Goal: Task Accomplishment & Management: Use online tool/utility

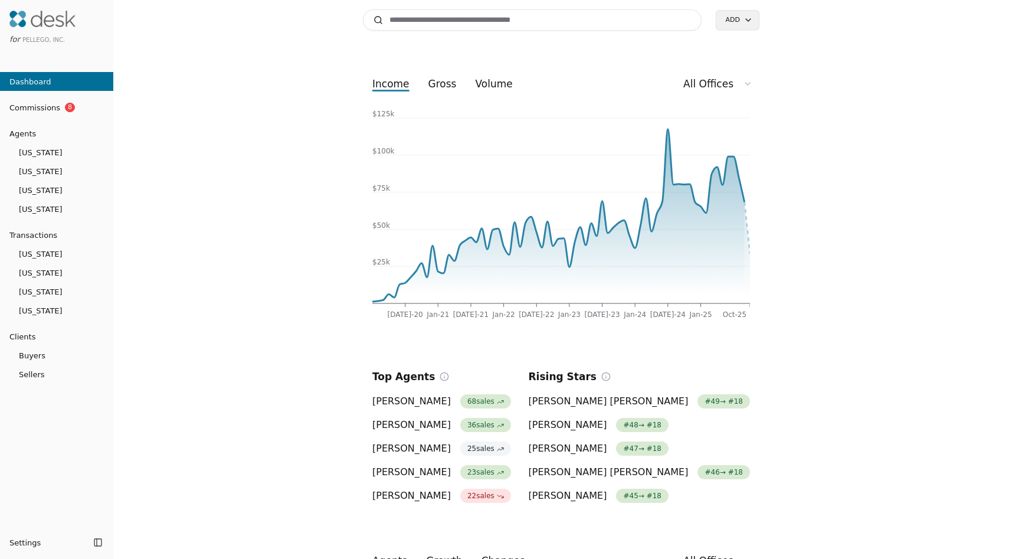
click at [64, 114] on link "Commissions 8" at bounding box center [56, 107] width 113 height 19
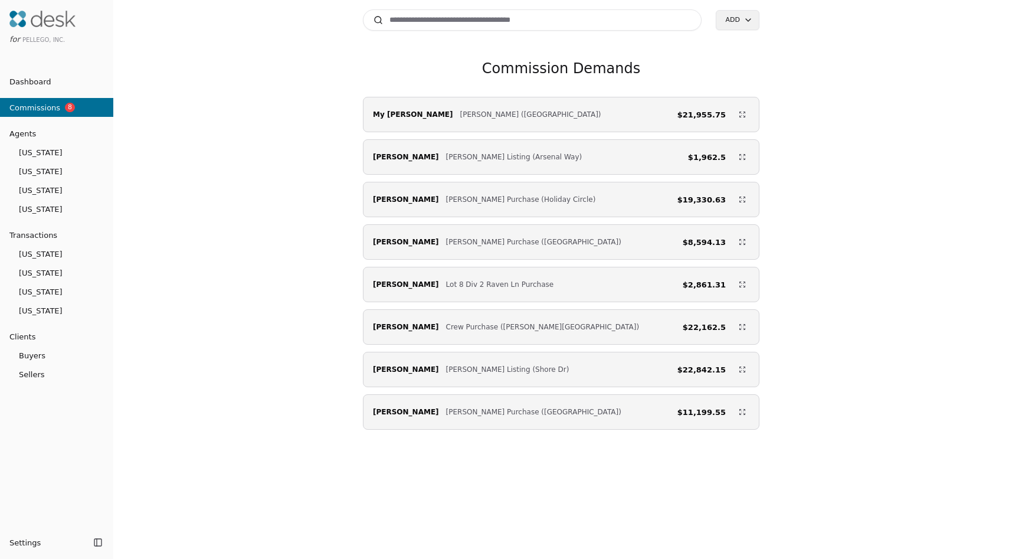
scroll to position [18, 0]
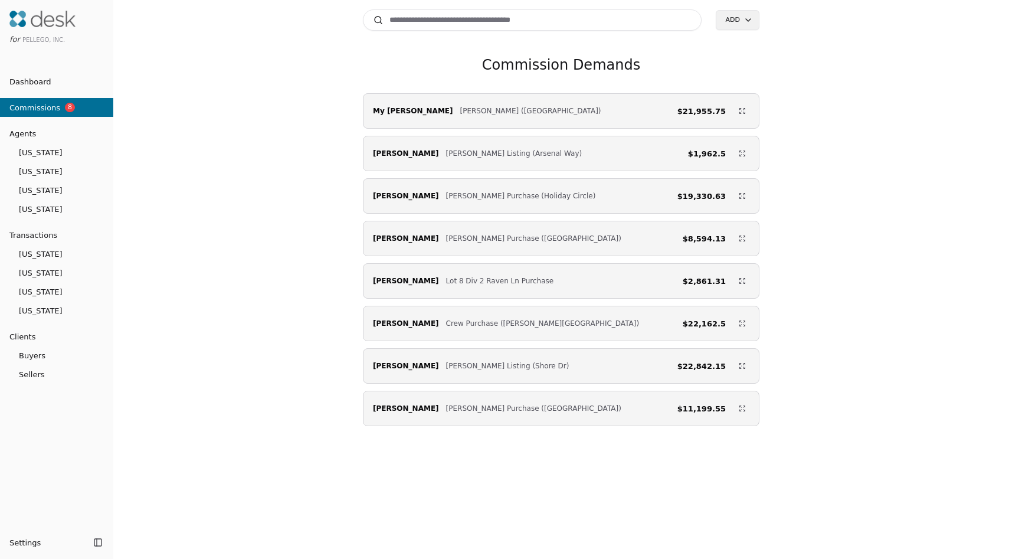
click at [78, 82] on link "Dashboard" at bounding box center [56, 81] width 113 height 19
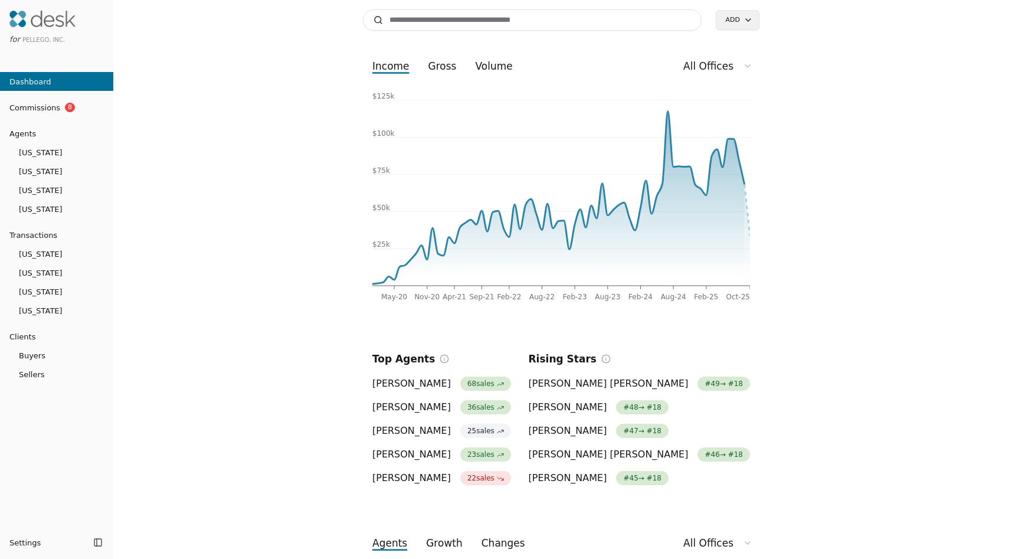
click at [472, 22] on input at bounding box center [532, 19] width 339 height 21
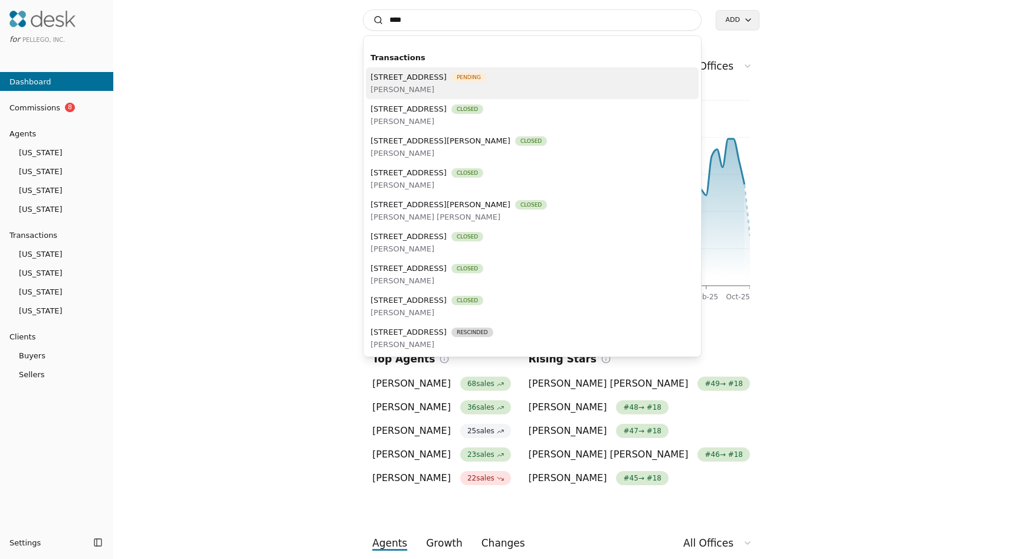
type input "****"
click at [480, 88] on span "[PERSON_NAME]" at bounding box center [429, 89] width 116 height 12
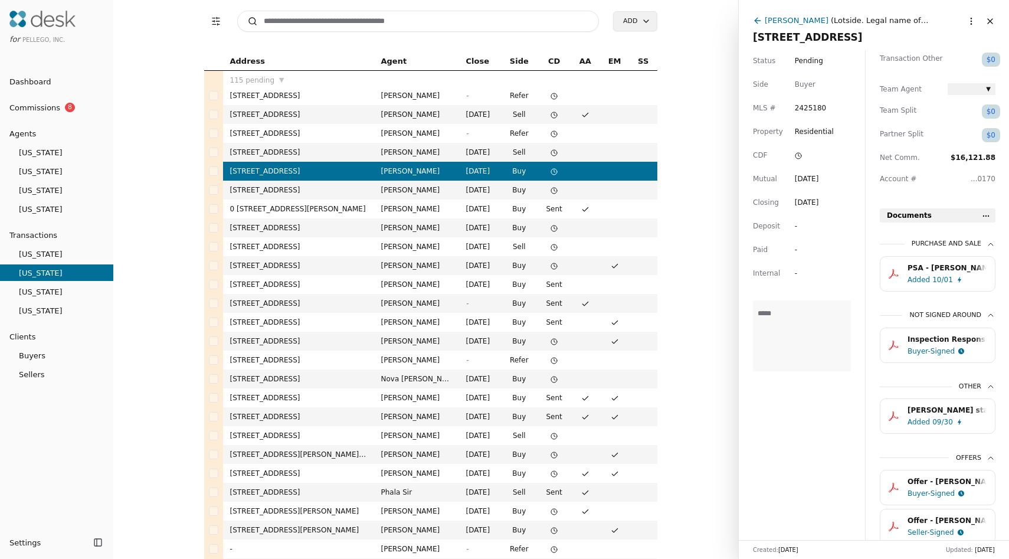
scroll to position [332, 0]
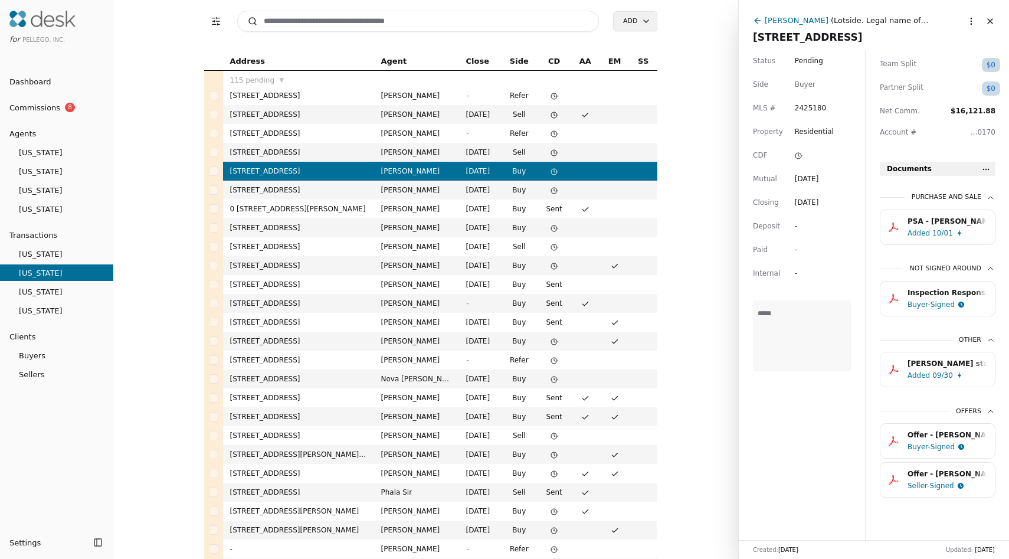
click at [938, 304] on div "Buyer-Signed" at bounding box center [931, 305] width 47 height 12
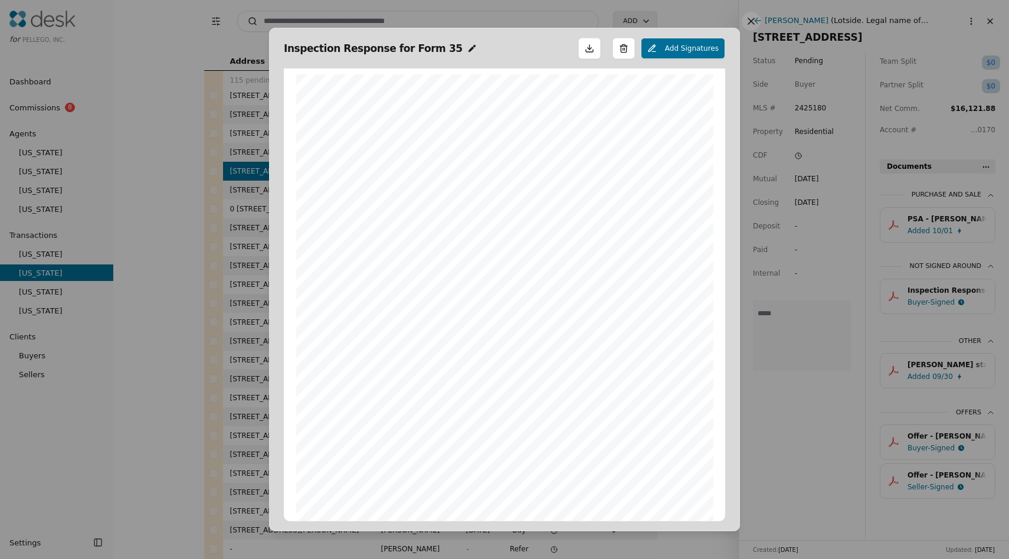
scroll to position [6, 0]
click at [747, 21] on button at bounding box center [751, 21] width 19 height 19
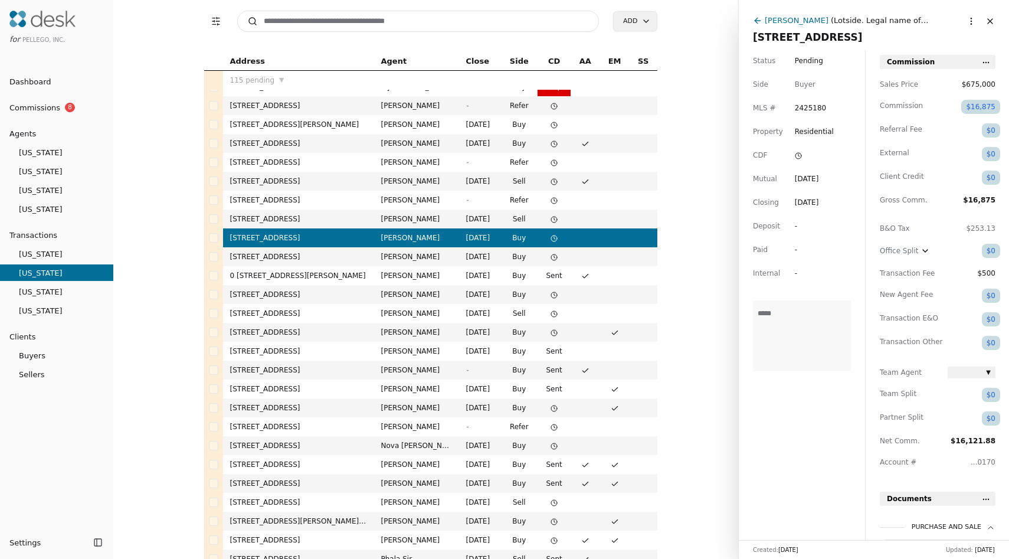
scroll to position [0, 0]
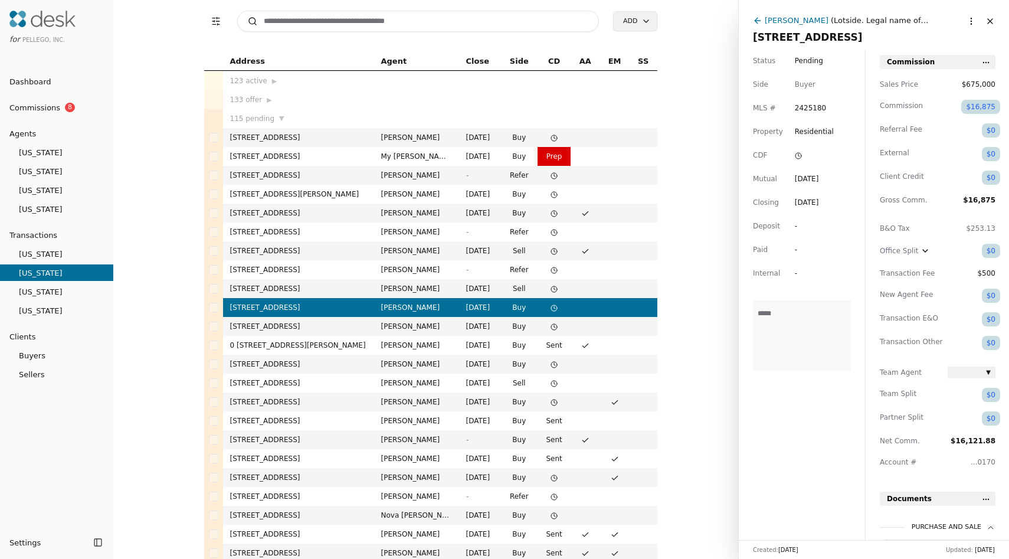
click at [302, 18] on input at bounding box center [418, 21] width 362 height 21
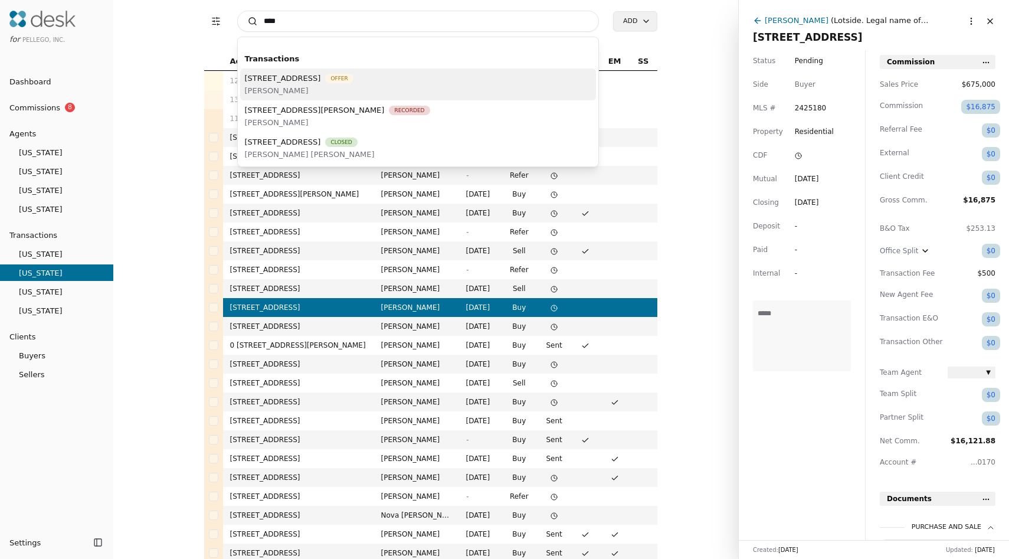
type input "****"
click at [287, 77] on span "2705 47th Avenue SW, Seattle, WA 98116" at bounding box center [283, 78] width 76 height 12
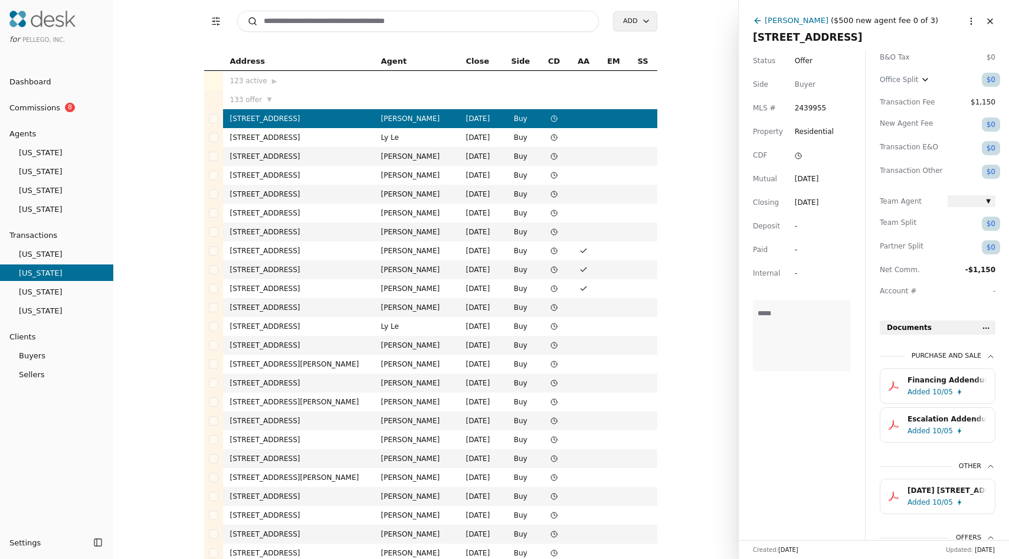
scroll to position [299, 0]
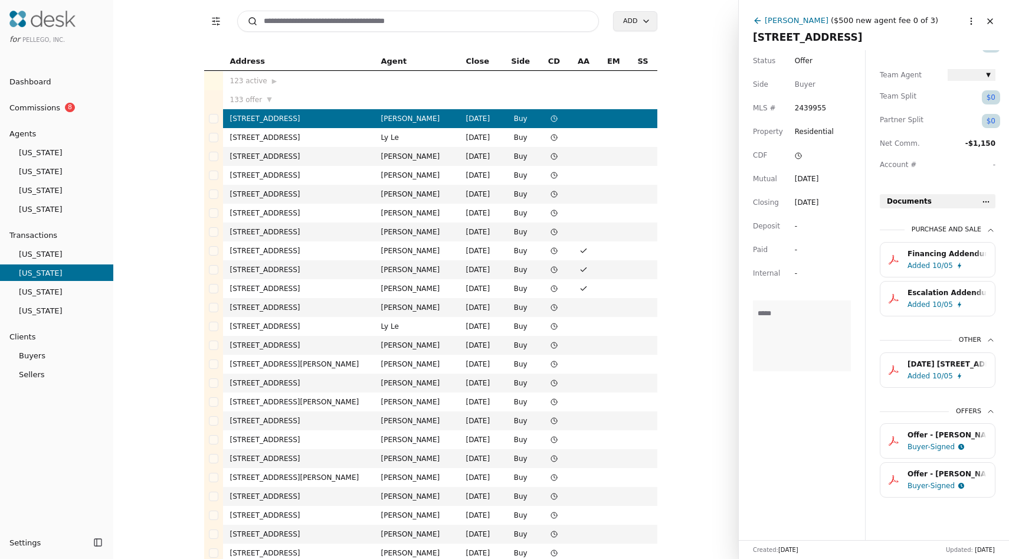
click at [308, 19] on input at bounding box center [418, 21] width 362 height 21
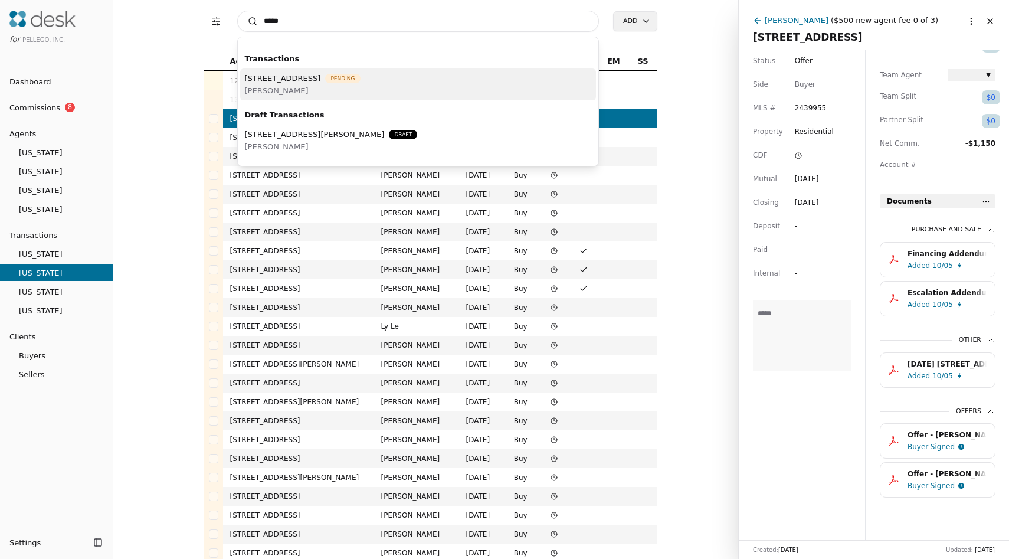
type input "*****"
click at [304, 89] on span "[PERSON_NAME]" at bounding box center [303, 90] width 116 height 12
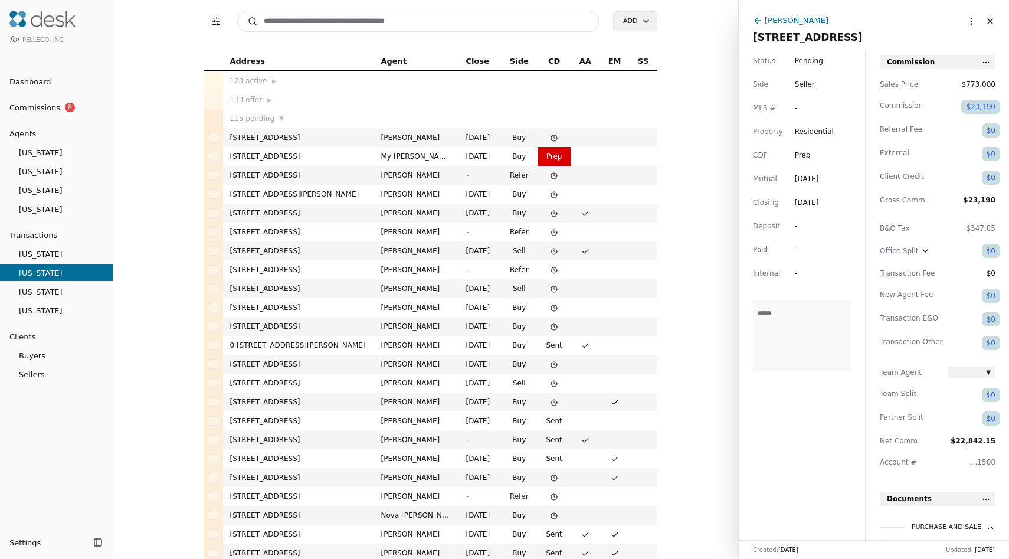
click at [971, 22] on html "for Pellego, Inc. Dashboard Commissions 8 Agents Oregon Washington Florida Cali…" at bounding box center [504, 279] width 1009 height 559
click at [952, 64] on div "Commission Demand" at bounding box center [927, 64] width 114 height 19
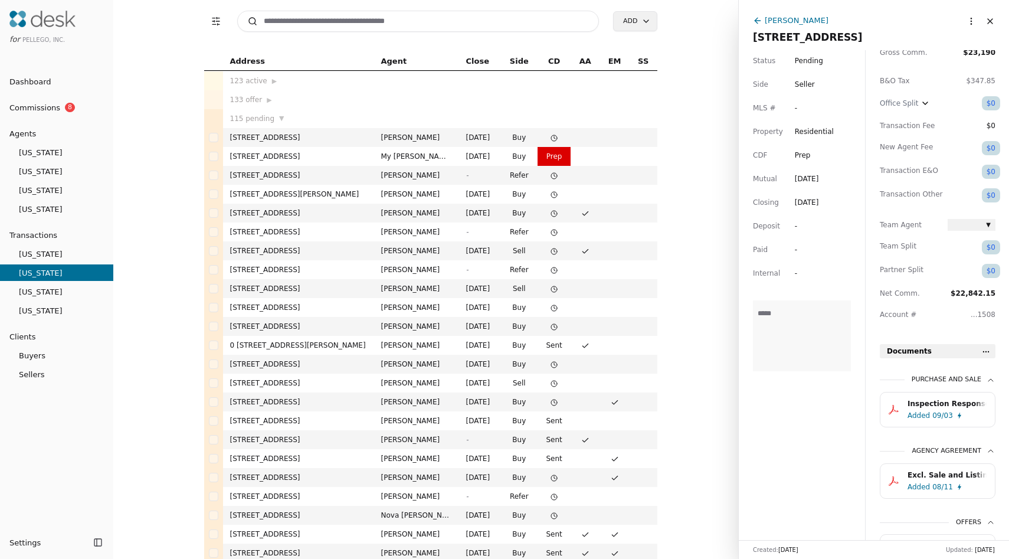
scroll to position [153, 0]
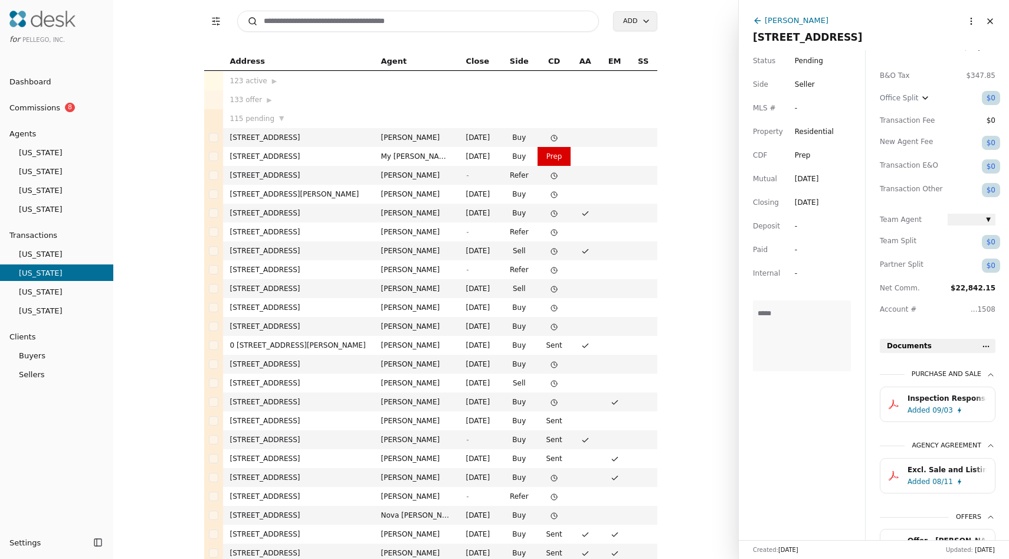
click at [949, 473] on div "Excl. Sale and Listing Agreement - 34761 S Shore Dr, Mount Vernon, WA 98274.pdf" at bounding box center [947, 470] width 79 height 12
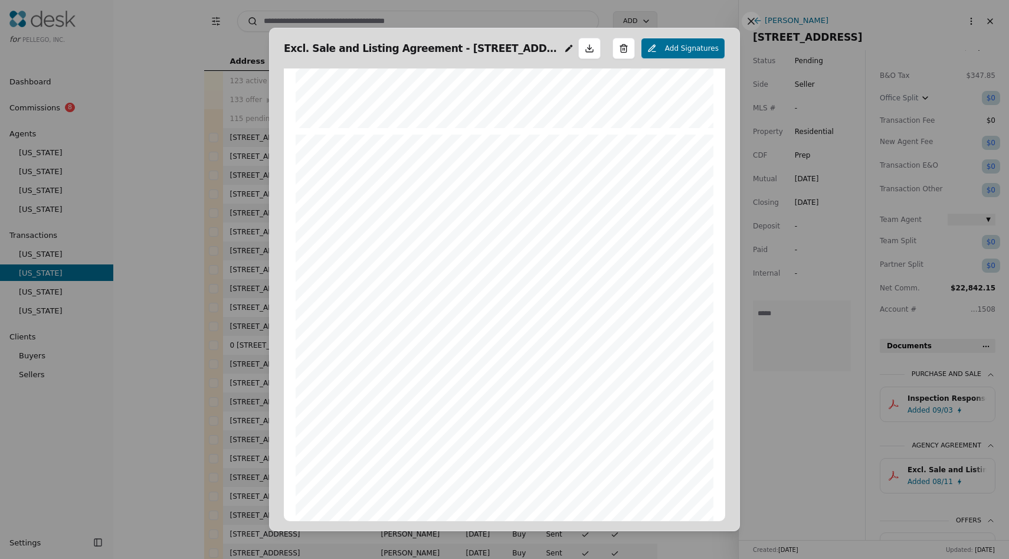
scroll to position [1747, 0]
click at [751, 24] on button at bounding box center [751, 21] width 19 height 19
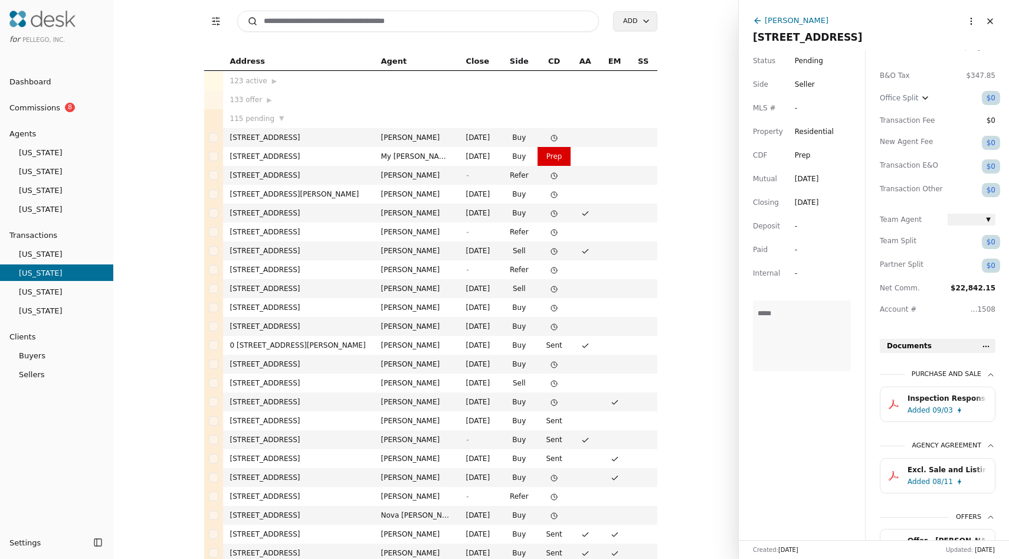
scroll to position [221, 0]
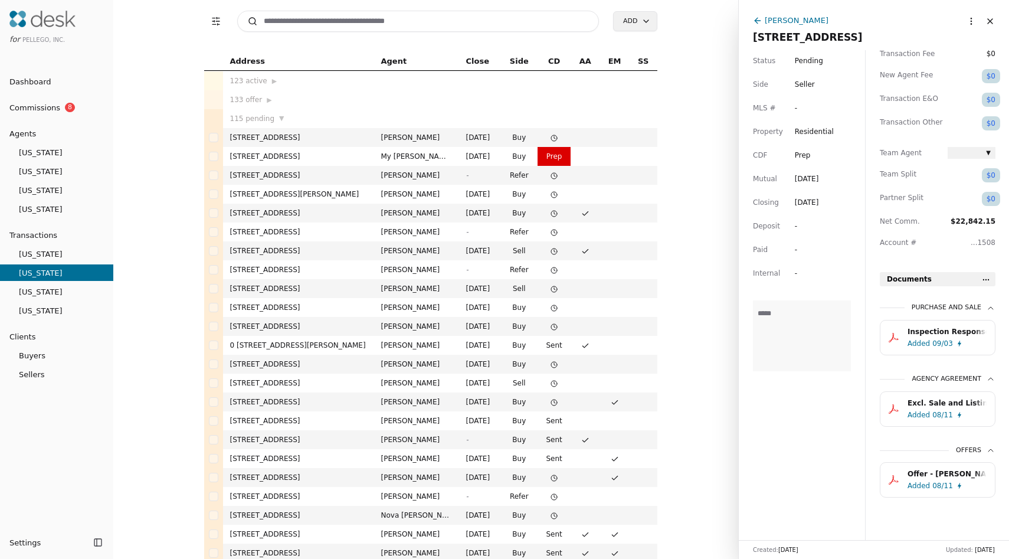
click at [937, 489] on div "08/11" at bounding box center [942, 486] width 21 height 12
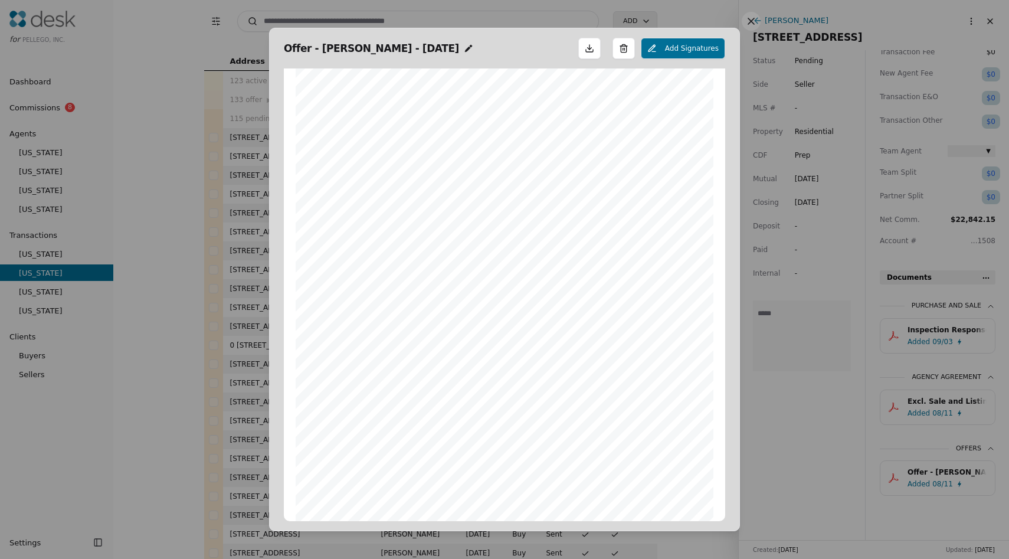
scroll to position [13820, 0]
click at [751, 15] on button at bounding box center [751, 21] width 19 height 19
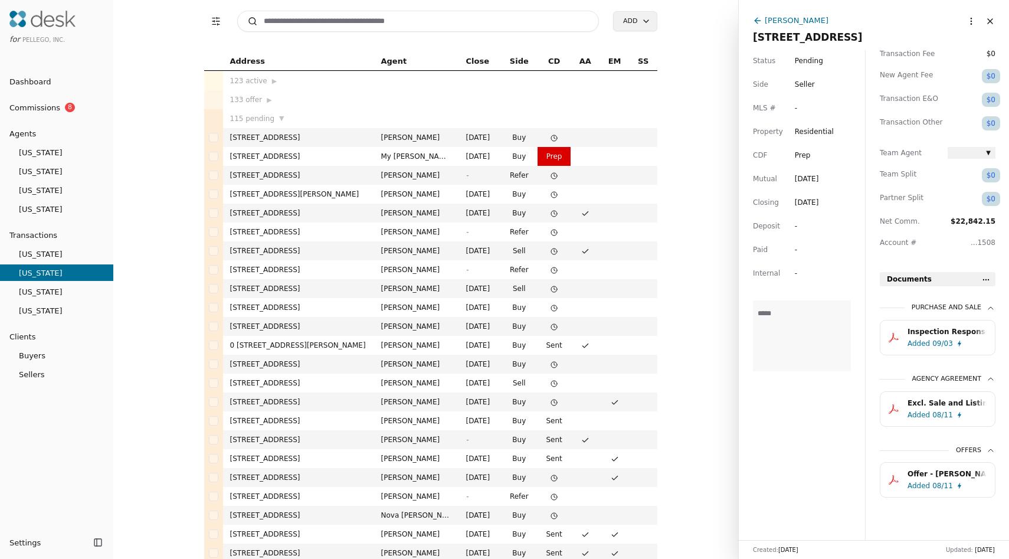
click at [968, 320] on button "Inspection Response for Form 35.pdf Added 09/03" at bounding box center [938, 337] width 116 height 35
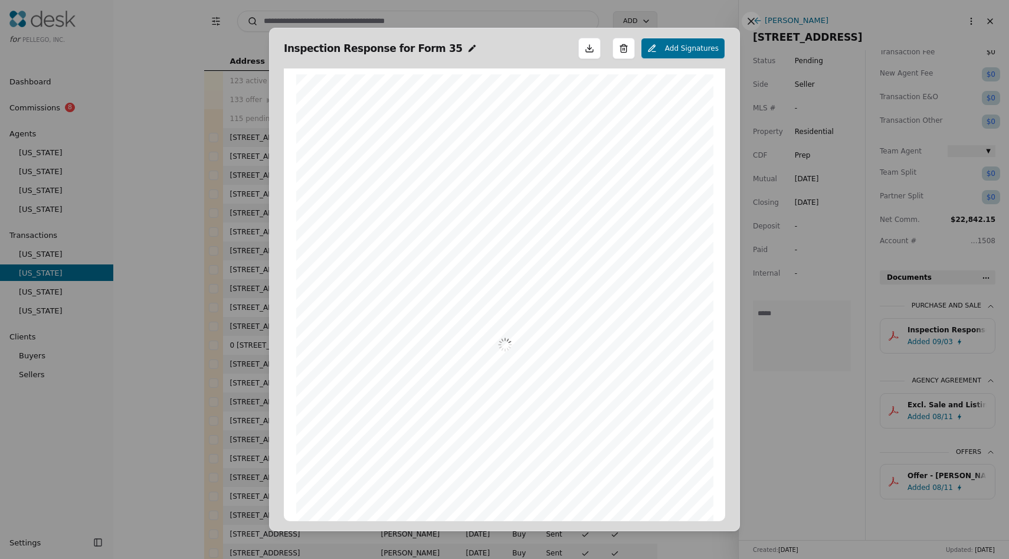
scroll to position [6, 0]
click at [748, 24] on button at bounding box center [751, 21] width 19 height 19
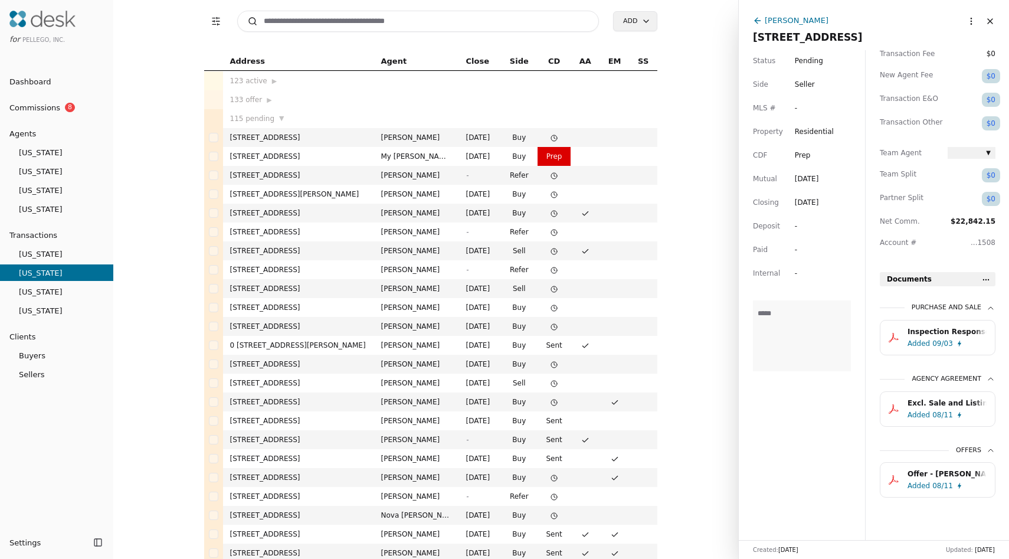
click at [369, 25] on input at bounding box center [418, 21] width 362 height 21
type input "*"
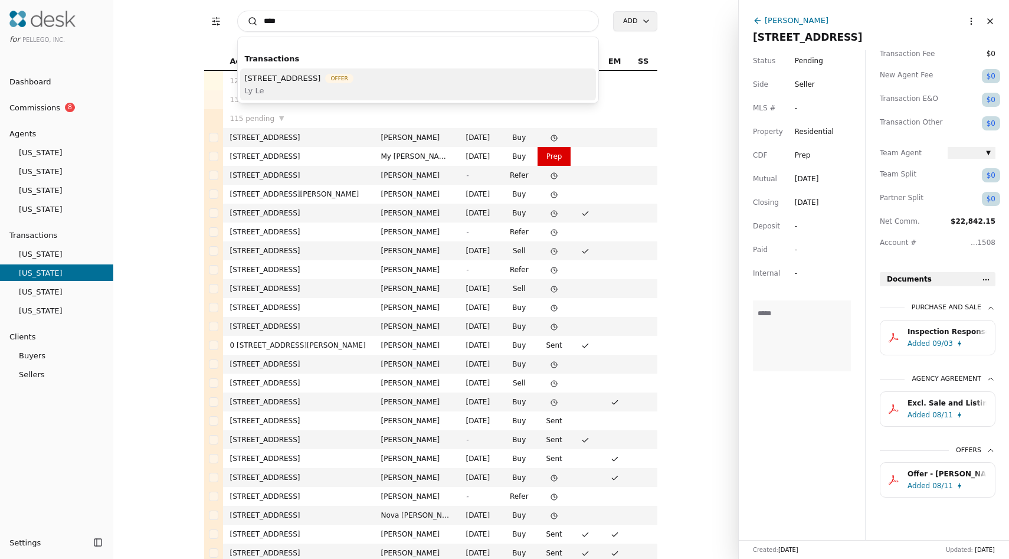
type input "****"
click at [353, 90] on span "Ly Le" at bounding box center [299, 90] width 109 height 12
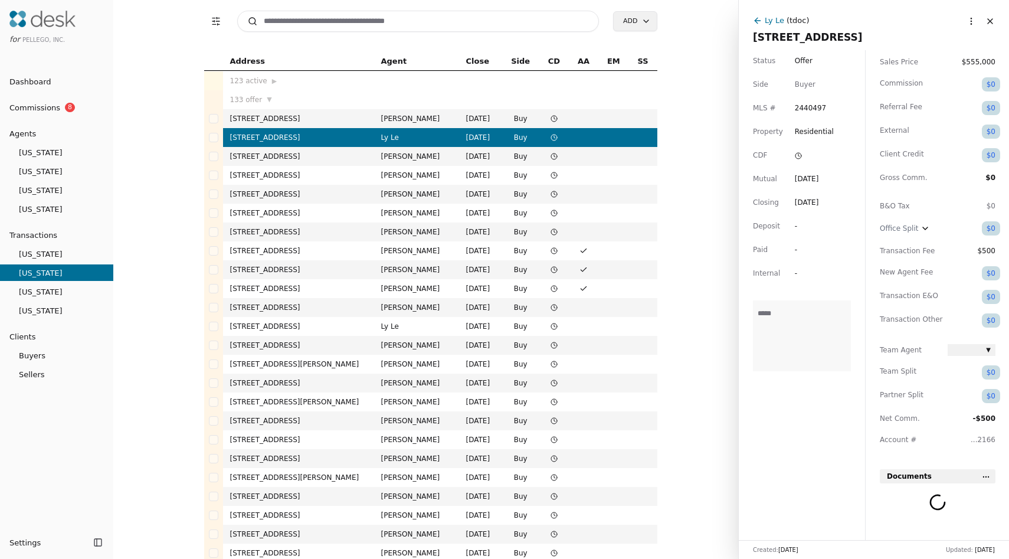
scroll to position [22, 0]
click at [61, 107] on link "Commissions 8" at bounding box center [56, 107] width 113 height 19
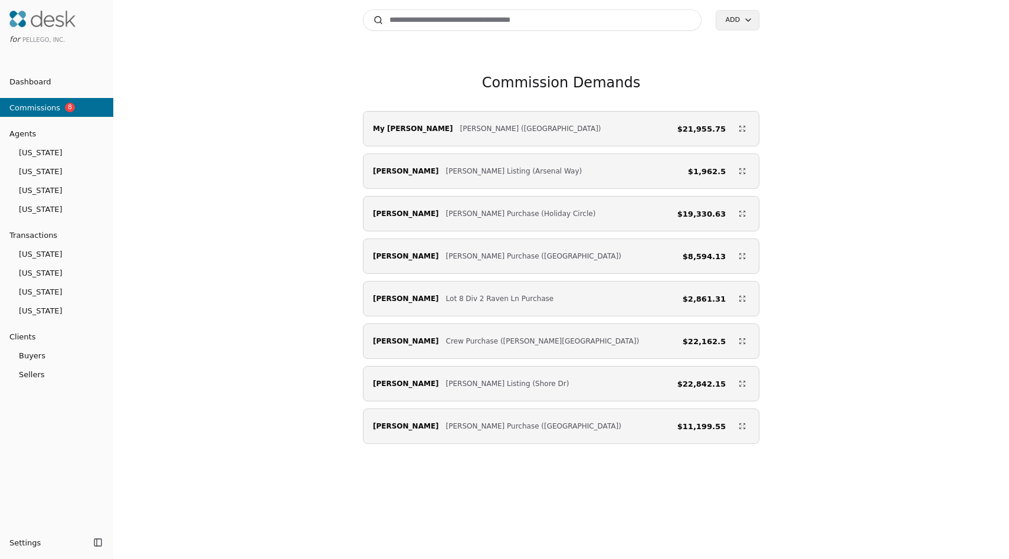
click at [402, 389] on span "Mark Datskiy" at bounding box center [406, 384] width 66 height 12
click at [481, 137] on div "My Trang Truong Nguyen Purchase (48th Avenue) $21,955.75" at bounding box center [560, 129] width 395 height 24
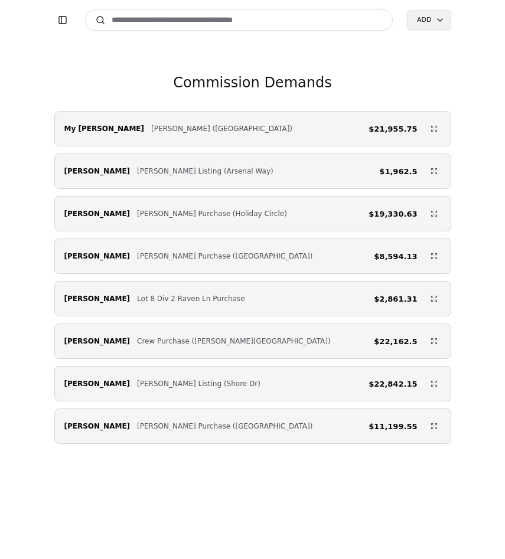
click at [271, 131] on div "My Trang Truong Nguyen Purchase (48th Avenue) $21,955.75" at bounding box center [252, 129] width 395 height 24
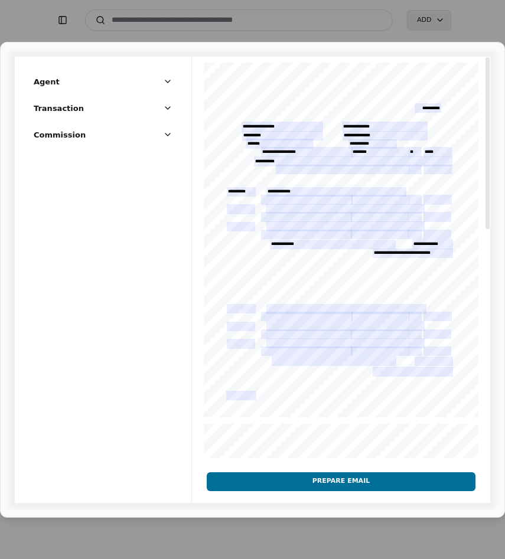
click at [307, 477] on button "Prepare Email" at bounding box center [341, 481] width 268 height 19
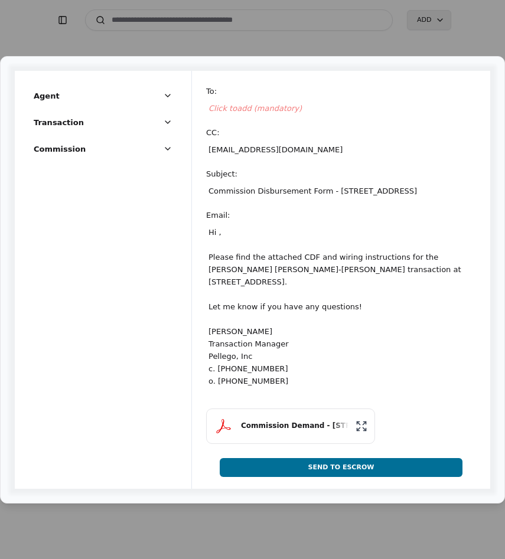
click at [247, 104] on span "Click to add (mandatory)" at bounding box center [254, 108] width 93 height 9
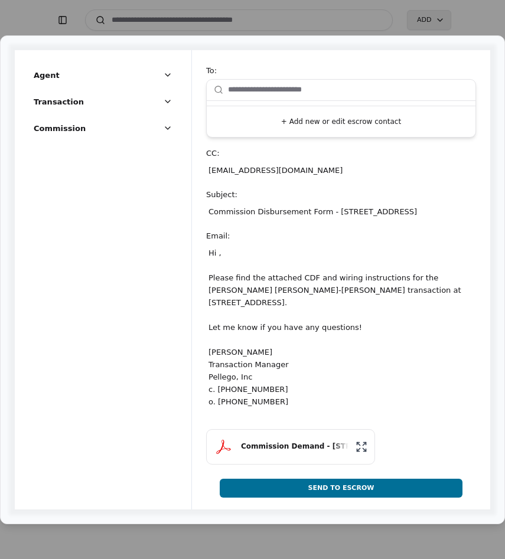
click at [286, 121] on button "+ Add new or edit escrow contact" at bounding box center [340, 121] width 259 height 21
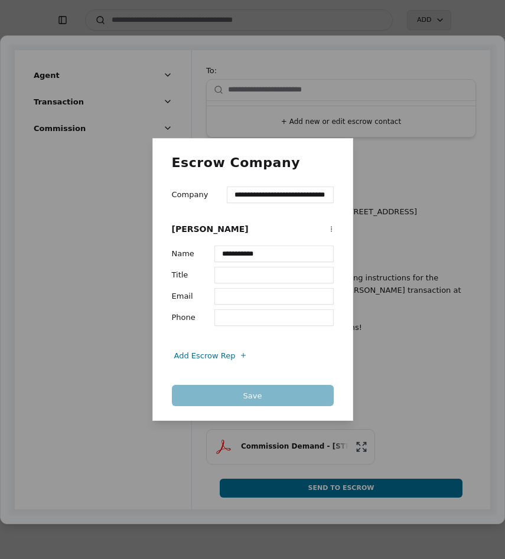
click at [253, 294] on input "Email" at bounding box center [273, 296] width 119 height 17
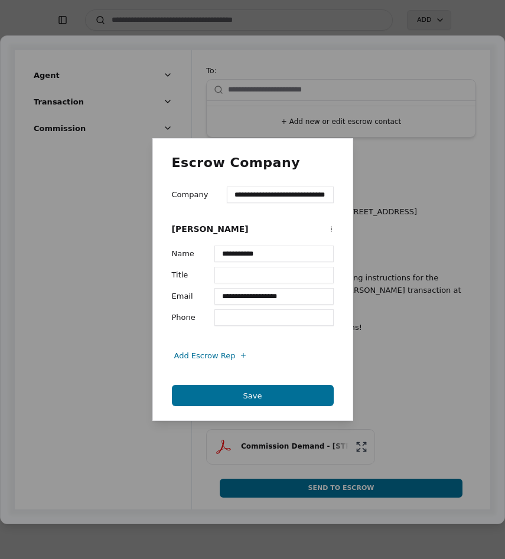
type input "**********"
click at [253, 317] on input "Phone" at bounding box center [273, 317] width 119 height 17
click at [235, 399] on button "Save" at bounding box center [253, 395] width 162 height 21
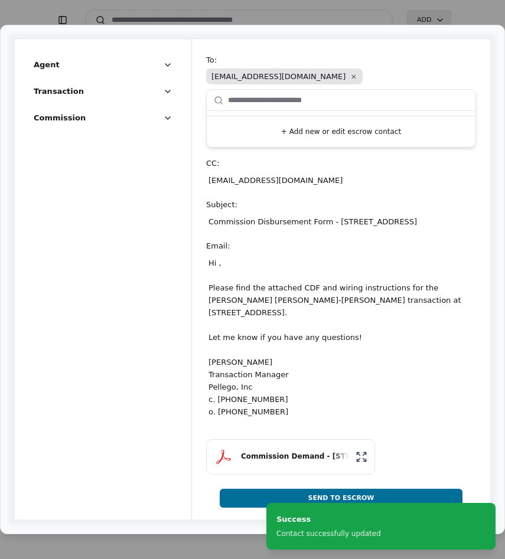
click at [217, 271] on div "Hi , Please find the attached CDF and wiring instructions for the Hoang Khanh N…" at bounding box center [341, 337] width 270 height 166
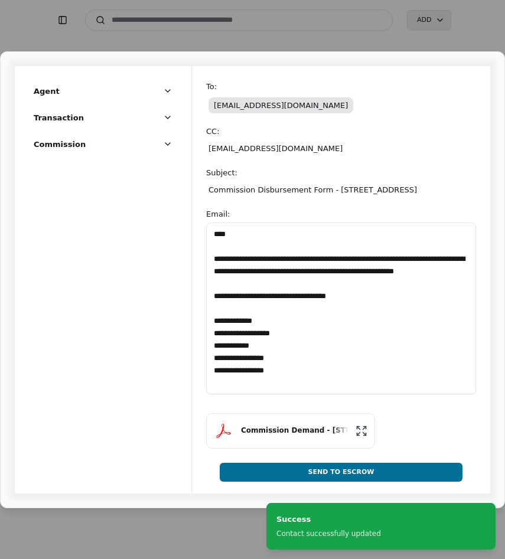
click at [222, 240] on textarea "**********" at bounding box center [341, 308] width 270 height 172
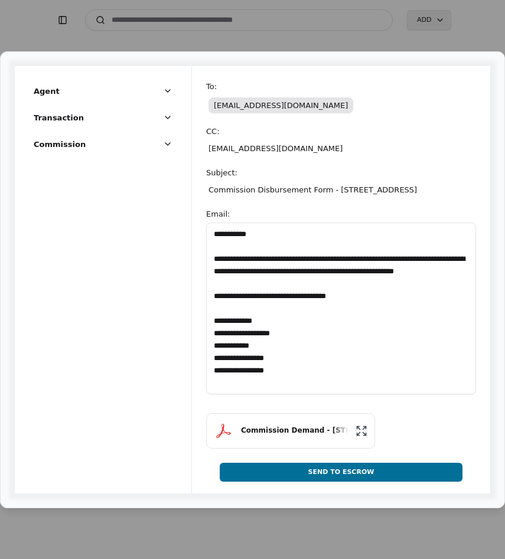
type textarea "**********"
click at [356, 477] on button "Send To Escrow" at bounding box center [341, 472] width 243 height 19
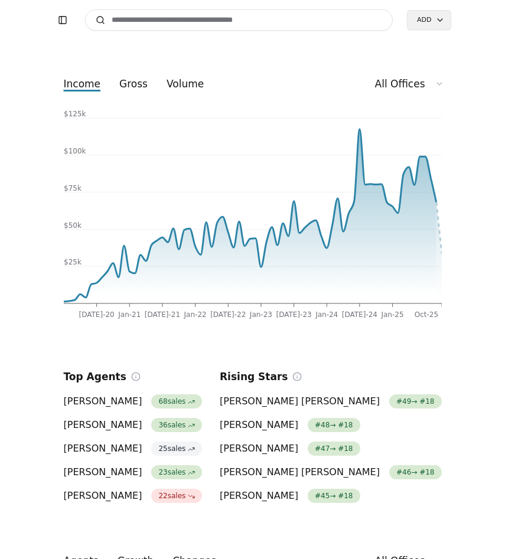
click at [318, 25] on input at bounding box center [239, 19] width 308 height 21
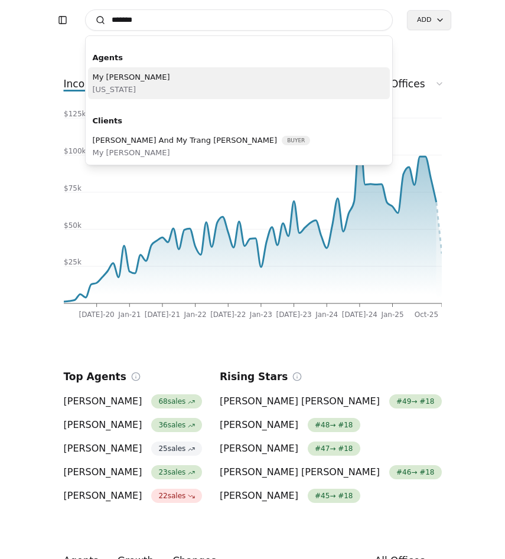
type input "*******"
click at [234, 96] on div "My Trang Truong Washington" at bounding box center [239, 83] width 302 height 32
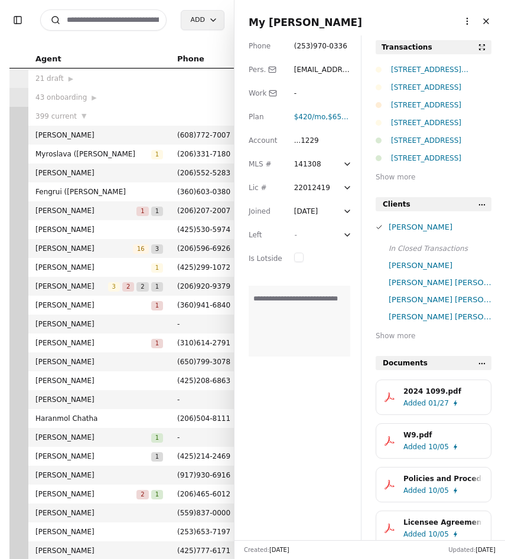
click at [444, 104] on div "8101 48th Avenue SW, Lakewood, WA 98499" at bounding box center [441, 105] width 100 height 12
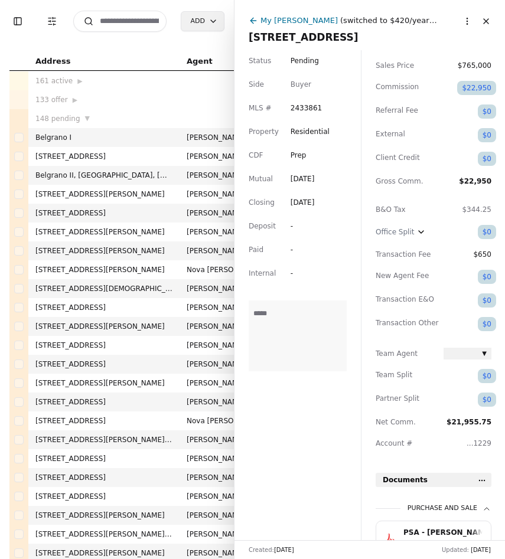
scroll to position [78, 0]
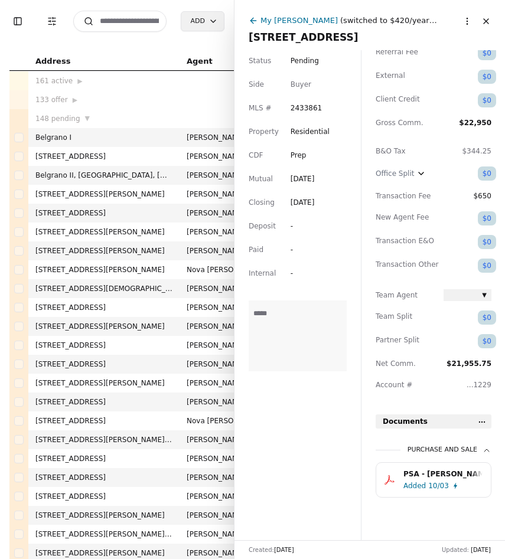
click at [434, 481] on div "10/03" at bounding box center [438, 486] width 21 height 12
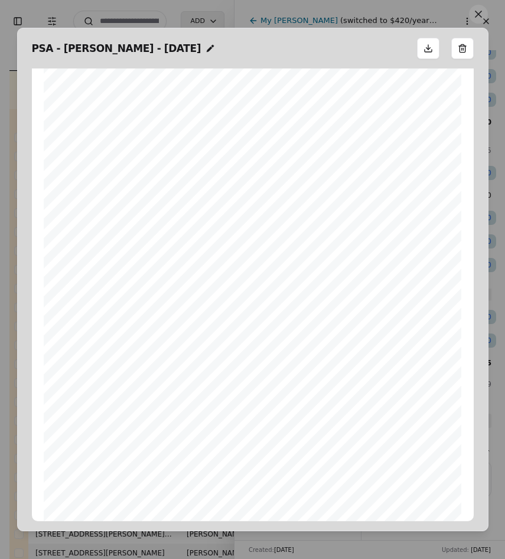
scroll to position [570, 0]
click at [474, 14] on button at bounding box center [478, 14] width 19 height 19
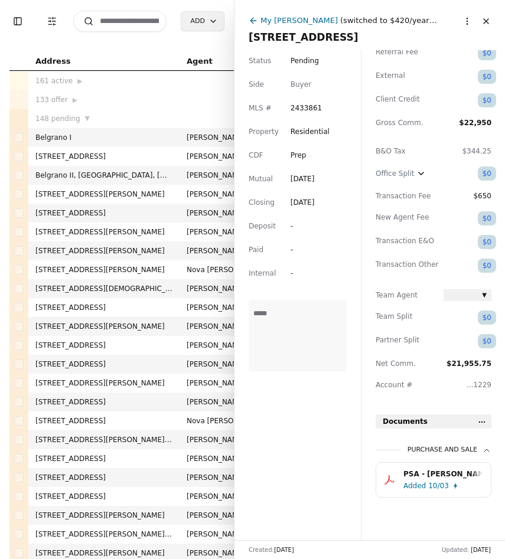
click at [440, 487] on div "10/03" at bounding box center [438, 486] width 21 height 12
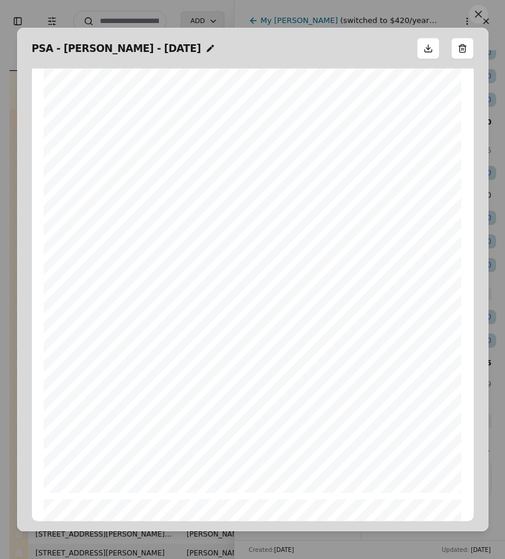
scroll to position [666, 0]
click at [476, 19] on button at bounding box center [478, 14] width 19 height 19
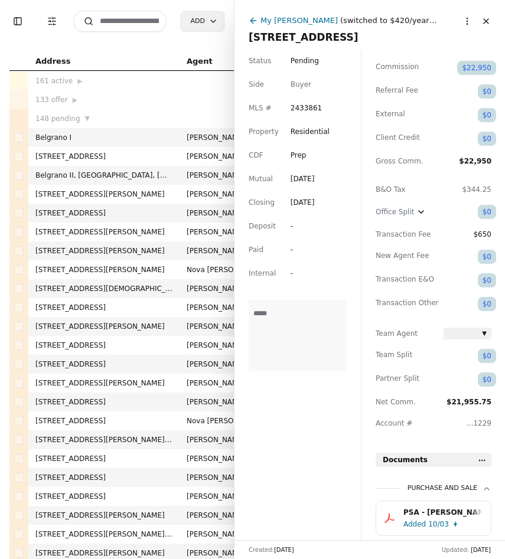
scroll to position [0, 0]
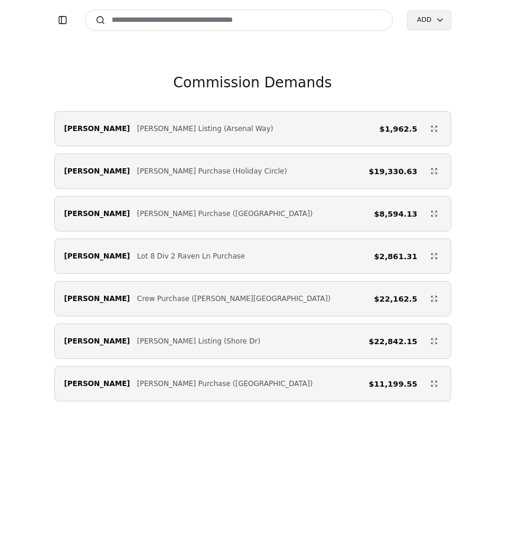
click at [136, 18] on input at bounding box center [239, 19] width 308 height 21
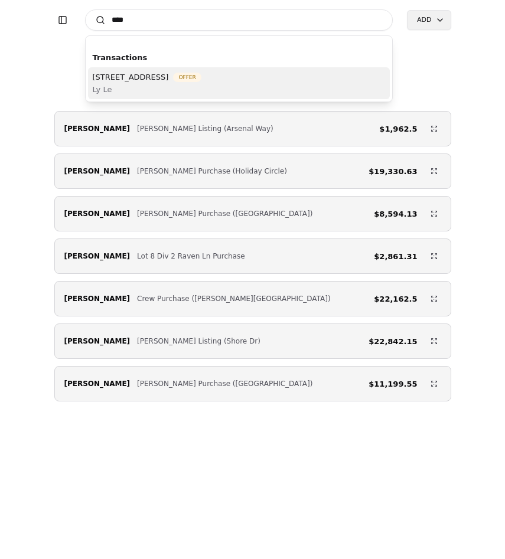
type input "****"
click at [169, 82] on span "[STREET_ADDRESS]" at bounding box center [131, 77] width 76 height 12
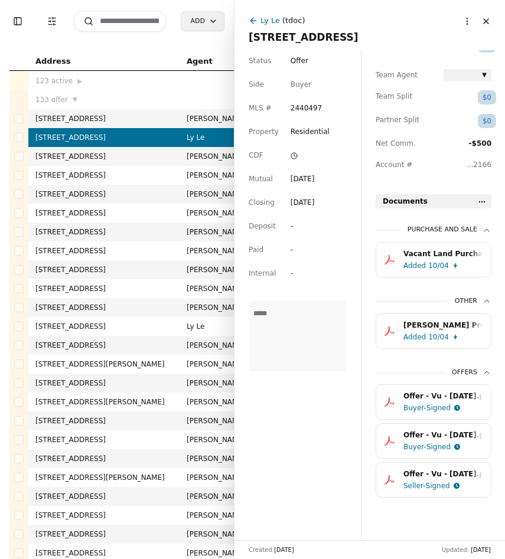
scroll to position [299, 0]
click at [425, 255] on div "Vacant Land Purchase & Sale Agreement.pdf" at bounding box center [442, 254] width 79 height 12
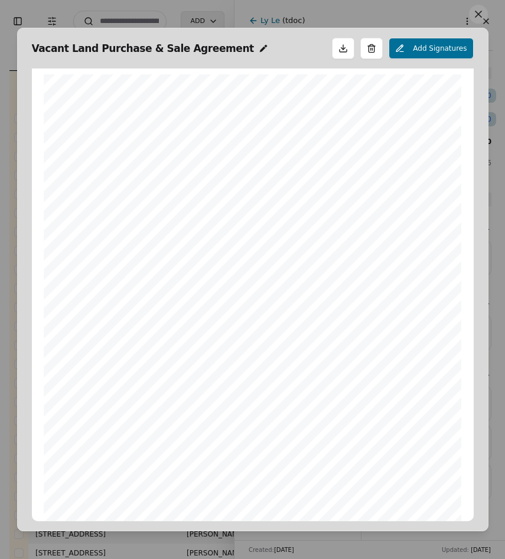
scroll to position [6, 0]
click at [479, 17] on button at bounding box center [478, 14] width 19 height 19
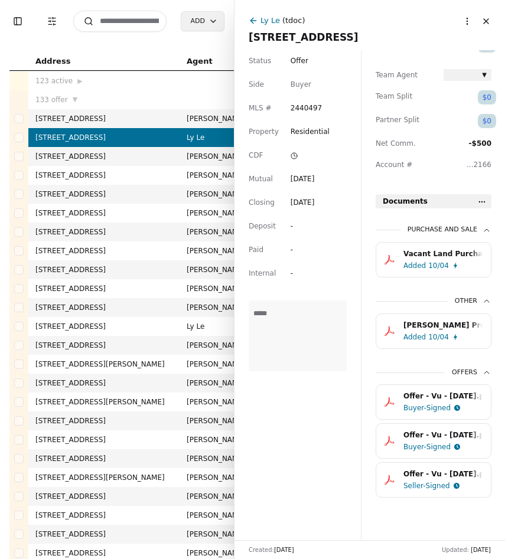
click at [452, 315] on button "Huy Vu Pre-Underwritten Approval $555k.pdf Added 10/04" at bounding box center [433, 330] width 116 height 35
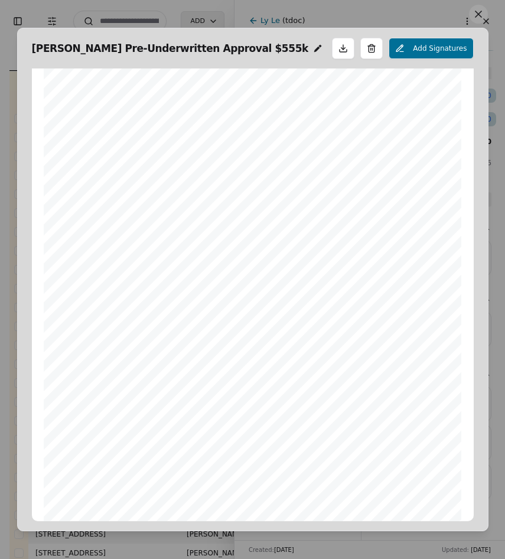
click at [481, 13] on button at bounding box center [478, 14] width 19 height 19
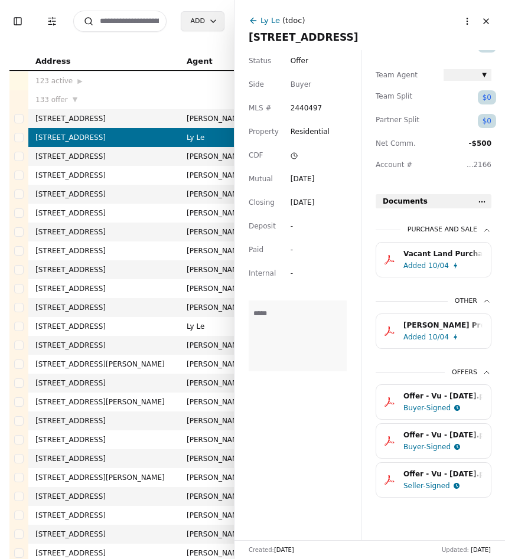
click at [438, 395] on div "Offer - Vu - 10/04/2025.pdf" at bounding box center [442, 396] width 79 height 12
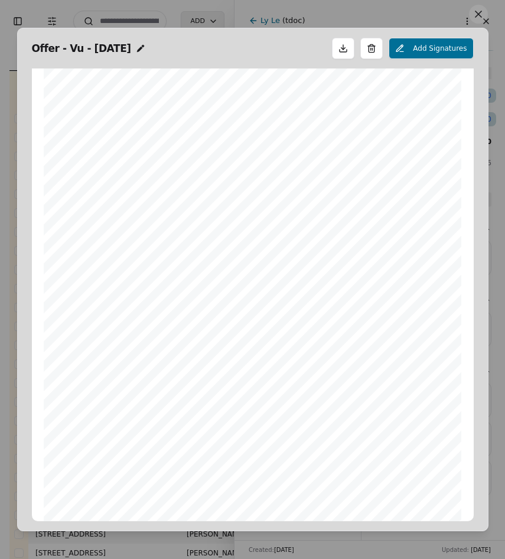
click at [478, 17] on button at bounding box center [478, 14] width 19 height 19
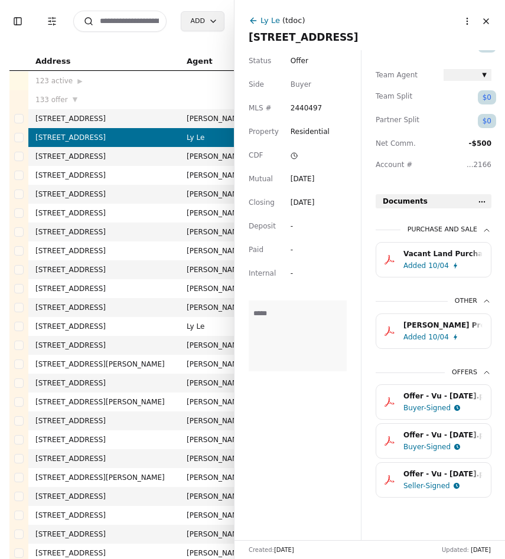
click at [444, 446] on div "Buyer-Signed" at bounding box center [426, 447] width 47 height 12
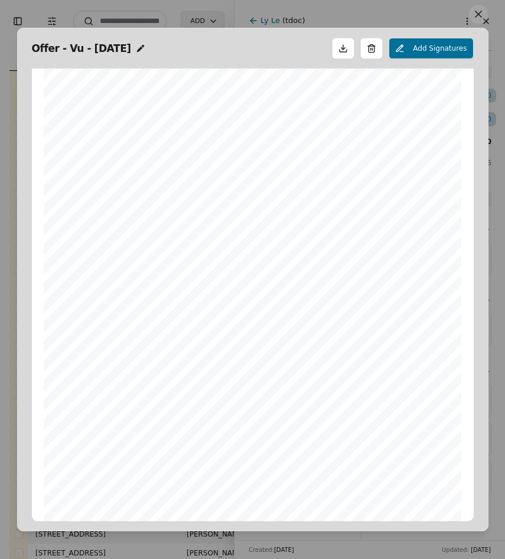
click at [481, 17] on button at bounding box center [478, 14] width 19 height 19
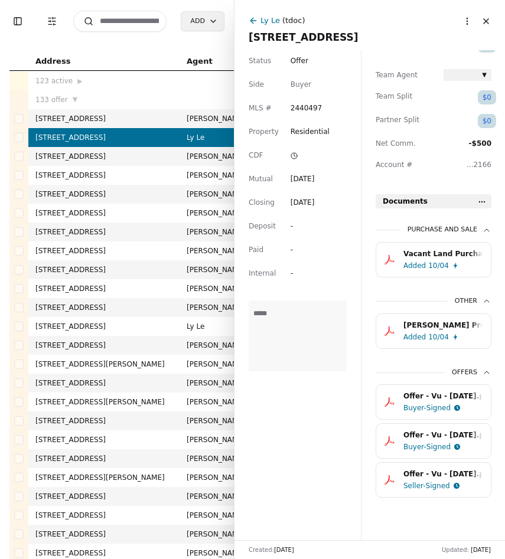
click at [410, 469] on div "Offer - Vu - 10/04/2025.pdf" at bounding box center [442, 474] width 79 height 12
click at [413, 471] on div "Offer - Vu - 10/04/2025.pdf" at bounding box center [442, 474] width 79 height 12
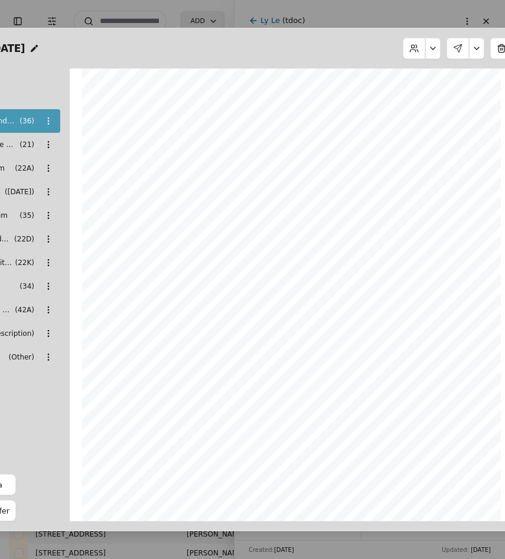
scroll to position [0, 91]
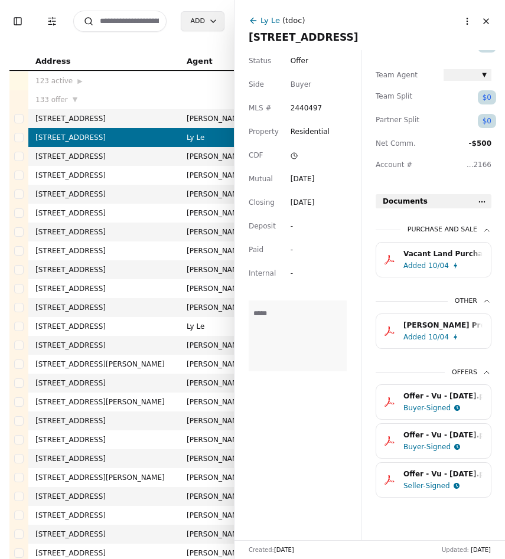
click at [487, 24] on button "Close" at bounding box center [485, 21] width 19 height 19
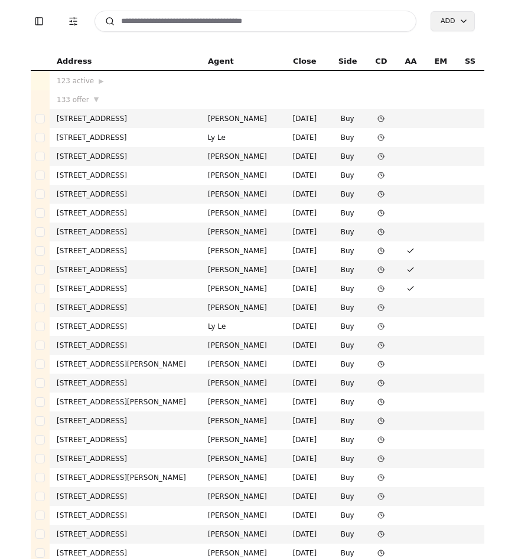
click at [193, 25] on input at bounding box center [255, 21] width 322 height 21
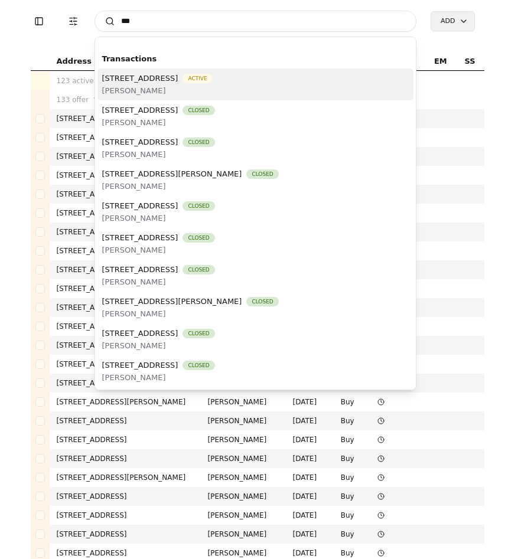
type input "***"
click at [166, 88] on span "Susie Chhuor" at bounding box center [157, 90] width 110 height 12
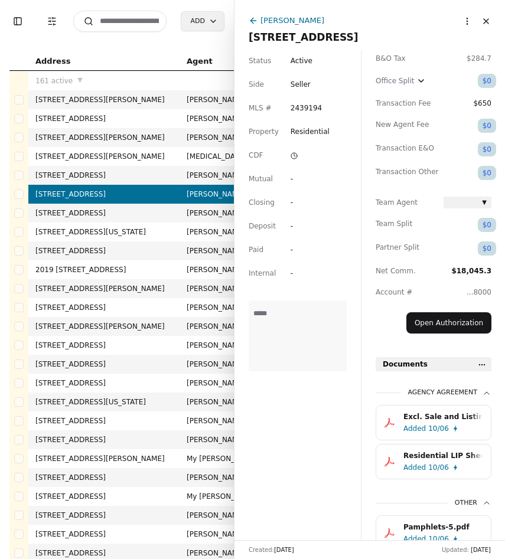
scroll to position [224, 0]
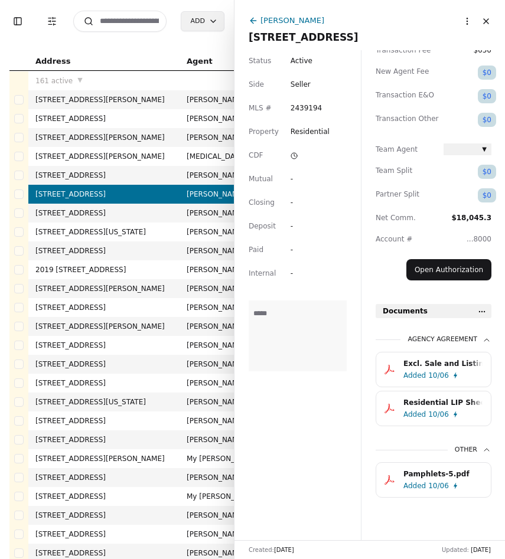
click at [430, 472] on div "Pamphlets-5.pdf" at bounding box center [442, 474] width 79 height 12
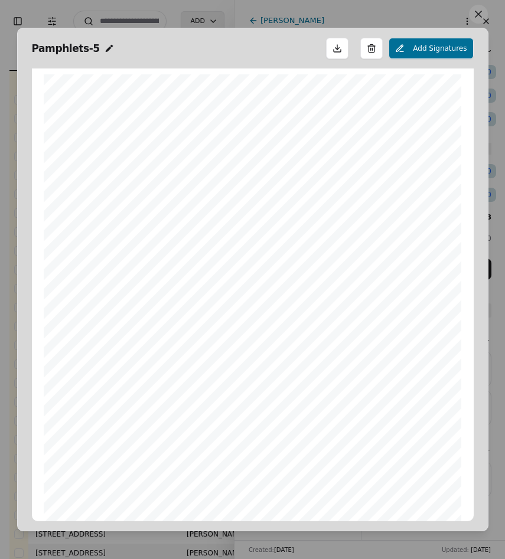
scroll to position [6, 0]
click at [475, 19] on button at bounding box center [478, 14] width 19 height 19
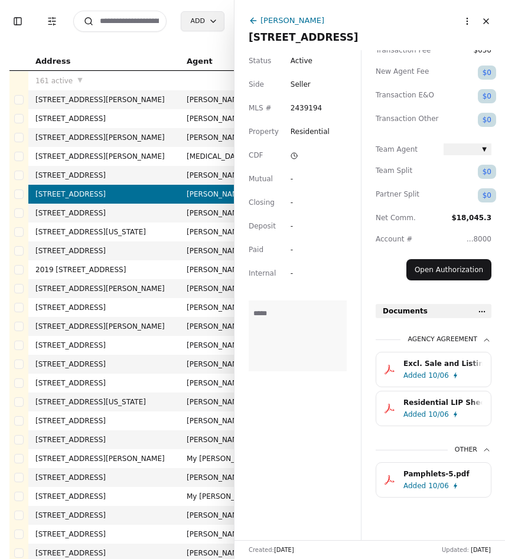
click at [490, 22] on button "Close" at bounding box center [485, 21] width 19 height 19
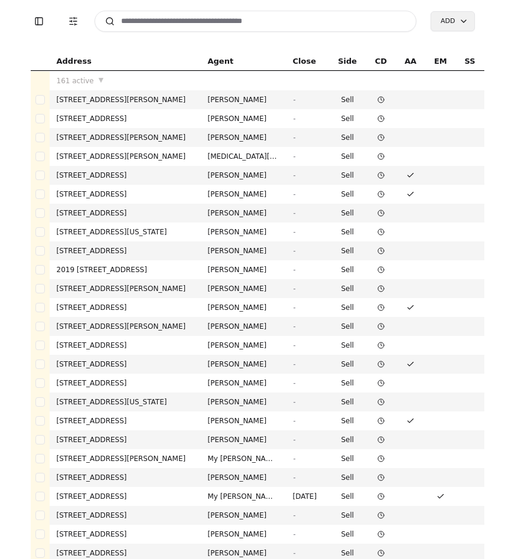
click at [152, 22] on input at bounding box center [255, 21] width 322 height 21
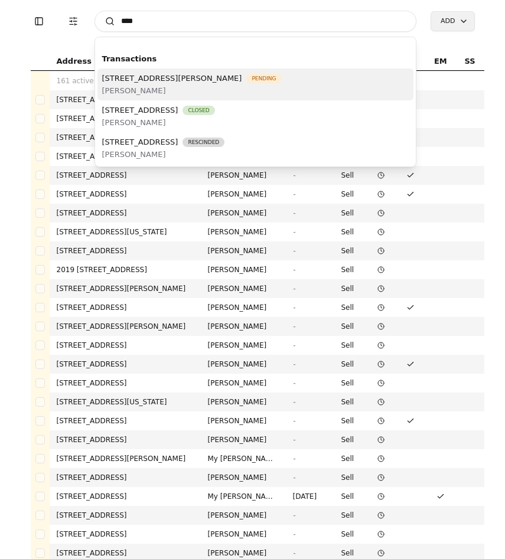
type input "****"
click at [156, 83] on span "1516 N Jackson Avenue , Tacoma, WA 98406" at bounding box center [172, 78] width 140 height 12
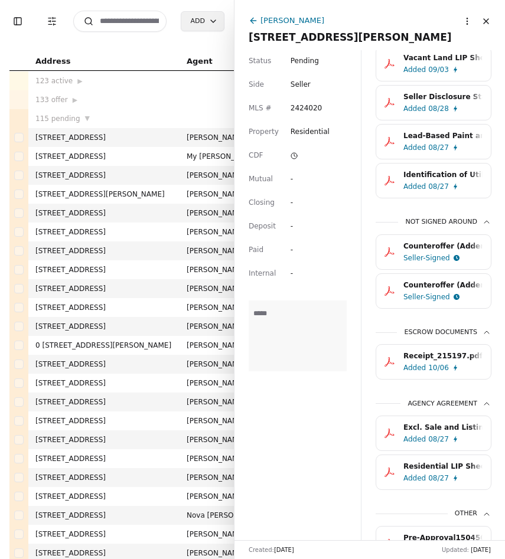
scroll to position [728, 0]
click at [469, 357] on div "Receipt_215197.pdf" at bounding box center [442, 355] width 79 height 12
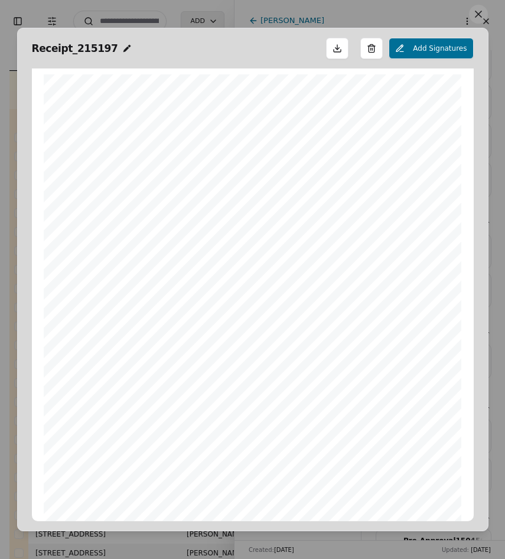
scroll to position [6, 0]
click at [97, 51] on span "Receipt_215197" at bounding box center [75, 48] width 86 height 17
type input "*"
type input "**********"
click at [487, 15] on button at bounding box center [478, 14] width 19 height 19
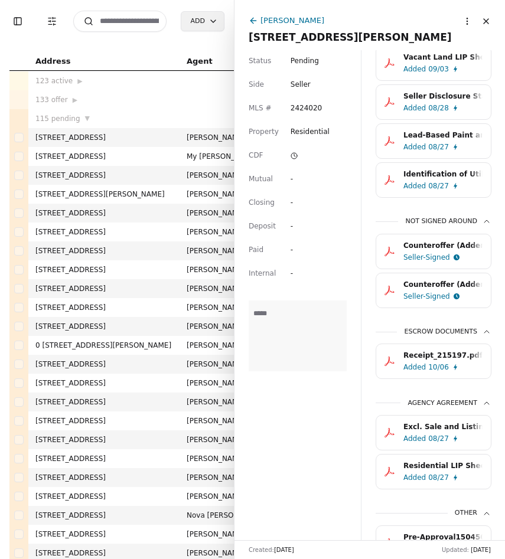
click at [127, 21] on input at bounding box center [119, 21] width 93 height 21
type input "*"
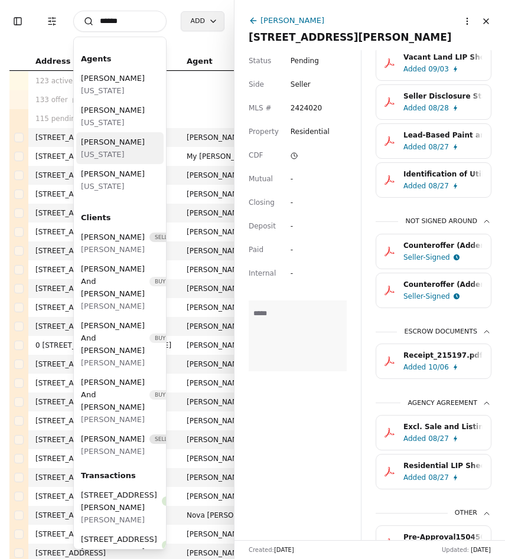
type input "******"
click at [134, 148] on span "Nicholas Riddell" at bounding box center [113, 142] width 64 height 12
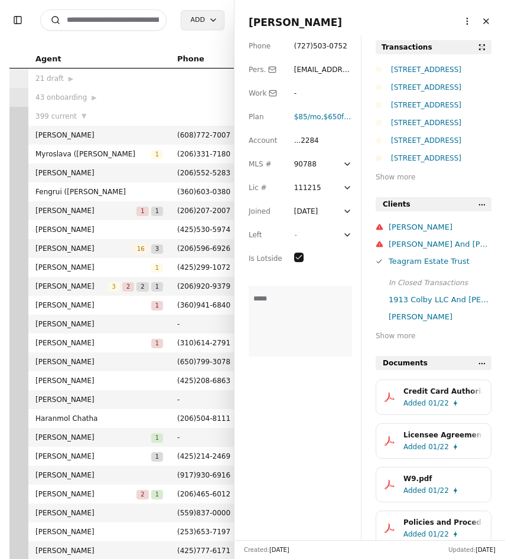
click at [492, 25] on button "Close" at bounding box center [485, 21] width 19 height 19
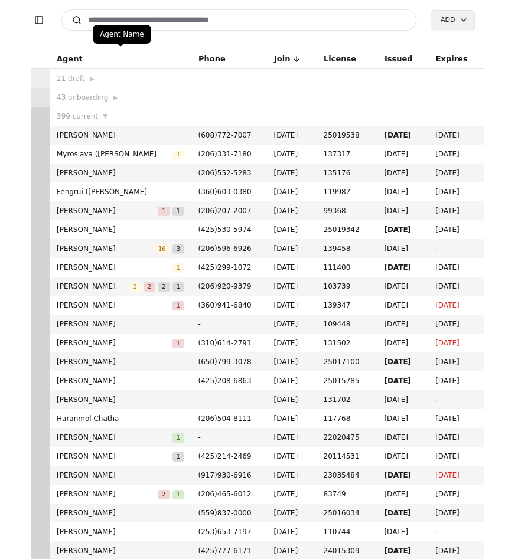
click at [142, 18] on input at bounding box center [238, 19] width 355 height 21
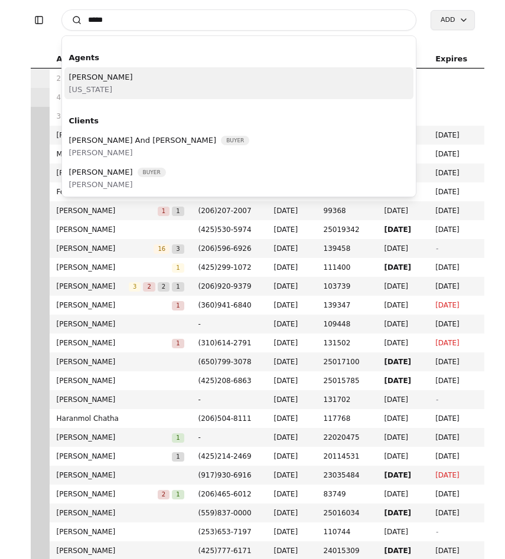
type input "*****"
click at [152, 87] on div "Ishan Dillon Washington" at bounding box center [238, 83] width 349 height 32
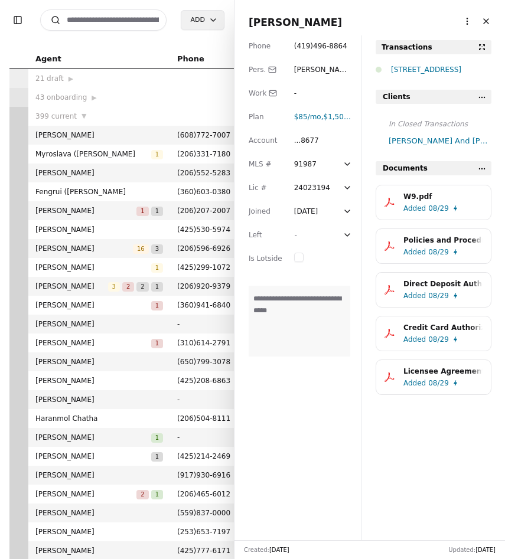
click at [486, 26] on button "Close" at bounding box center [485, 21] width 19 height 19
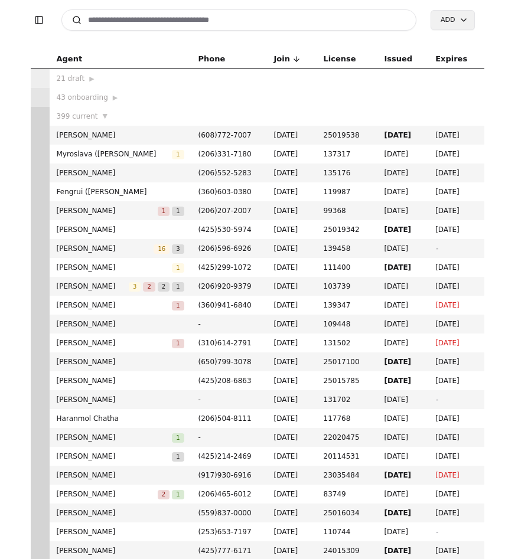
click at [37, 25] on button "Toggle Sidebar" at bounding box center [39, 20] width 17 height 17
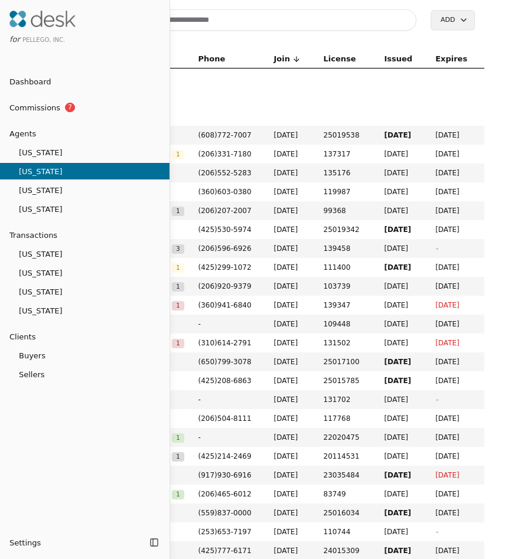
click at [50, 108] on span "Commissions" at bounding box center [30, 107] width 60 height 12
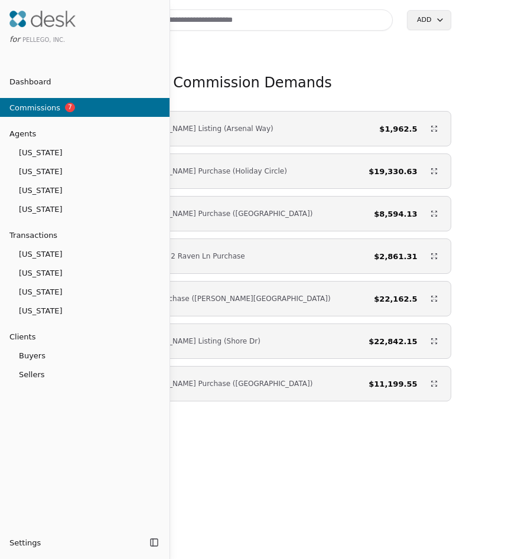
click at [227, 513] on div at bounding box center [252, 279] width 505 height 559
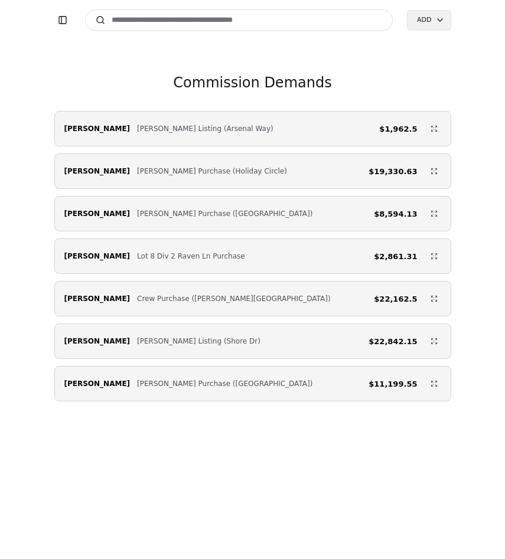
click at [169, 348] on div "Mark Datskiy Wenzel Listing (Shore Dr) $22,842.15" at bounding box center [252, 341] width 395 height 24
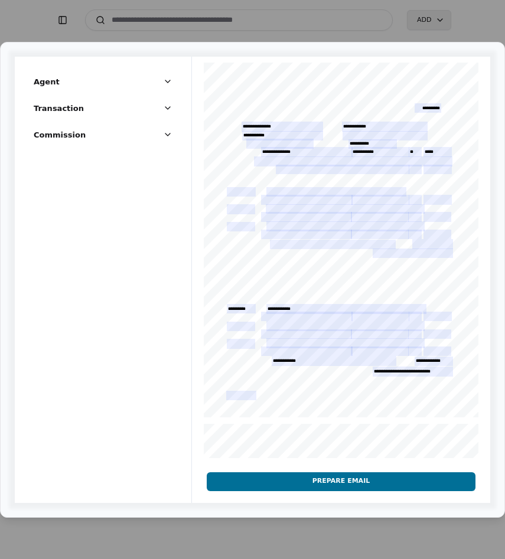
click at [340, 478] on button "Prepare Email" at bounding box center [341, 481] width 268 height 19
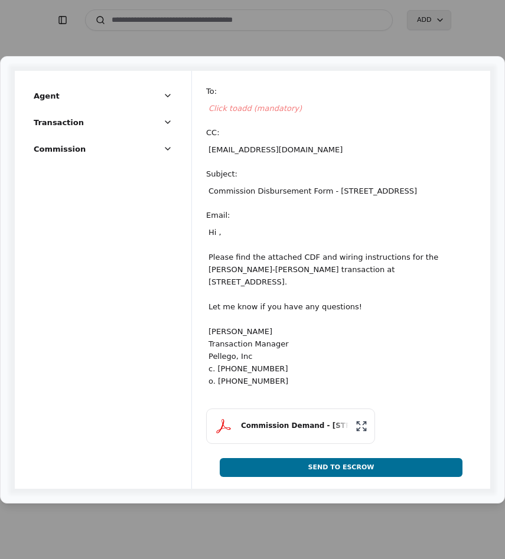
click at [258, 104] on span "Click to add (mandatory)" at bounding box center [254, 108] width 93 height 9
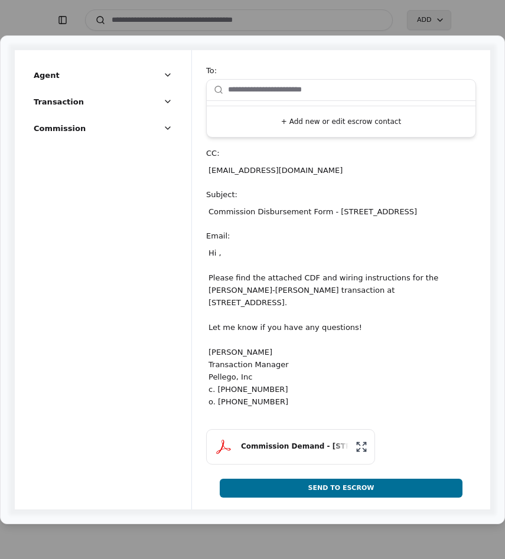
click at [299, 123] on button "+ Add new or edit escrow contact" at bounding box center [340, 121] width 259 height 21
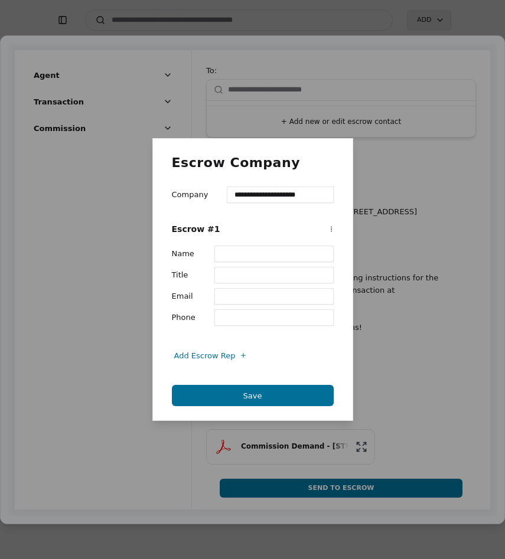
type input "**********"
click at [241, 257] on input "Name" at bounding box center [273, 253] width 119 height 17
type input "**********"
click at [225, 303] on input "Email" at bounding box center [273, 296] width 119 height 17
type input "**********"
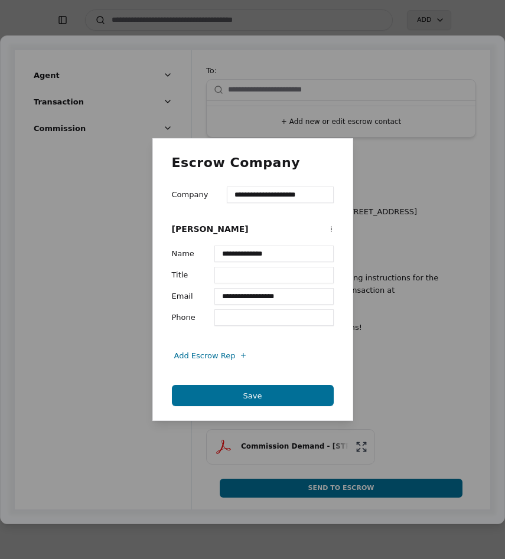
click at [255, 321] on input "Phone" at bounding box center [273, 317] width 119 height 17
click at [260, 271] on input "Title" at bounding box center [273, 275] width 119 height 17
click at [241, 404] on button "Save" at bounding box center [253, 395] width 162 height 21
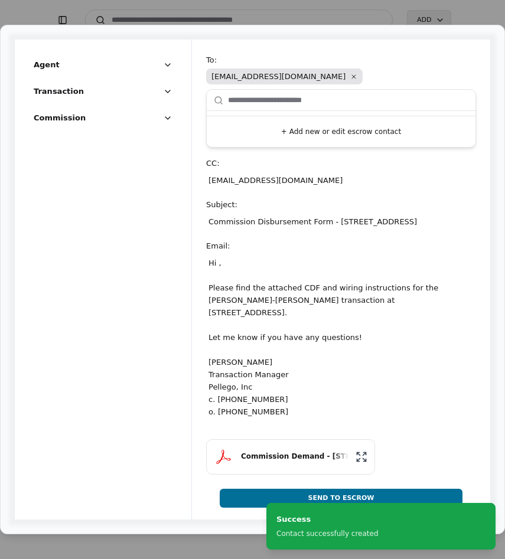
click at [218, 270] on div "Hi , Please find the attached CDF and wiring instructions for the MICHAEL RENST…" at bounding box center [341, 337] width 270 height 166
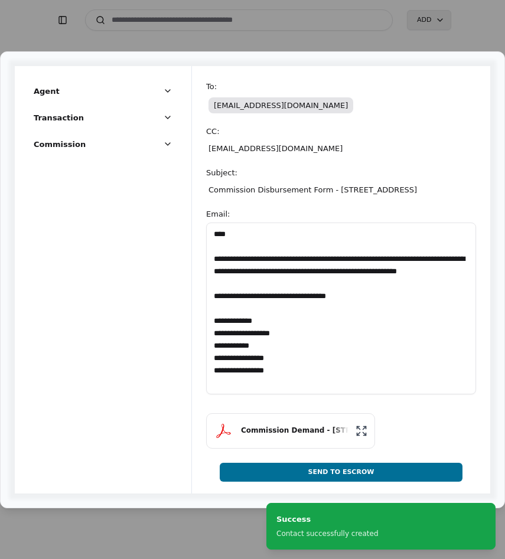
click at [224, 241] on textarea "**********" at bounding box center [341, 308] width 270 height 172
type textarea "**********"
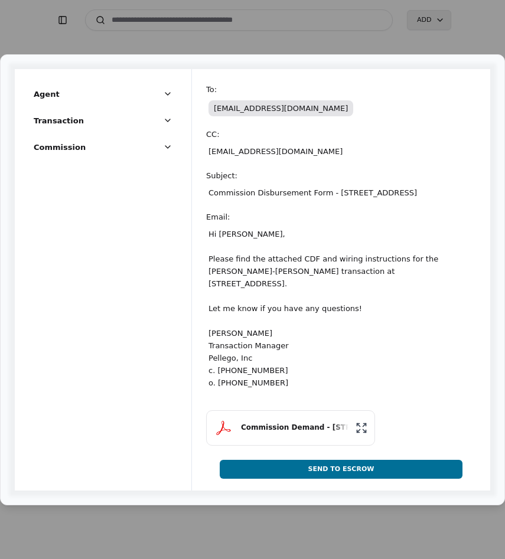
click at [326, 145] on div "mail@markdatskiy.com" at bounding box center [341, 151] width 270 height 17
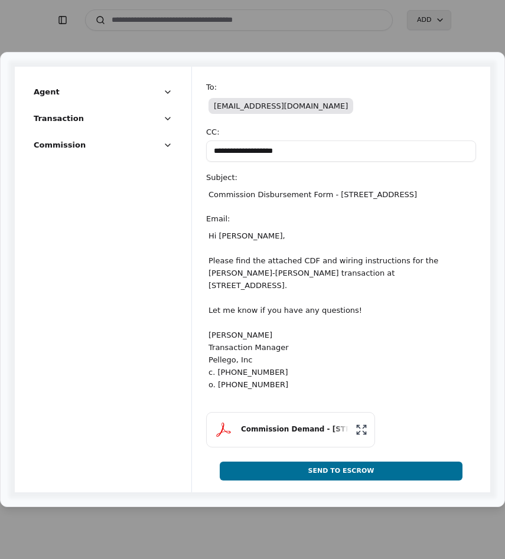
click at [357, 225] on div "Email :" at bounding box center [341, 218] width 270 height 12
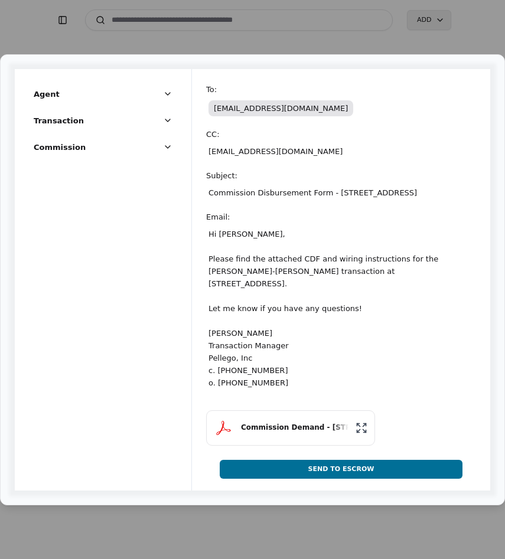
click at [354, 476] on button "Send To Escrow" at bounding box center [341, 469] width 243 height 19
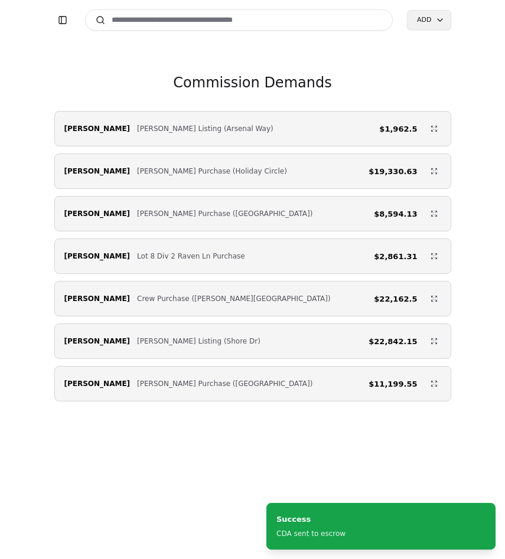
click at [137, 132] on span "Healy Listing (Arsenal Way)" at bounding box center [205, 129] width 136 height 12
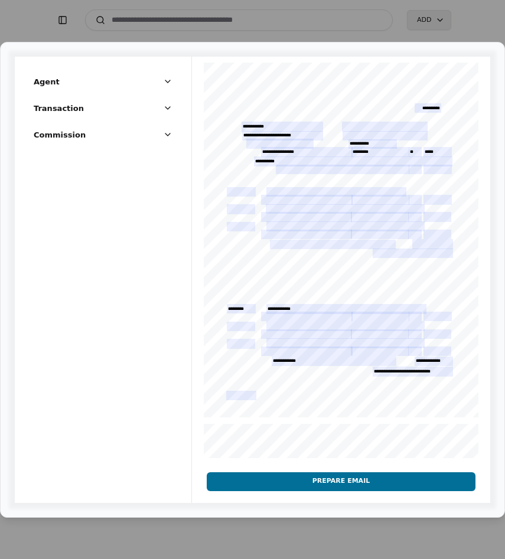
click at [310, 482] on button "Prepare Email" at bounding box center [341, 481] width 268 height 19
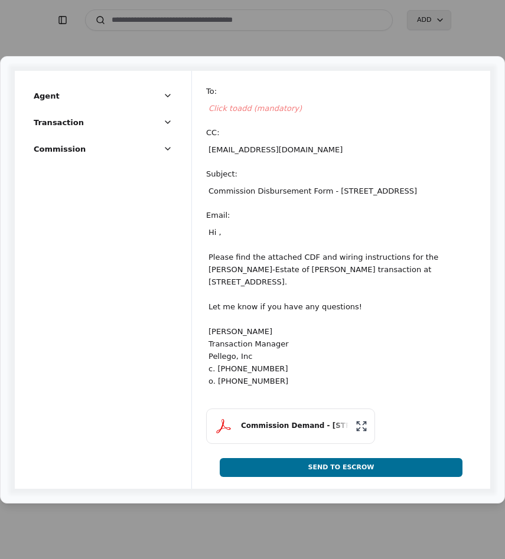
click at [254, 104] on span "Click to add (mandatory)" at bounding box center [254, 108] width 93 height 9
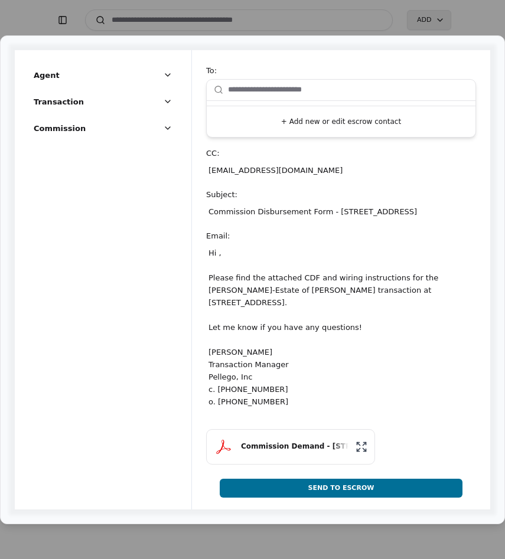
click at [267, 84] on input "text" at bounding box center [348, 90] width 240 height 24
click at [303, 120] on button "+ Add new or edit escrow contact" at bounding box center [340, 121] width 259 height 21
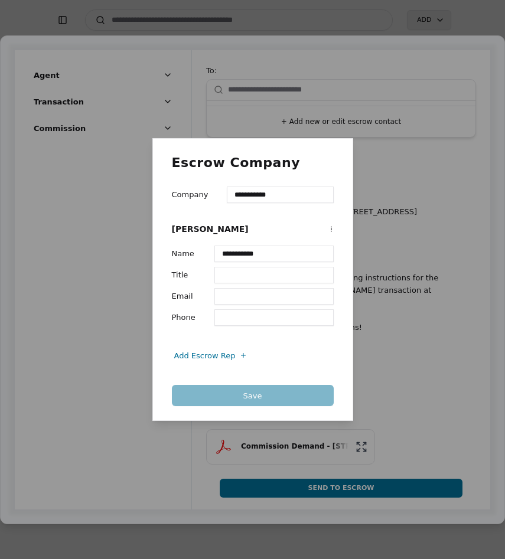
click at [241, 281] on input "Title" at bounding box center [273, 275] width 119 height 17
click at [241, 295] on input "Email" at bounding box center [273, 296] width 119 height 17
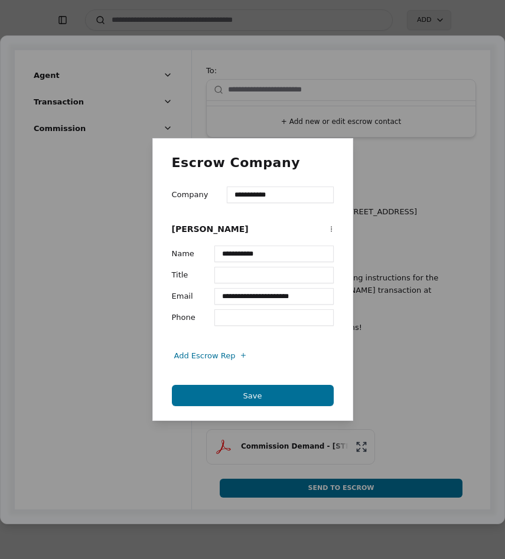
type input "**********"
click at [260, 316] on input "Phone" at bounding box center [273, 317] width 119 height 17
type input "**********"
click at [327, 297] on input "**********" at bounding box center [273, 296] width 119 height 17
click at [260, 390] on button "Save" at bounding box center [253, 395] width 162 height 21
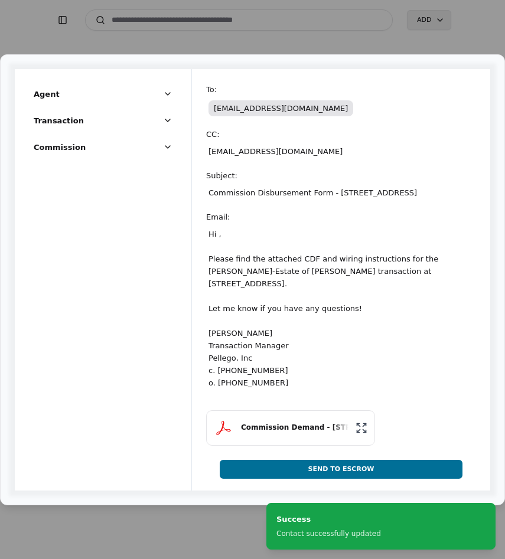
click at [218, 273] on div "Hi , Please find the attached CDF and wiring instructions for the John M Healy-…" at bounding box center [341, 308] width 270 height 166
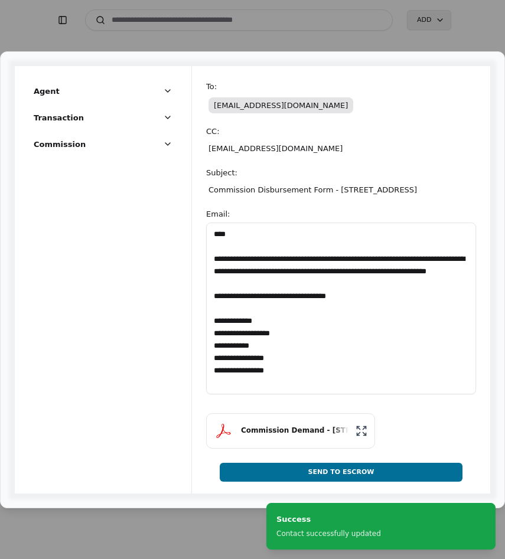
click at [225, 243] on textarea "**********" at bounding box center [341, 308] width 270 height 172
type textarea "**********"
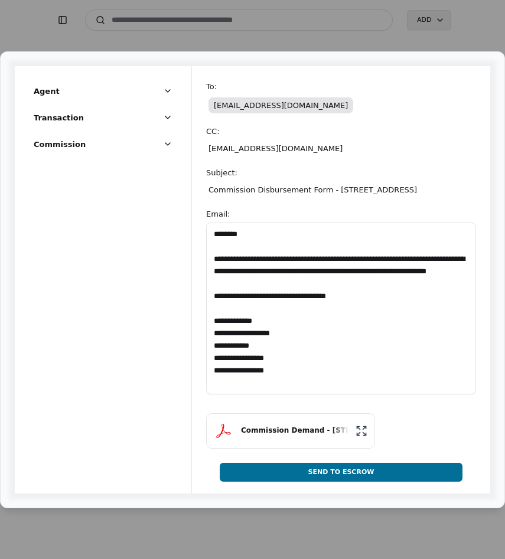
click at [379, 328] on textarea "**********" at bounding box center [341, 308] width 270 height 172
click at [345, 479] on button "Send To Escrow" at bounding box center [341, 472] width 243 height 19
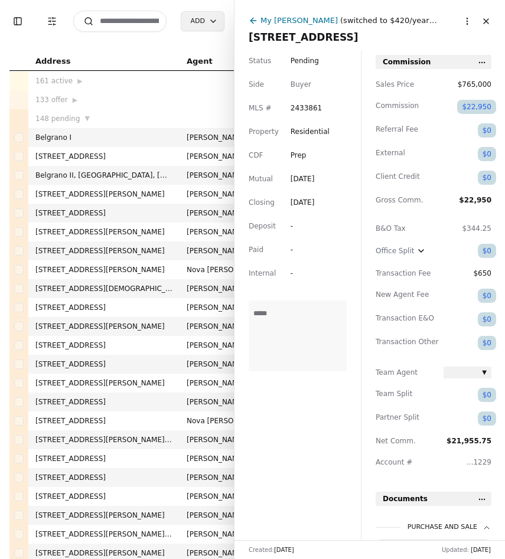
click at [489, 19] on button "Close" at bounding box center [485, 21] width 19 height 19
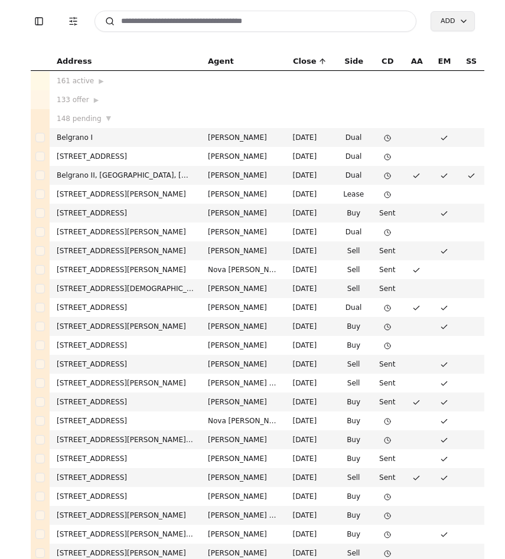
click at [223, 18] on input at bounding box center [255, 21] width 322 height 21
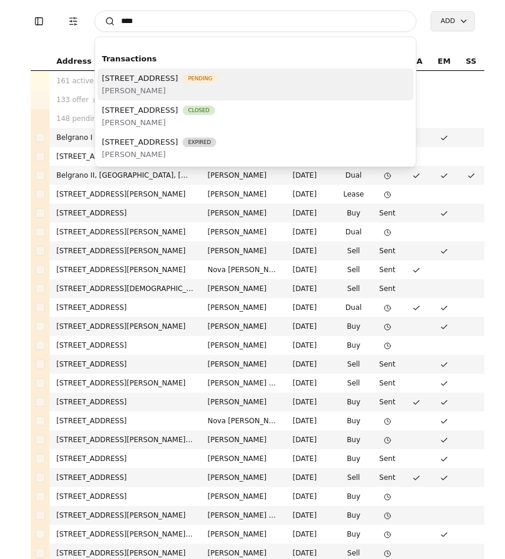
type input "****"
click at [218, 87] on span "[PERSON_NAME]" at bounding box center [160, 90] width 116 height 12
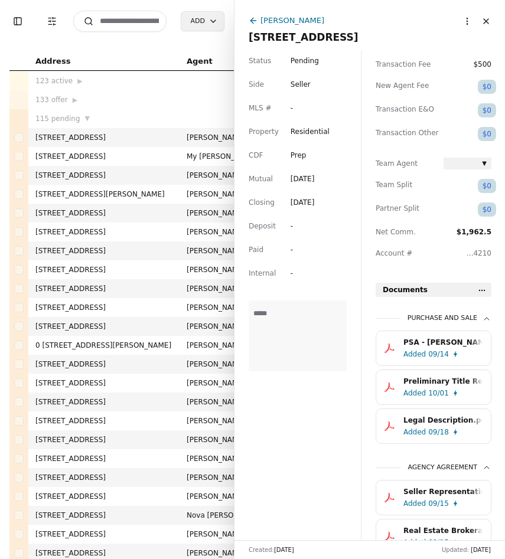
scroll to position [211, 0]
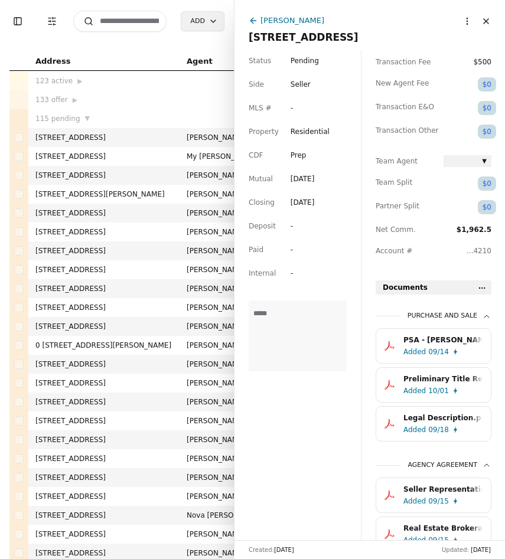
click at [454, 340] on div "PSA - [PERSON_NAME] - [DATE].pdf" at bounding box center [442, 340] width 79 height 12
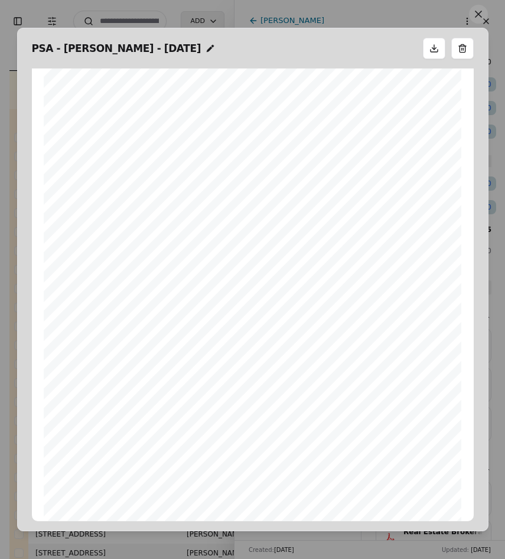
scroll to position [18, 0]
click at [481, 19] on button at bounding box center [478, 14] width 19 height 19
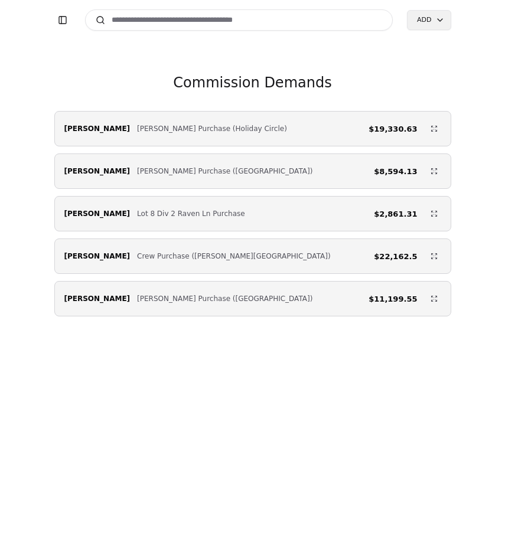
click at [159, 139] on div "[PERSON_NAME] Purchase (Holiday Circle) $19,330.63" at bounding box center [252, 129] width 395 height 24
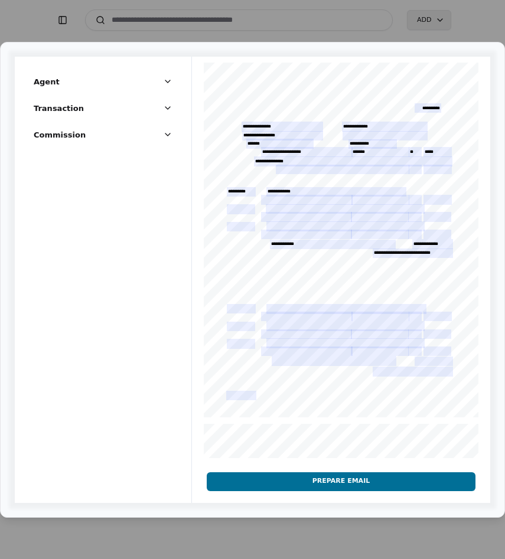
click at [307, 482] on button "Prepare Email" at bounding box center [341, 481] width 268 height 19
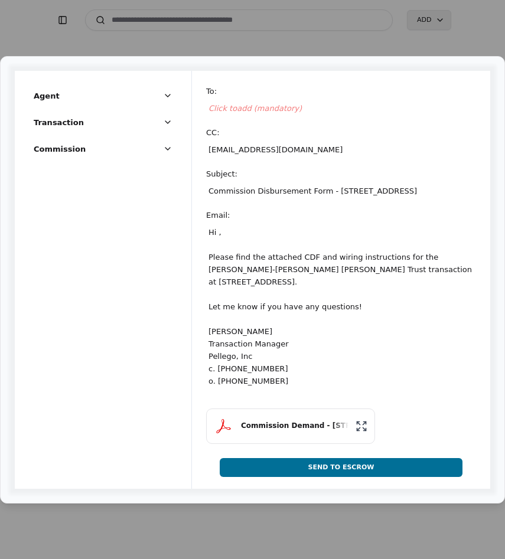
click at [260, 104] on span "Click to add (mandatory)" at bounding box center [254, 108] width 93 height 9
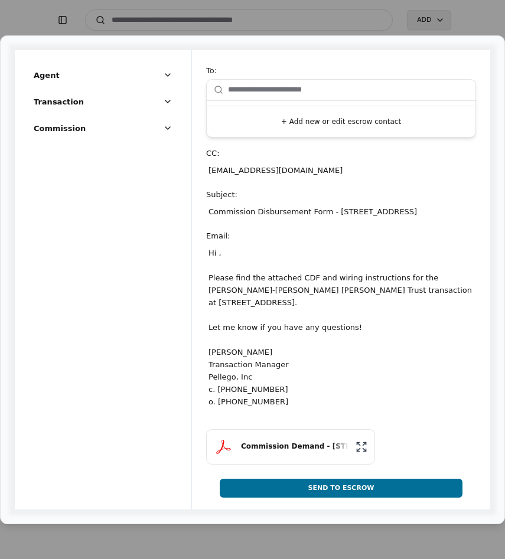
click at [306, 125] on button "+ Add new or edit escrow contact" at bounding box center [340, 121] width 259 height 21
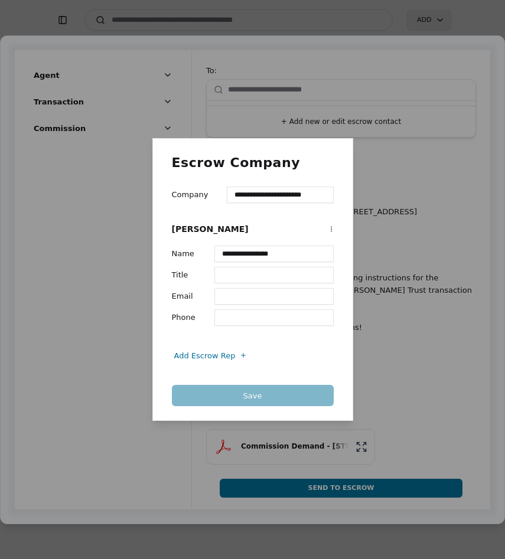
click at [251, 298] on input "Email" at bounding box center [273, 296] width 119 height 17
paste input "**********"
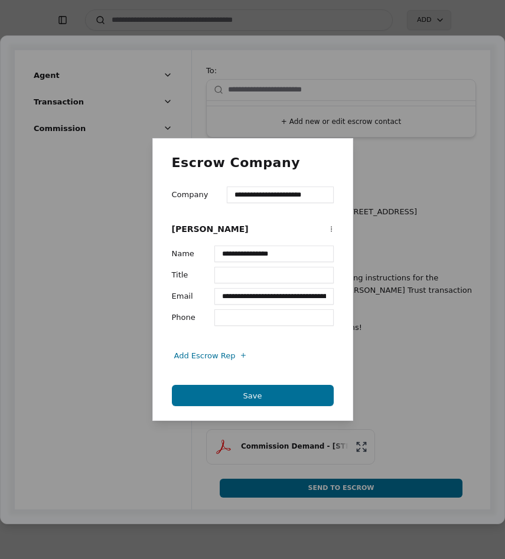
scroll to position [0, 155]
click at [226, 299] on input "**********" at bounding box center [274, 296] width 120 height 17
click at [325, 298] on input "**********" at bounding box center [274, 296] width 120 height 17
type input "**********"
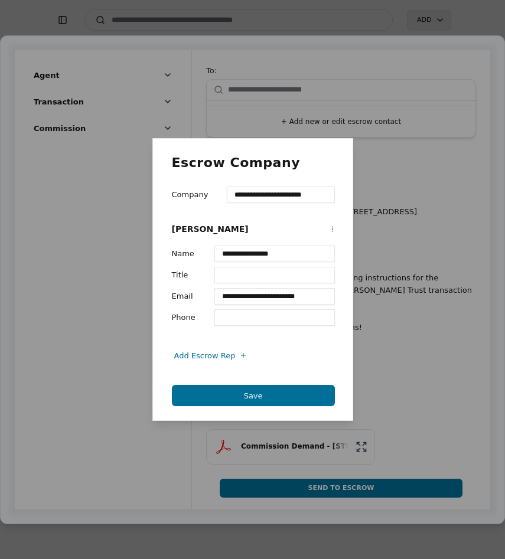
click at [287, 399] on button "Save" at bounding box center [253, 395] width 163 height 21
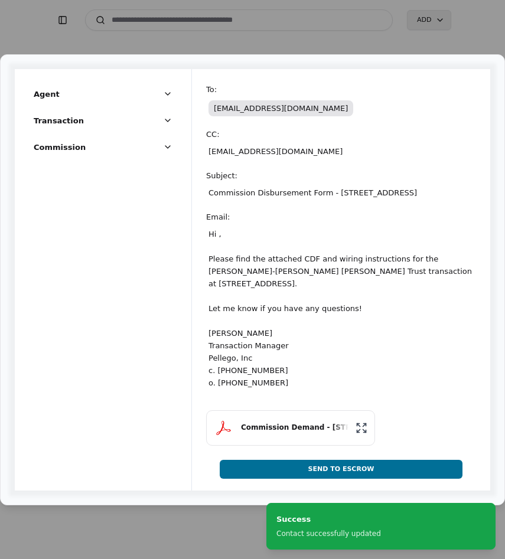
click at [221, 271] on div "Hi , Please find the attached CDF and wiring instructions for the Dennis Dralea…" at bounding box center [341, 308] width 270 height 166
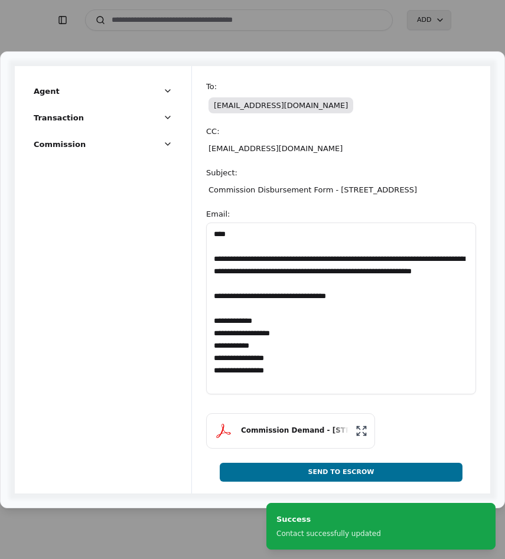
click at [225, 246] on textarea "**********" at bounding box center [341, 308] width 270 height 172
click at [222, 239] on textarea "**********" at bounding box center [341, 308] width 270 height 172
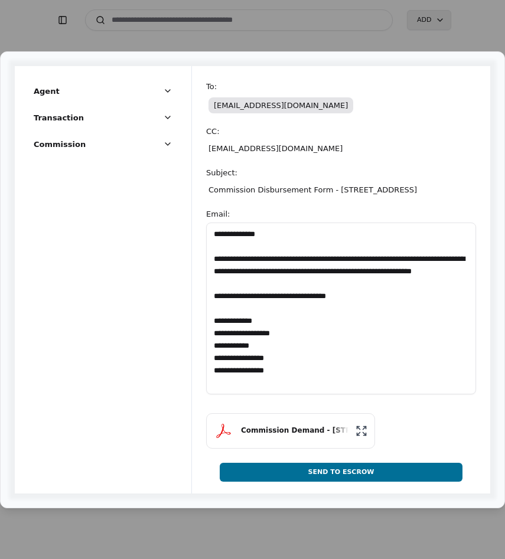
type textarea "**********"
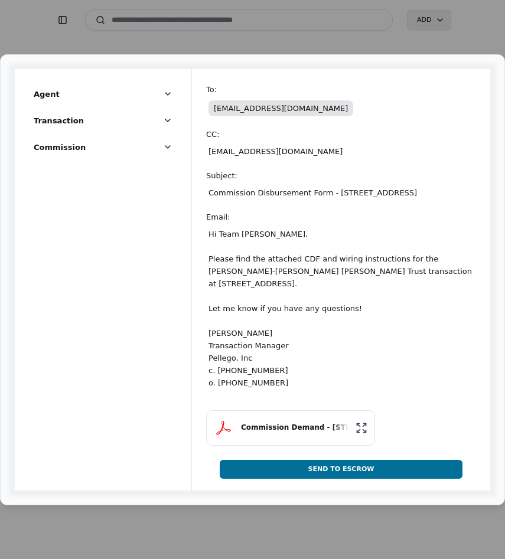
click at [394, 479] on button "Send To Escrow" at bounding box center [341, 469] width 243 height 19
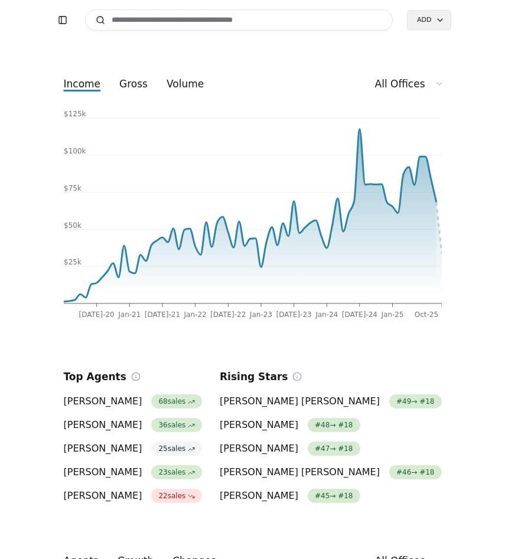
click at [264, 35] on div "Toggle Sidebar Search Add" at bounding box center [252, 20] width 397 height 40
click at [258, 22] on input at bounding box center [239, 19] width 308 height 21
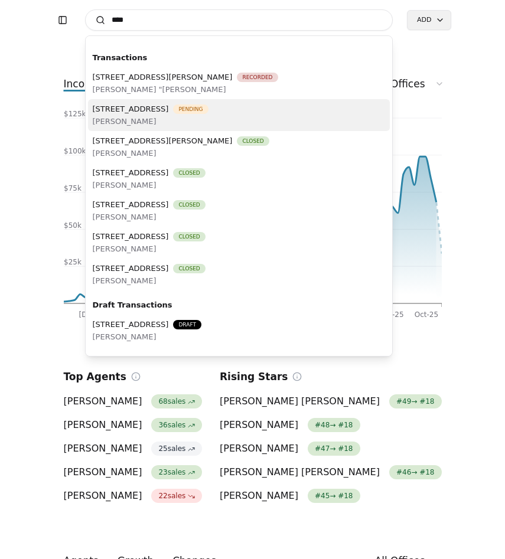
type input "****"
click at [208, 115] on span "[PERSON_NAME]" at bounding box center [151, 121] width 116 height 12
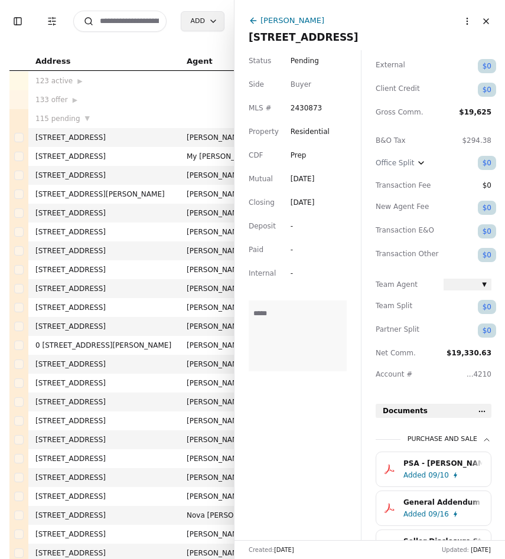
scroll to position [137, 0]
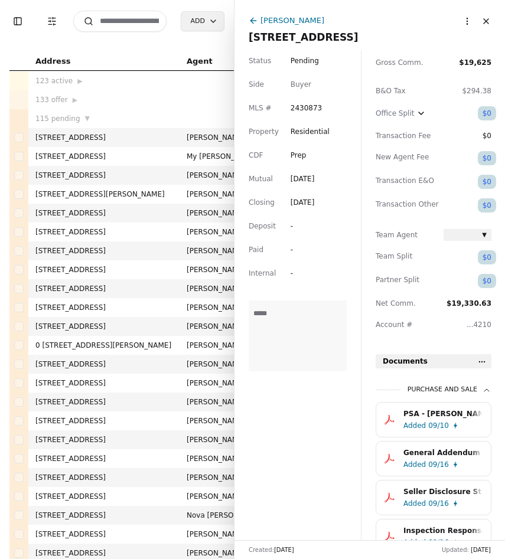
click at [446, 424] on div "Added 09/10" at bounding box center [445, 426] width 84 height 12
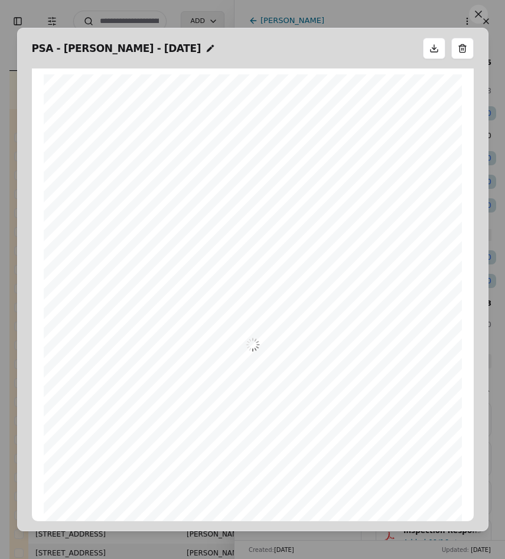
scroll to position [6, 0]
click at [473, 19] on button at bounding box center [478, 14] width 19 height 19
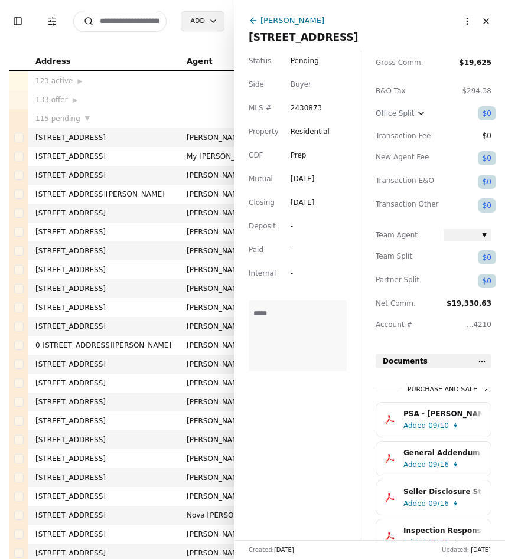
click at [129, 21] on input at bounding box center [119, 21] width 93 height 21
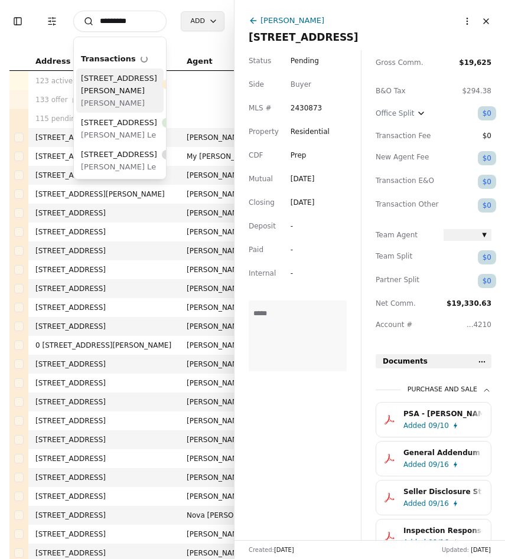
type input "*********"
click at [103, 97] on span "[STREET_ADDRESS][PERSON_NAME]" at bounding box center [119, 84] width 76 height 25
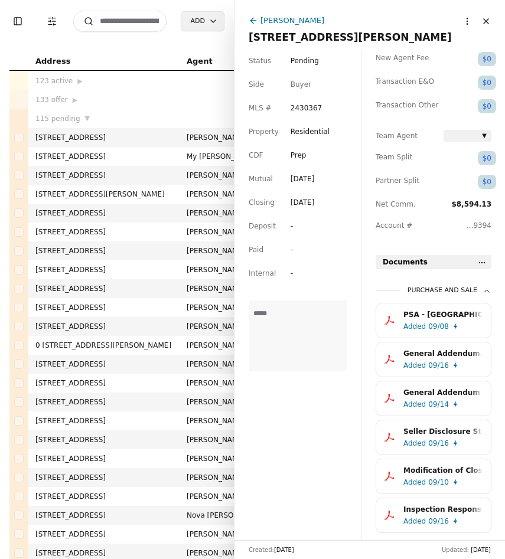
scroll to position [246, 0]
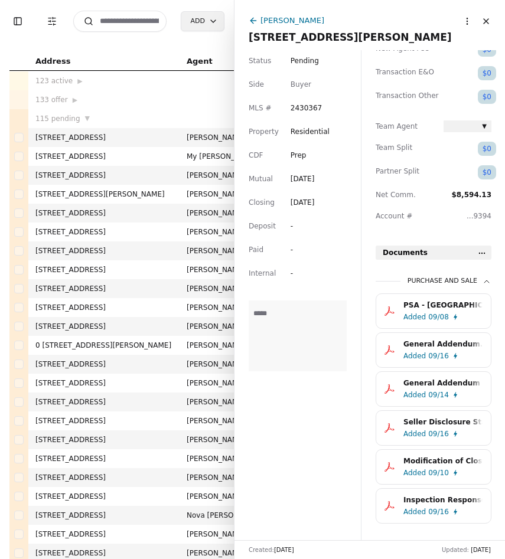
click at [444, 294] on button "PSA - [GEOGRAPHIC_DATA] - [DATE].pdf Added 09/08" at bounding box center [433, 310] width 116 height 35
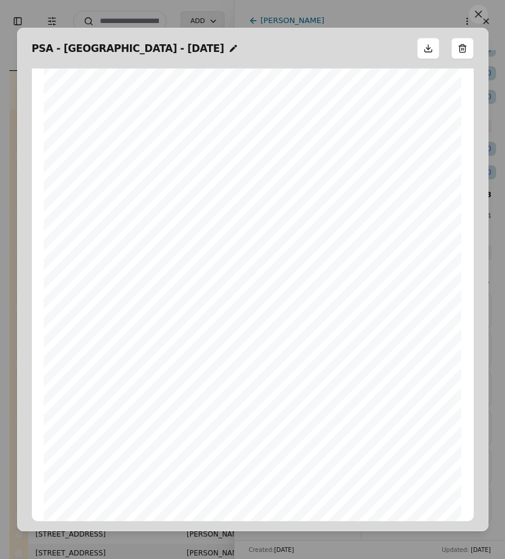
scroll to position [569, 0]
click at [474, 14] on button at bounding box center [478, 14] width 19 height 19
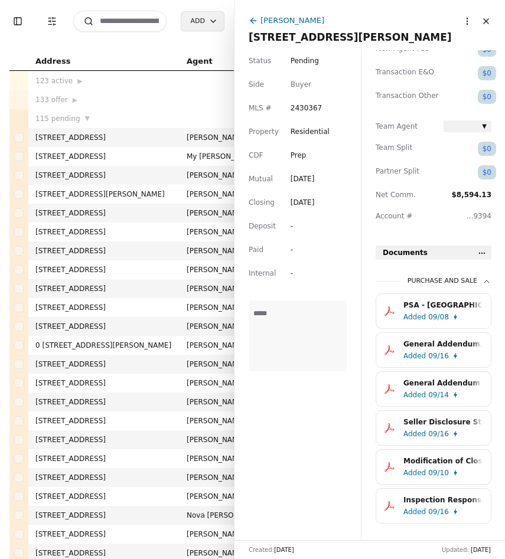
click at [129, 27] on input at bounding box center [119, 21] width 93 height 21
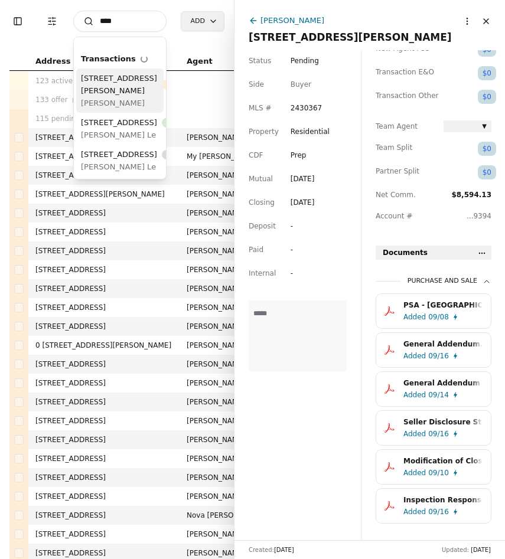
type input "****"
click at [124, 97] on div "5425 Atchinson Drive SE, Olympia, WA 98513 Pending" at bounding box center [139, 84] width 116 height 25
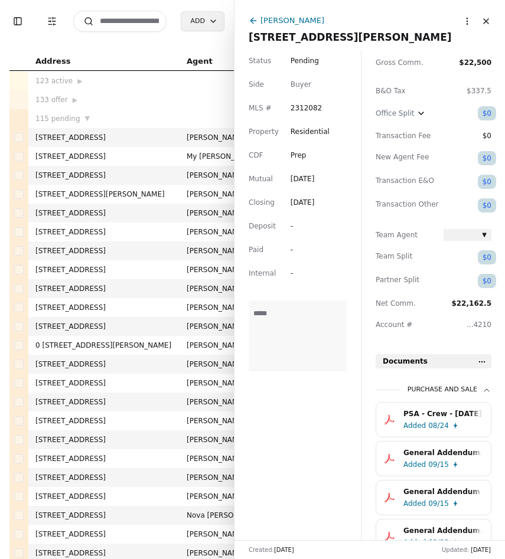
scroll to position [170, 0]
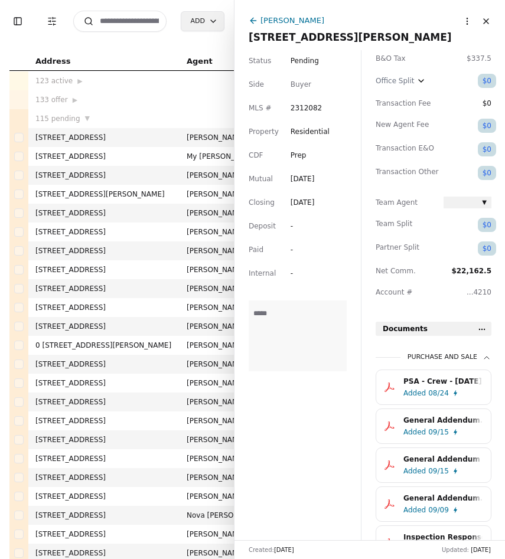
click at [447, 399] on div "Added 08/24" at bounding box center [445, 393] width 84 height 12
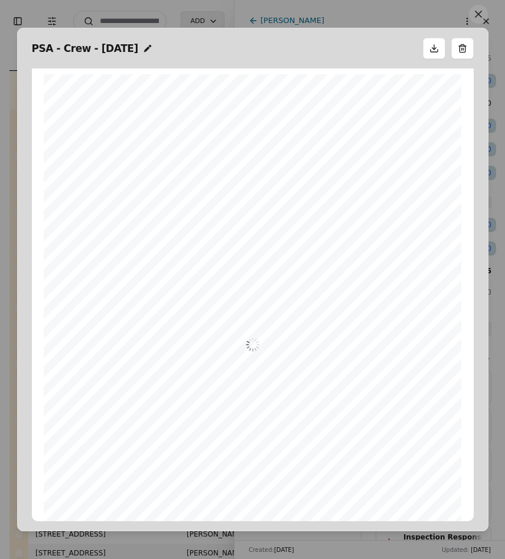
scroll to position [6, 0]
click at [484, 14] on button at bounding box center [478, 14] width 19 height 19
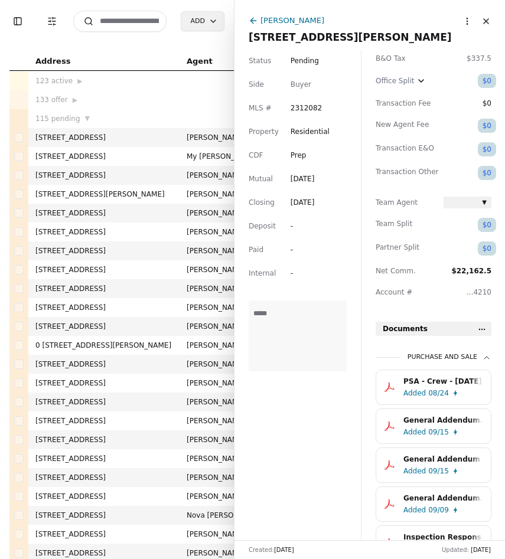
click at [481, 24] on button "Close" at bounding box center [485, 21] width 19 height 19
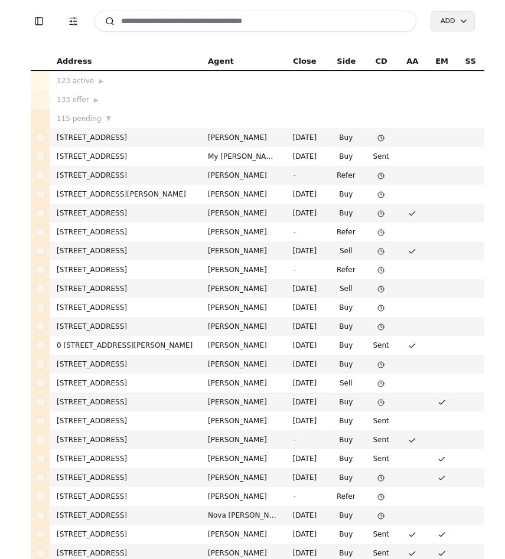
click at [199, 21] on input at bounding box center [255, 21] width 322 height 21
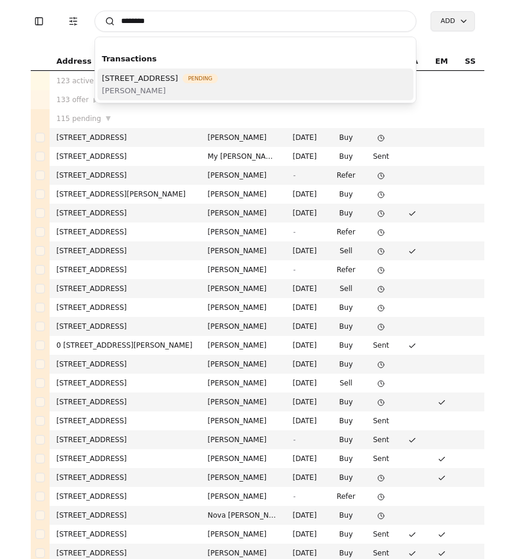
type input "********"
click at [198, 86] on span "[PERSON_NAME]" at bounding box center [160, 90] width 116 height 12
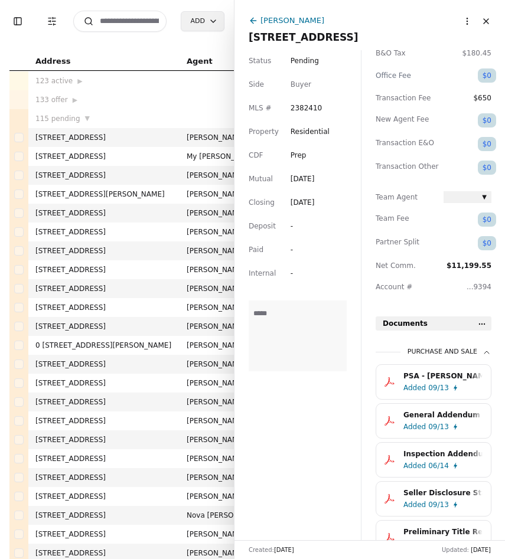
scroll to position [178, 0]
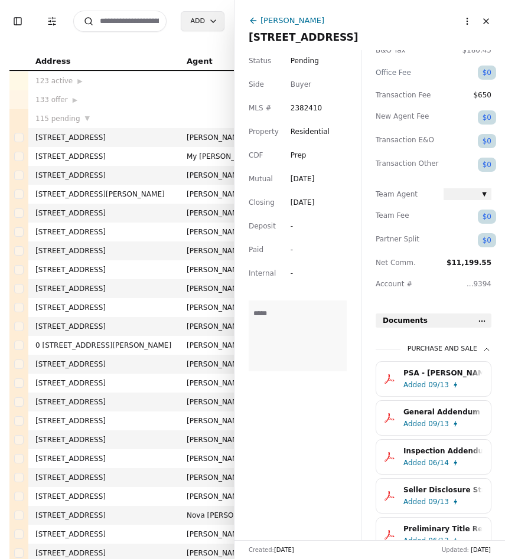
click at [438, 384] on div "09/13" at bounding box center [438, 385] width 21 height 12
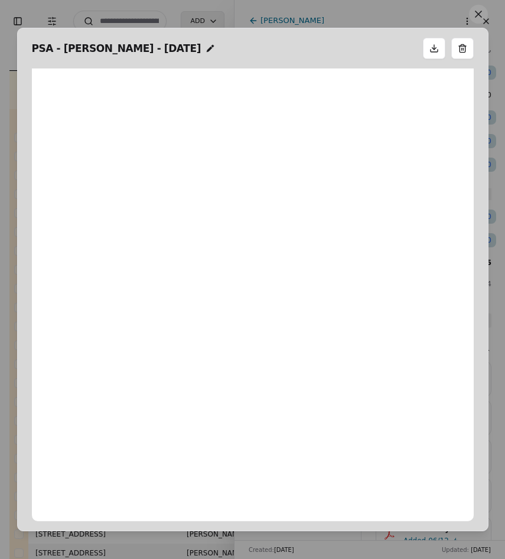
scroll to position [6, 0]
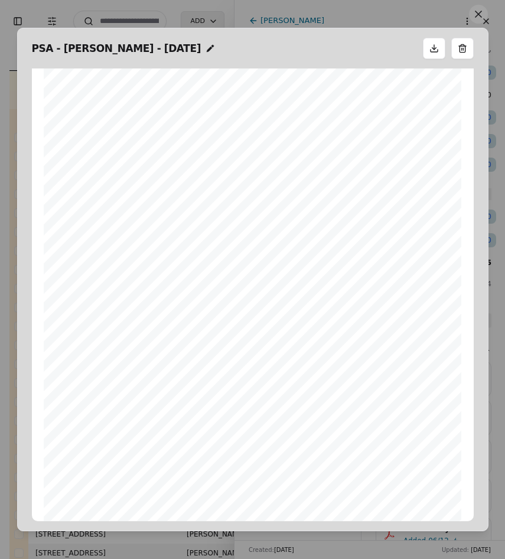
click at [477, 19] on button at bounding box center [478, 14] width 19 height 19
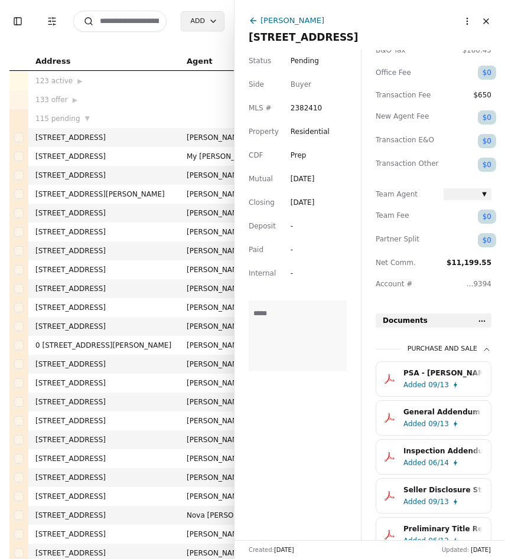
click at [447, 369] on div "PSA - [PERSON_NAME] - [DATE].pdf" at bounding box center [442, 373] width 79 height 12
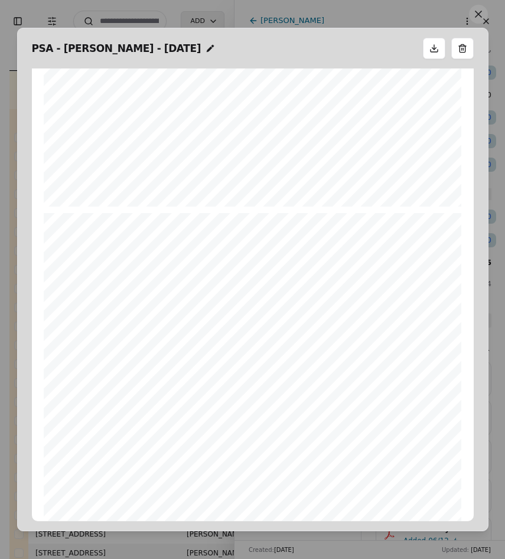
scroll to position [410, 0]
click at [474, 21] on button at bounding box center [478, 14] width 19 height 19
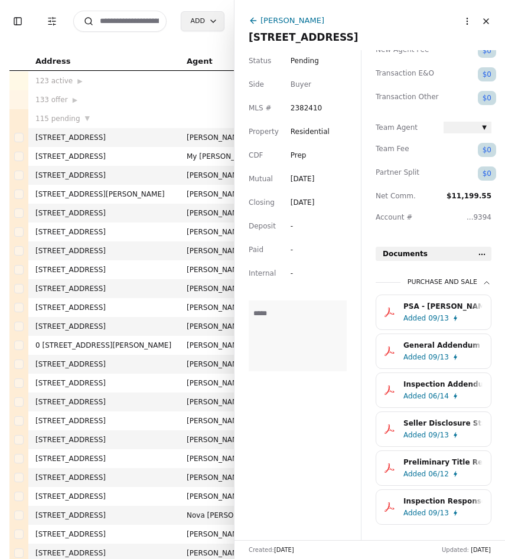
scroll to position [247, 0]
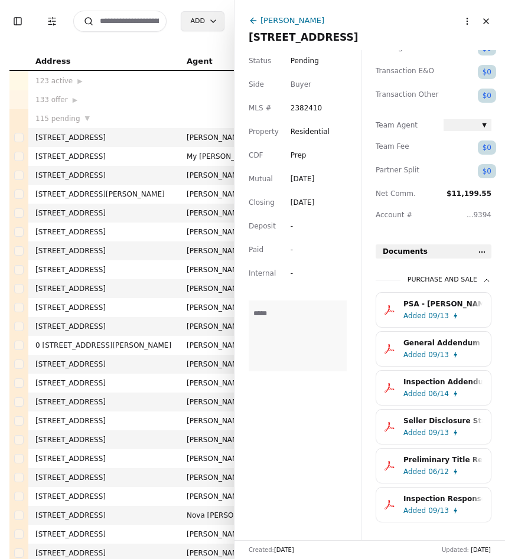
click at [446, 342] on div "General Addendum - 324 Pond Lane, Sequim, WA 98382.pdf" at bounding box center [442, 343] width 79 height 12
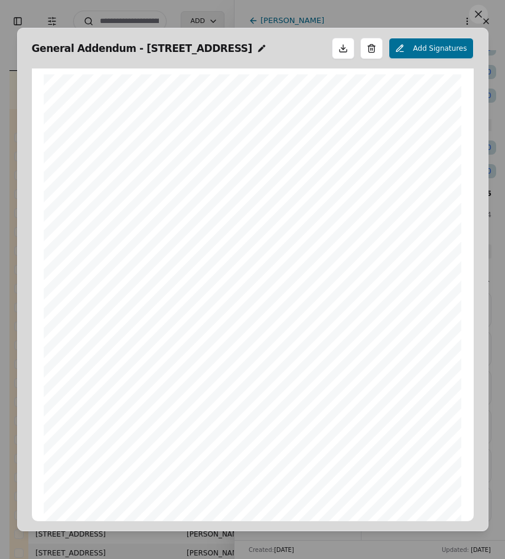
scroll to position [6, 0]
click at [483, 14] on button at bounding box center [478, 14] width 19 height 19
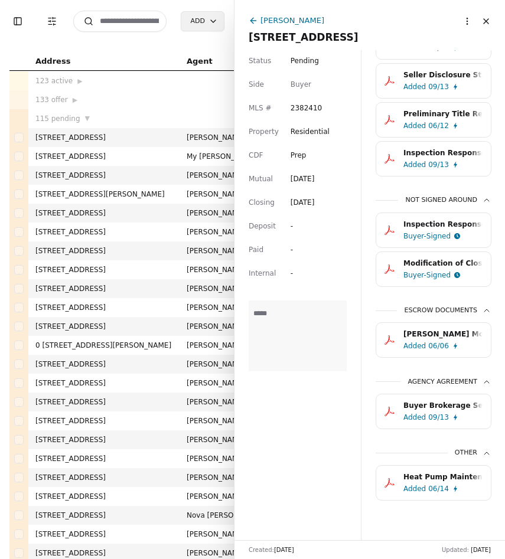
scroll to position [599, 0]
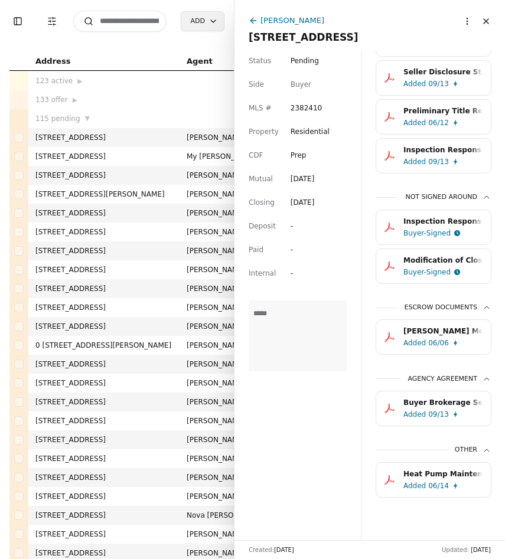
click at [462, 254] on div "Modification of Closing Date.pdf" at bounding box center [442, 260] width 79 height 12
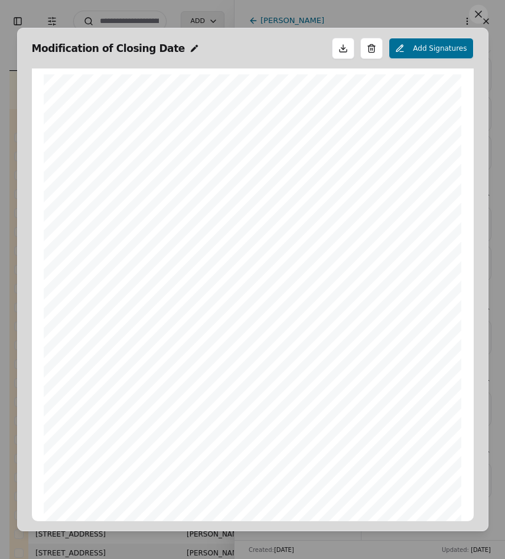
scroll to position [6, 0]
click at [473, 15] on button at bounding box center [478, 14] width 19 height 19
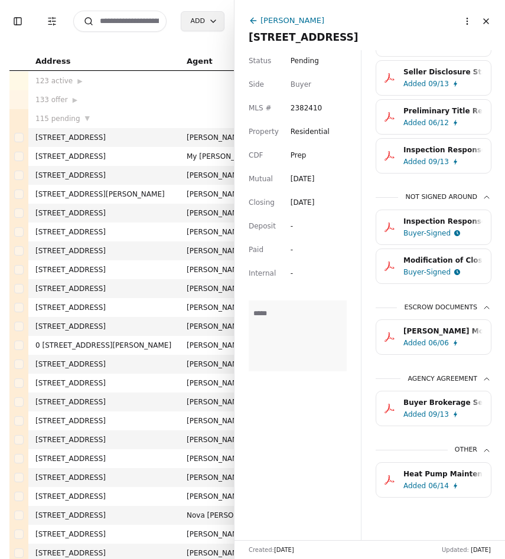
click at [460, 258] on div "Modification of Closing Date.pdf" at bounding box center [442, 260] width 79 height 12
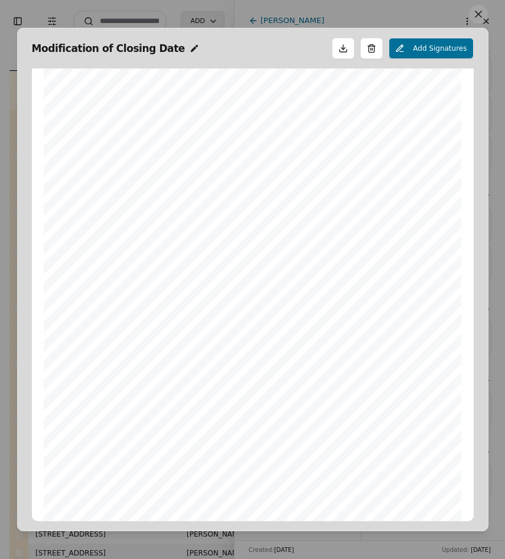
click at [480, 19] on button at bounding box center [478, 14] width 19 height 19
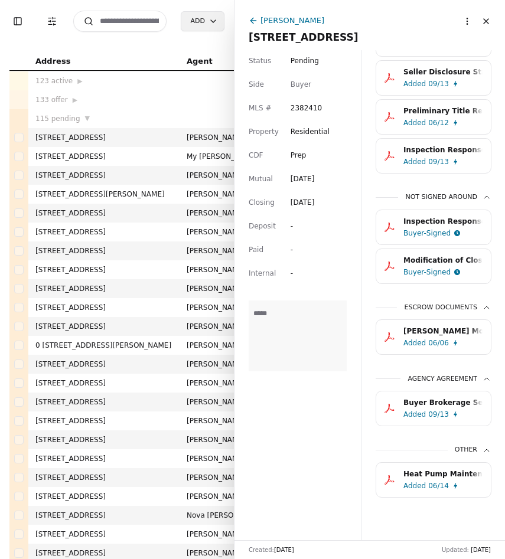
click at [460, 222] on div "Inspection Response for Form 35.pdf" at bounding box center [442, 221] width 79 height 12
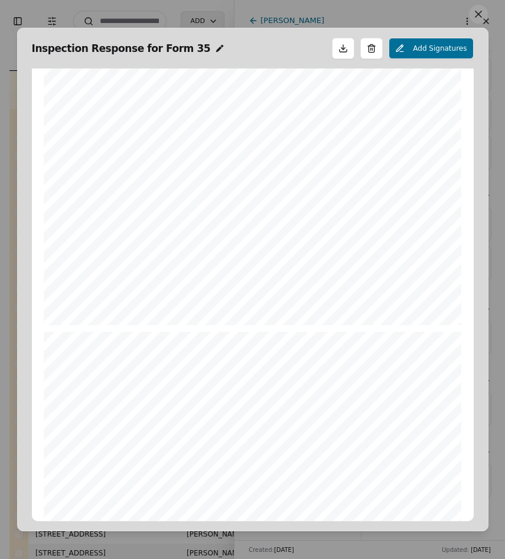
scroll to position [296, 0]
click at [477, 21] on button at bounding box center [478, 14] width 19 height 19
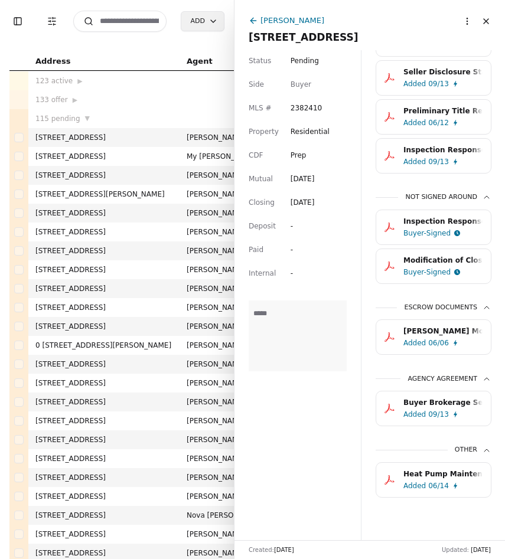
click at [455, 156] on div "Added 09/13" at bounding box center [445, 162] width 84 height 12
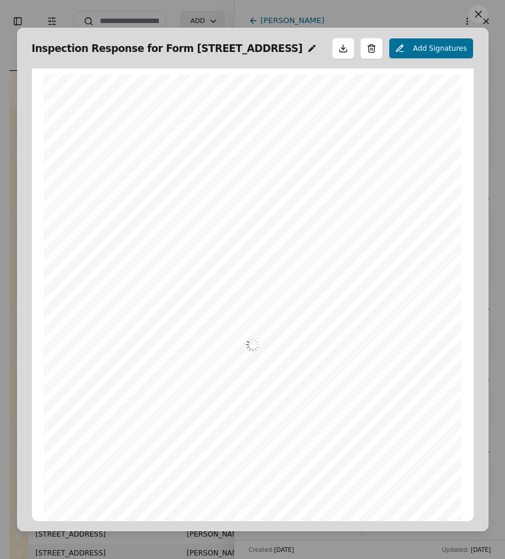
scroll to position [6, 0]
click at [476, 10] on button at bounding box center [478, 14] width 19 height 19
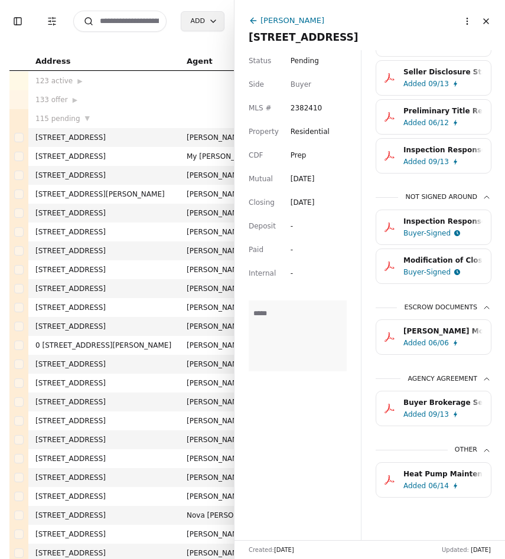
click at [464, 106] on div "Preliminary Title Report.pdf" at bounding box center [442, 111] width 79 height 12
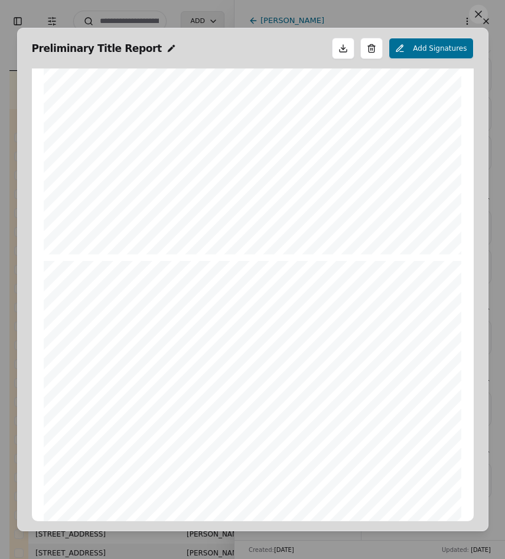
scroll to position [1522, 0]
click at [484, 16] on button at bounding box center [478, 14] width 19 height 19
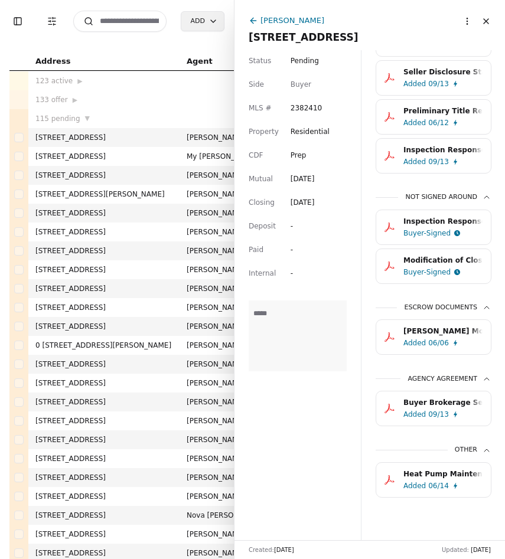
click at [457, 110] on div "Preliminary Title Report.pdf" at bounding box center [442, 111] width 79 height 12
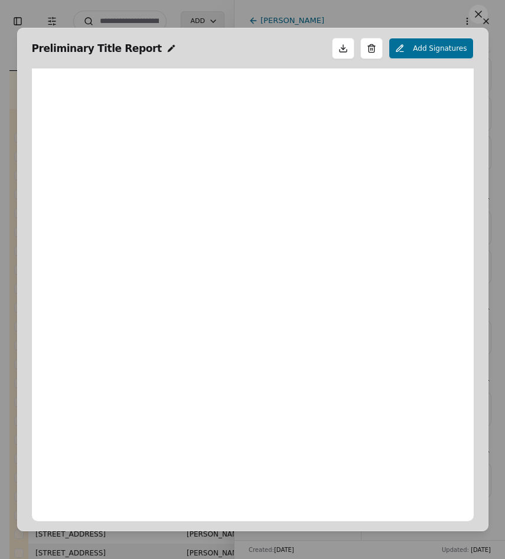
scroll to position [6, 0]
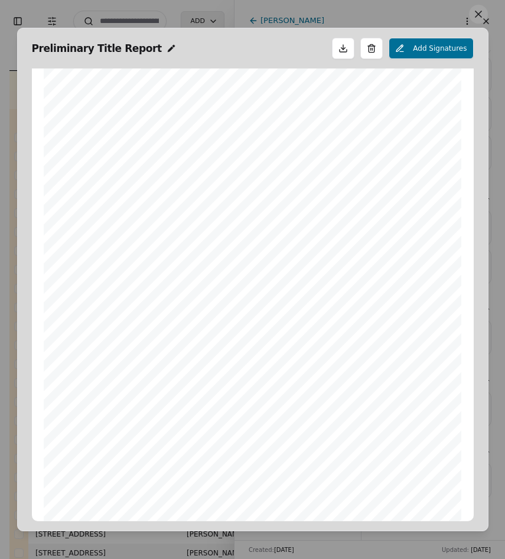
click at [472, 17] on button at bounding box center [478, 14] width 19 height 19
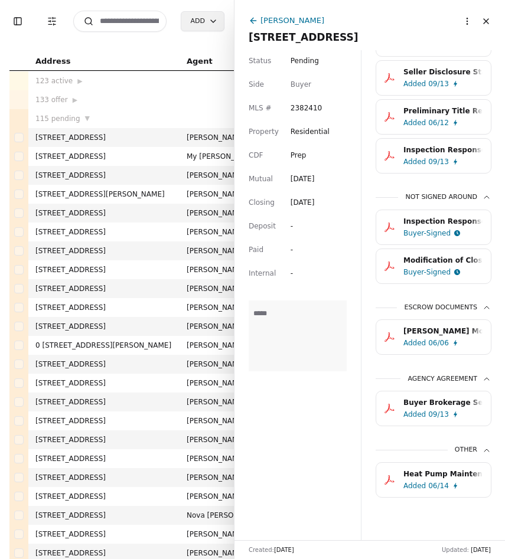
click at [445, 79] on div "09/13" at bounding box center [438, 84] width 21 height 12
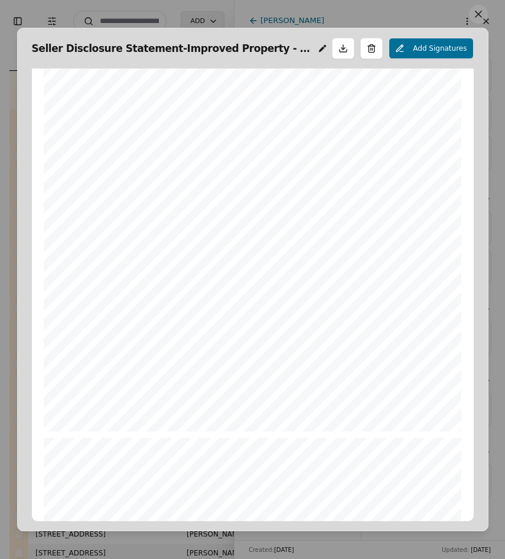
scroll to position [1343, 0]
click at [477, 18] on button at bounding box center [478, 14] width 19 height 19
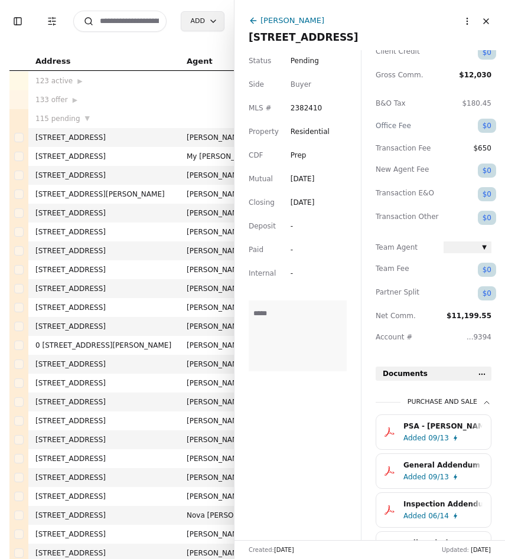
scroll to position [126, 0]
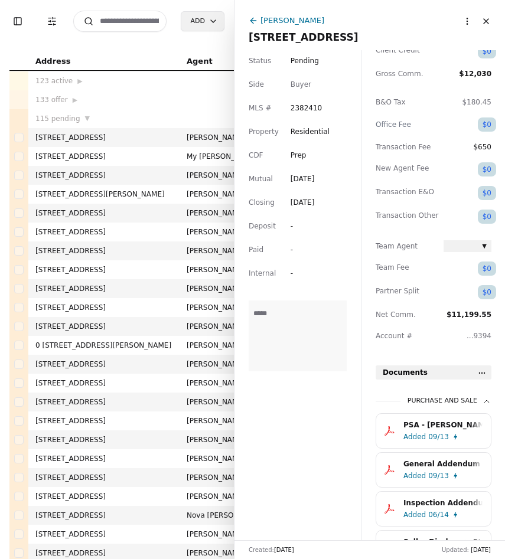
click at [435, 435] on div "09/13" at bounding box center [438, 437] width 21 height 12
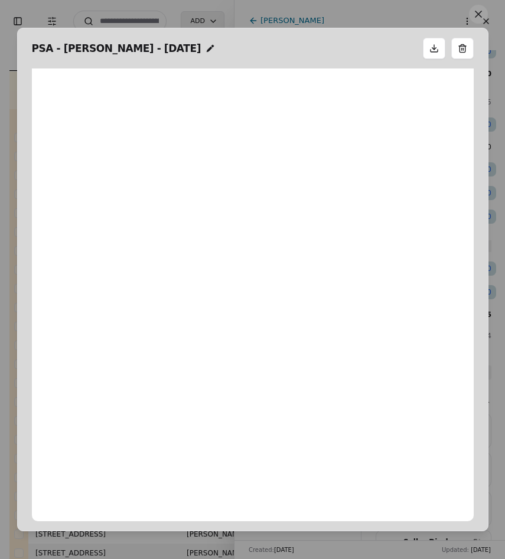
scroll to position [6, 0]
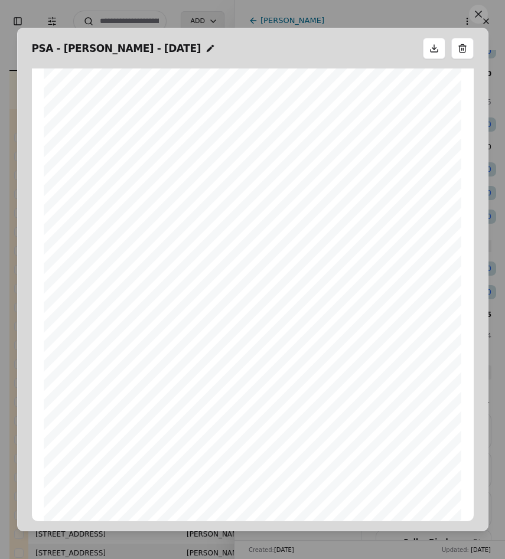
click at [476, 12] on button at bounding box center [478, 14] width 19 height 19
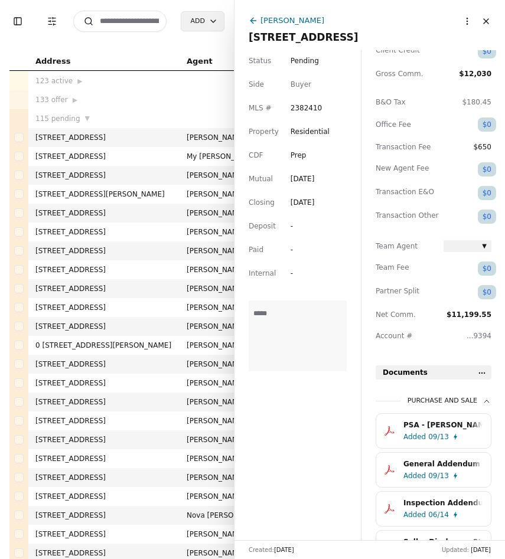
click at [429, 422] on div "PSA - Dugan - 05/29/2025.pdf" at bounding box center [442, 425] width 79 height 12
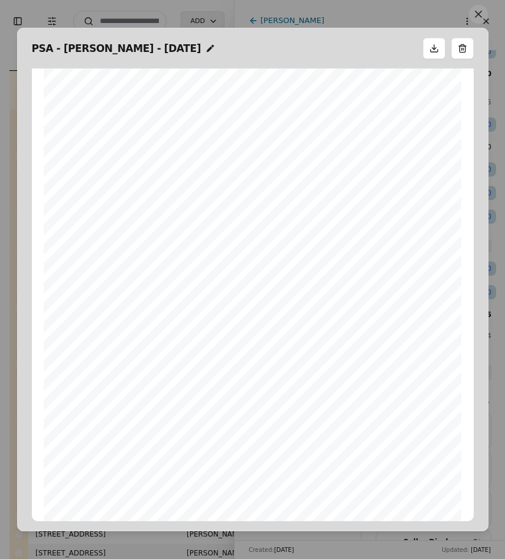
click at [480, 19] on button at bounding box center [478, 14] width 19 height 19
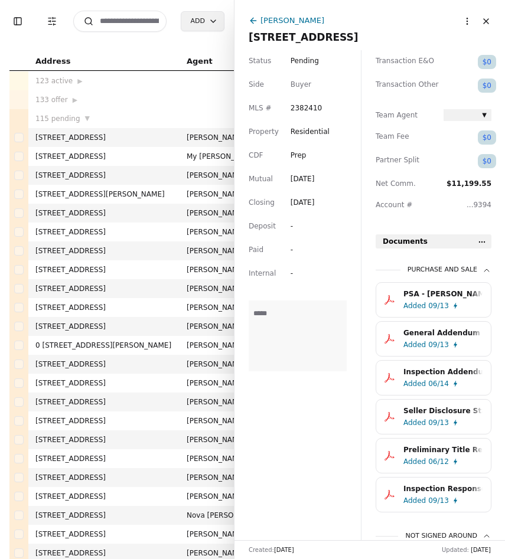
scroll to position [260, 0]
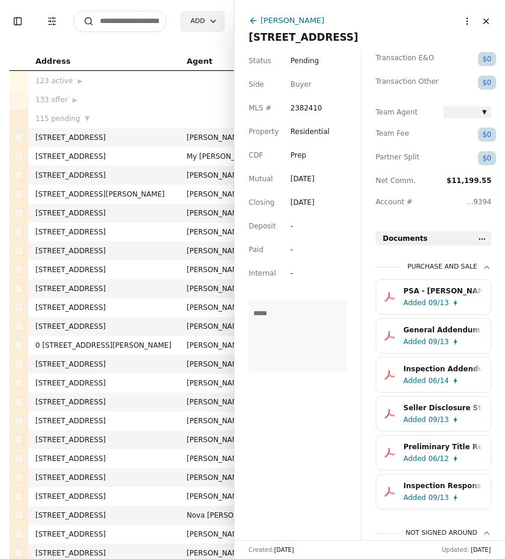
click at [452, 298] on div "Added 09/13" at bounding box center [445, 303] width 84 height 12
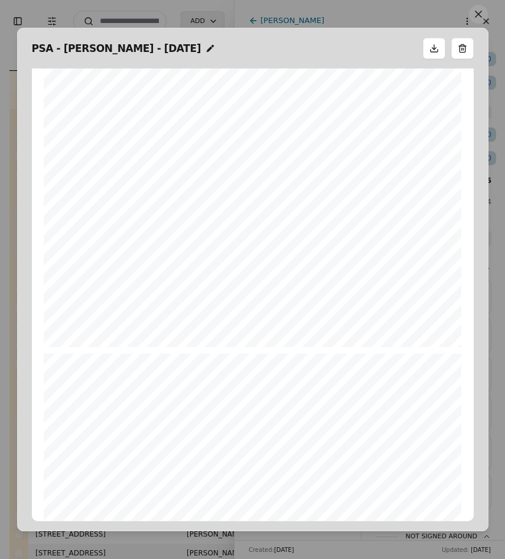
scroll to position [821, 0]
click at [478, 21] on button at bounding box center [478, 14] width 19 height 19
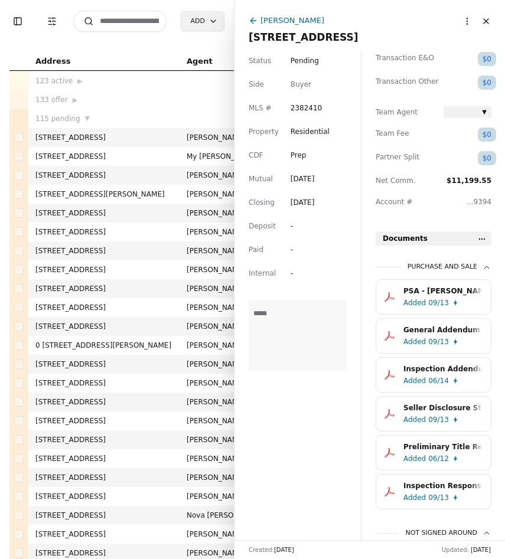
click at [448, 340] on div "Added 09/13" at bounding box center [445, 342] width 84 height 12
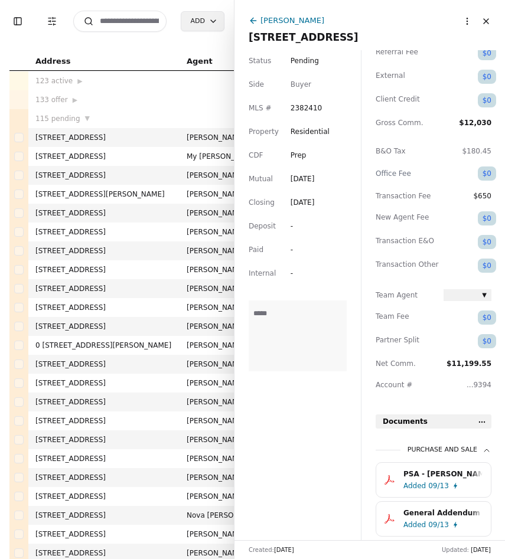
scroll to position [0, 0]
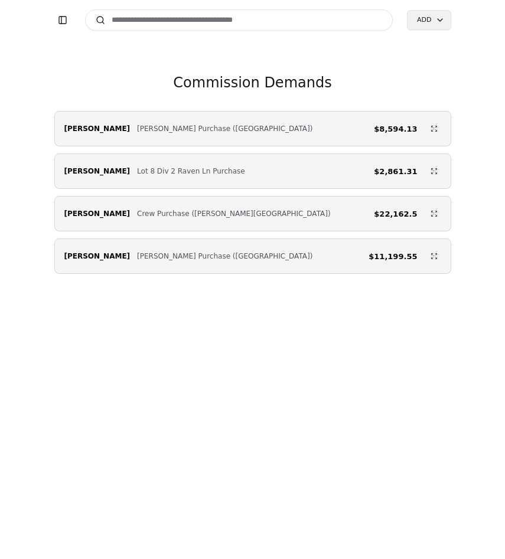
click at [217, 127] on span "[PERSON_NAME] Purchase ([GEOGRAPHIC_DATA])" at bounding box center [224, 129] width 175 height 12
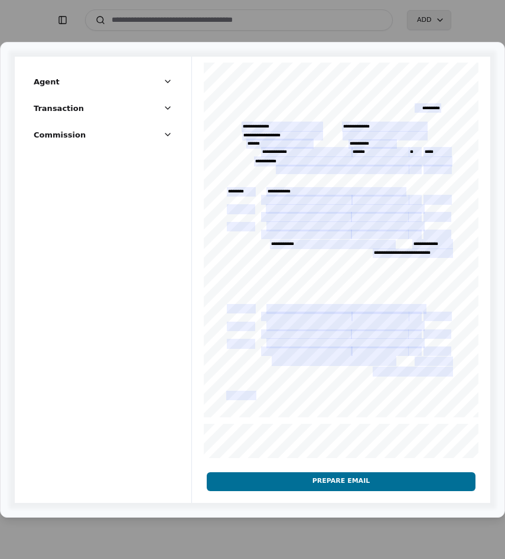
click at [374, 479] on button "Prepare Email" at bounding box center [341, 481] width 268 height 19
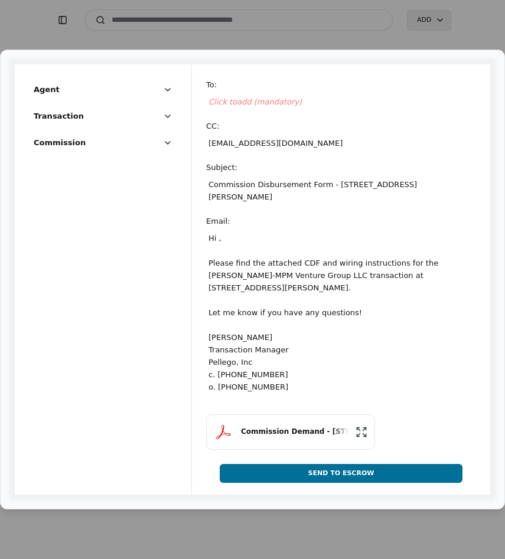
click at [238, 103] on div "Click to add (mandatory)" at bounding box center [341, 101] width 270 height 17
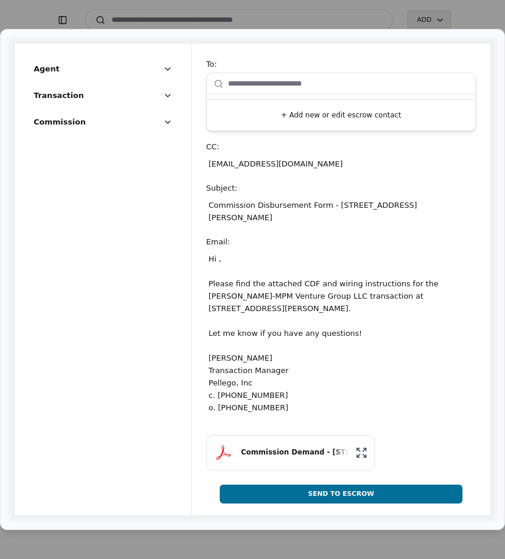
click at [261, 94] on input "text" at bounding box center [348, 84] width 240 height 24
click at [342, 126] on button "+ Add new or edit escrow contact" at bounding box center [340, 114] width 259 height 21
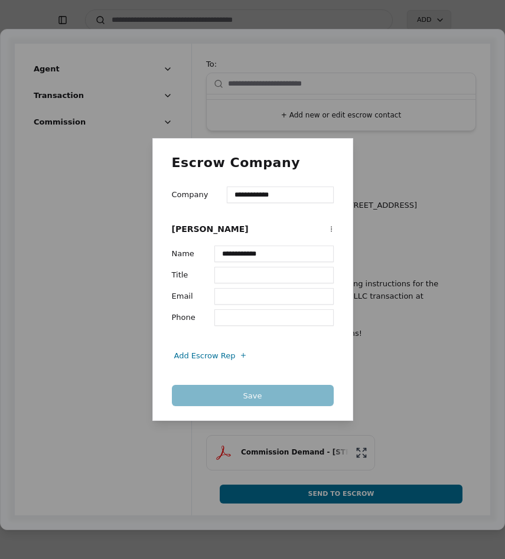
click at [228, 298] on input "Email" at bounding box center [273, 296] width 119 height 17
click at [222, 295] on input "Email" at bounding box center [273, 296] width 119 height 17
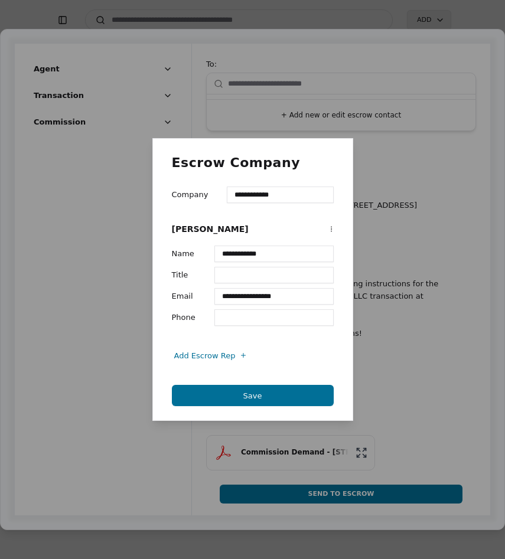
type input "**********"
click at [240, 310] on input "Phone" at bounding box center [273, 317] width 119 height 17
type input "**********"
click at [279, 195] on input "**********" at bounding box center [280, 194] width 106 height 17
drag, startPoint x: 289, startPoint y: 198, endPoint x: 251, endPoint y: 195, distance: 37.3
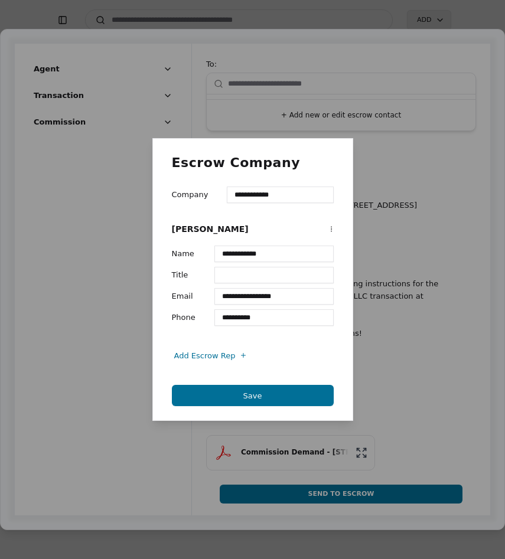
click at [251, 195] on input "**********" at bounding box center [280, 194] width 106 height 17
type input "**********"
click at [272, 394] on button "Save" at bounding box center [253, 395] width 162 height 21
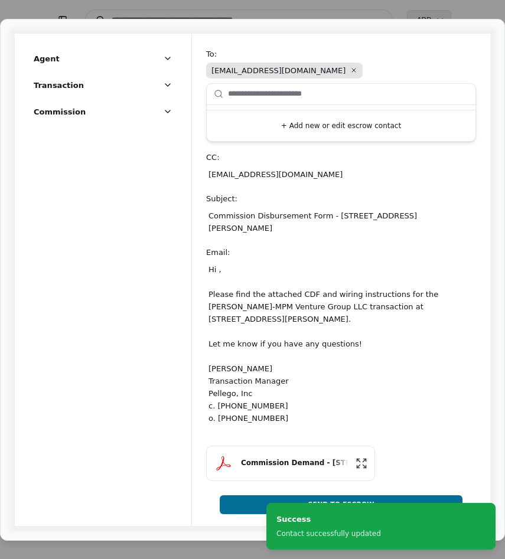
click at [219, 263] on div "Hi , Please find the attached CDF and wiring instructions for the [PERSON_NAME]…" at bounding box center [341, 344] width 270 height 166
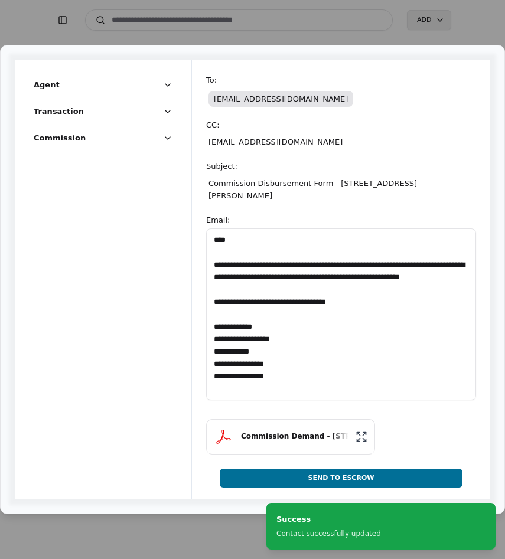
click at [222, 237] on textarea "**********" at bounding box center [341, 314] width 270 height 172
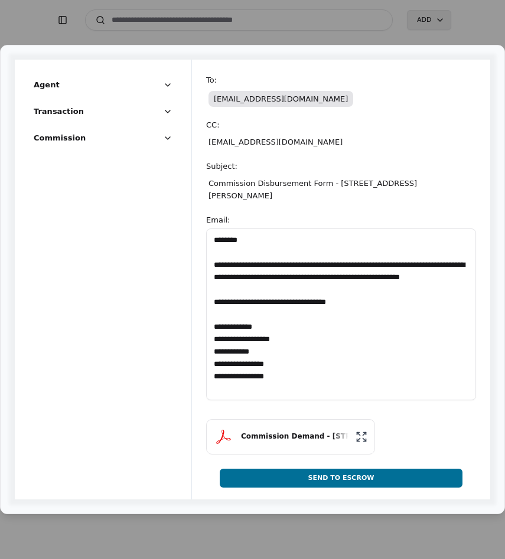
type textarea "**********"
click at [341, 470] on button "Send To Escrow" at bounding box center [341, 478] width 243 height 19
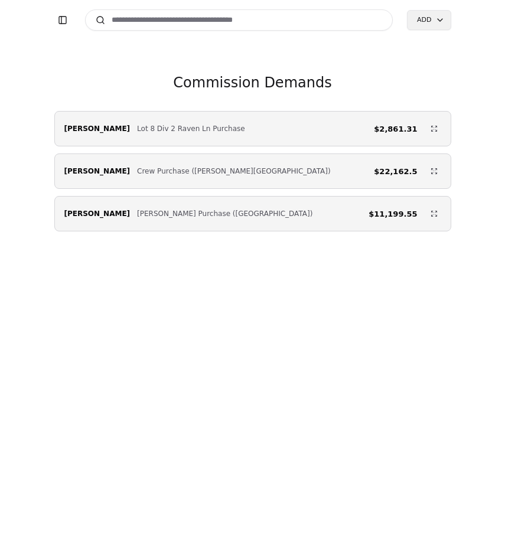
click at [175, 186] on div "[PERSON_NAME] Crew Purchase ([PERSON_NAME][GEOGRAPHIC_DATA]) $22,162.5" at bounding box center [252, 170] width 397 height 35
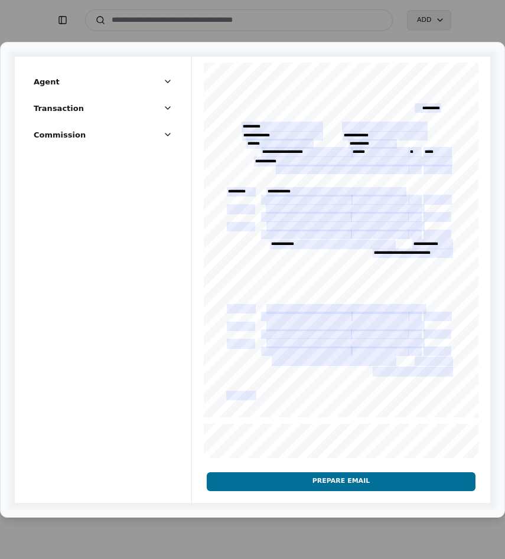
click at [294, 479] on button "Prepare Email" at bounding box center [341, 481] width 268 height 19
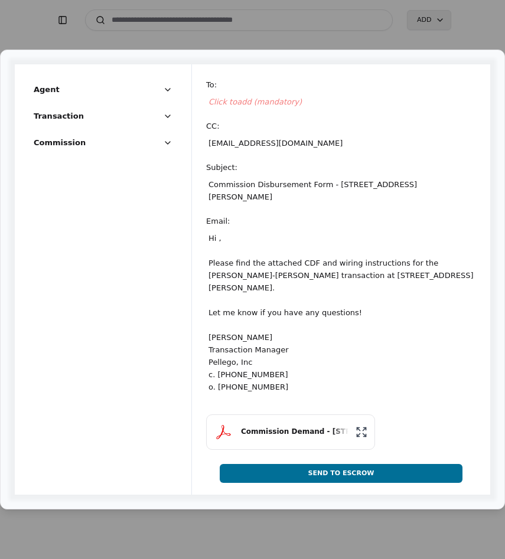
click at [258, 100] on span "Click to add (mandatory)" at bounding box center [254, 101] width 93 height 9
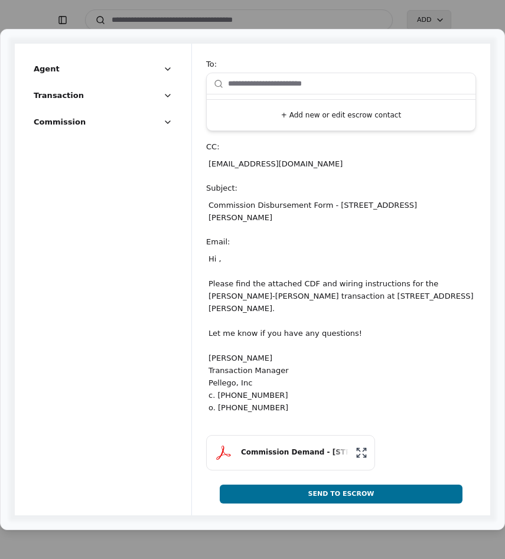
click at [299, 110] on button "+ Add new or edit escrow contact" at bounding box center [340, 114] width 259 height 21
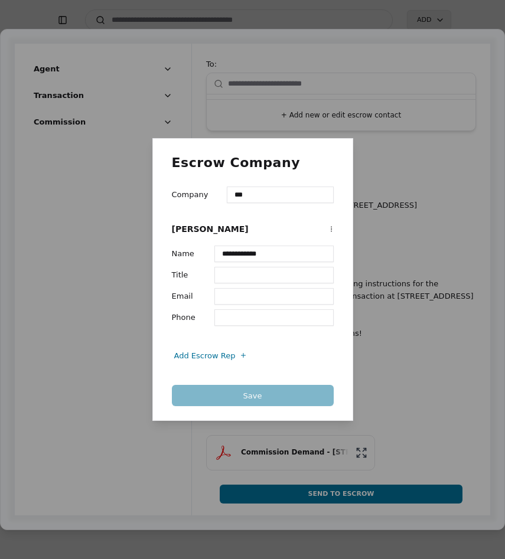
click at [241, 291] on input "Email" at bounding box center [273, 296] width 119 height 17
paste input "**********"
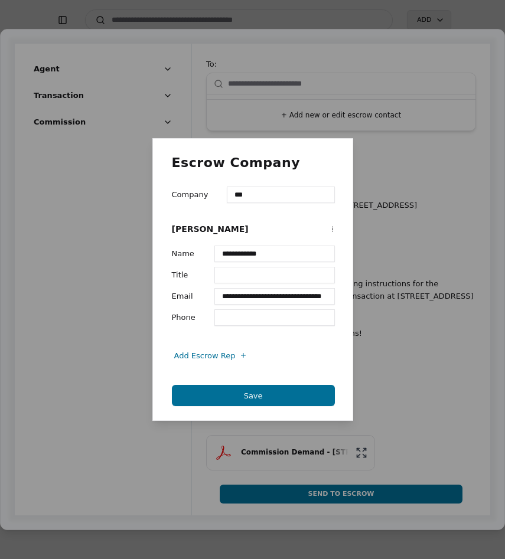
click at [250, 298] on input "**********" at bounding box center [274, 296] width 120 height 17
click at [307, 297] on input "**********" at bounding box center [274, 296] width 120 height 17
type input "**********"
click at [283, 388] on button "Save" at bounding box center [253, 395] width 163 height 21
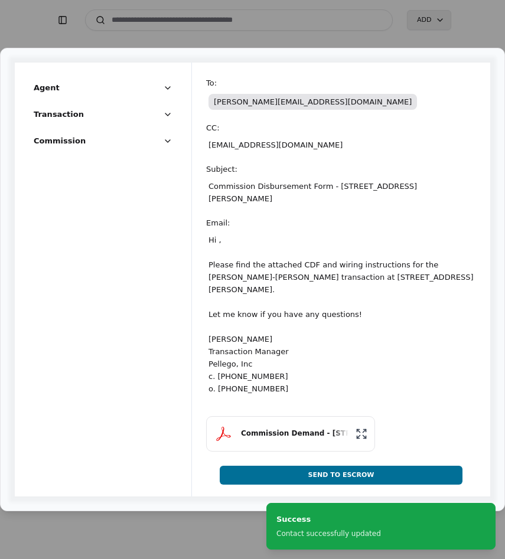
click at [217, 269] on div "Hi , Please find the attached CDF and wiring instructions for the [PERSON_NAME]…" at bounding box center [341, 314] width 270 height 166
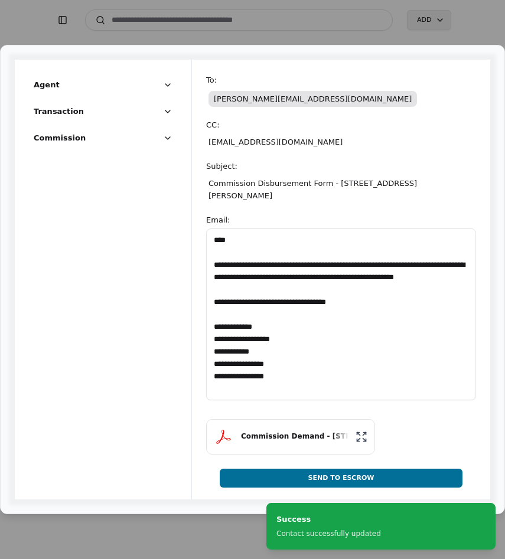
click at [226, 242] on textarea "**********" at bounding box center [341, 314] width 270 height 172
click at [224, 241] on textarea "**********" at bounding box center [341, 314] width 270 height 172
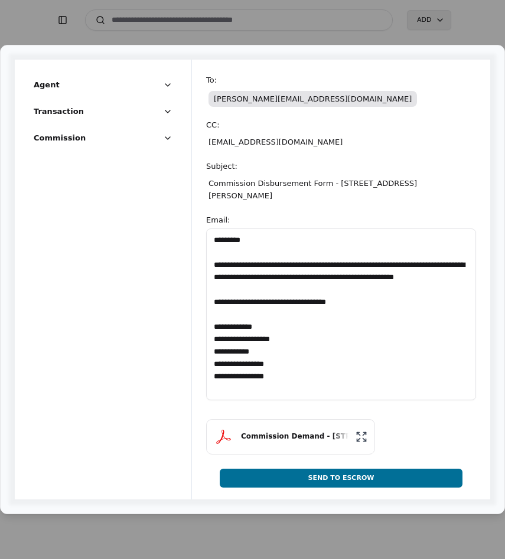
type textarea "**********"
click at [353, 480] on button "Send To Escrow" at bounding box center [341, 478] width 243 height 19
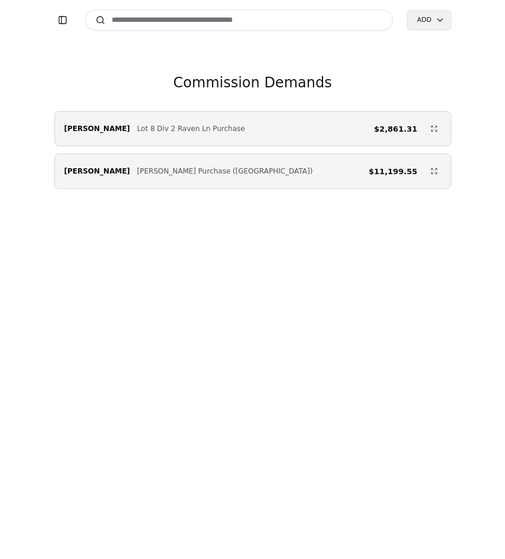
click at [99, 171] on span "[PERSON_NAME]" at bounding box center [97, 171] width 66 height 12
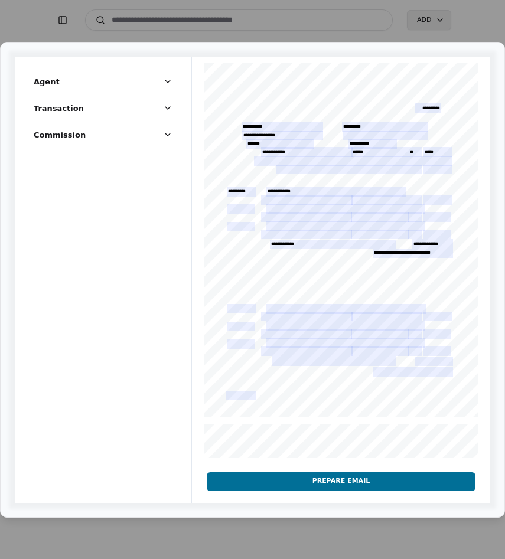
click at [296, 482] on button "Prepare Email" at bounding box center [341, 481] width 268 height 19
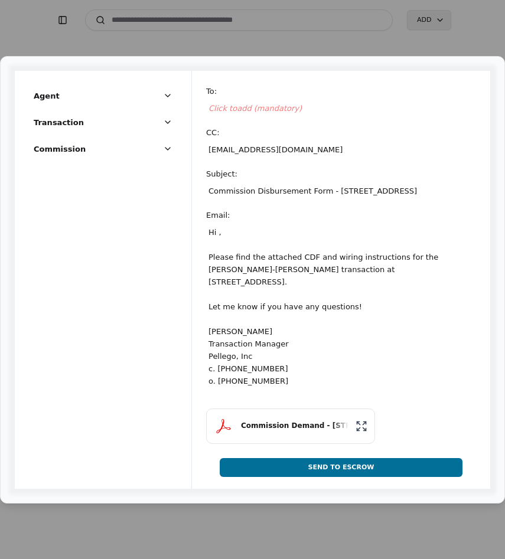
click at [238, 110] on span "Click to add (mandatory)" at bounding box center [254, 108] width 93 height 9
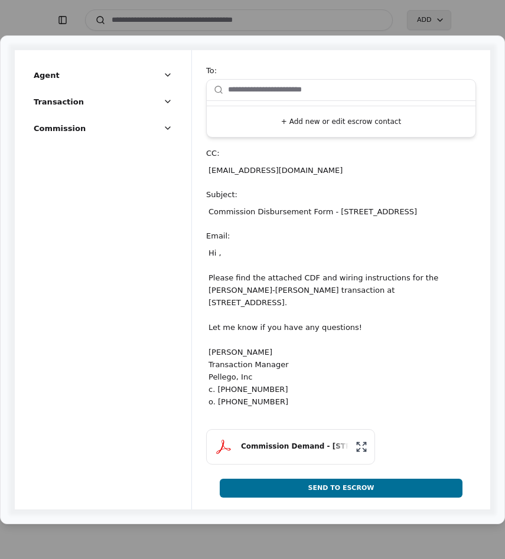
click at [294, 128] on button "+ Add new or edit escrow contact" at bounding box center [340, 121] width 259 height 21
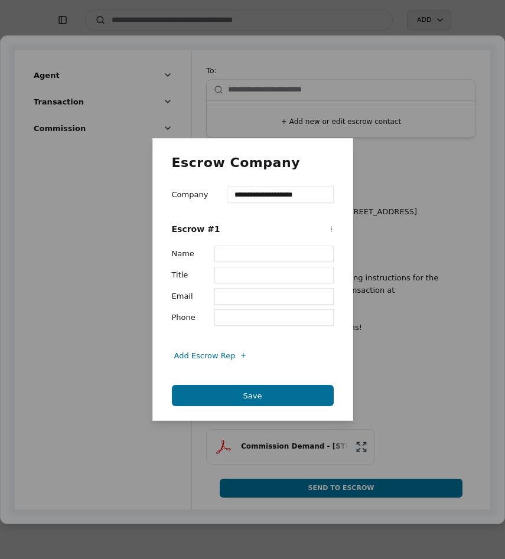
type input "**********"
click at [234, 256] on input "Name" at bounding box center [273, 253] width 119 height 17
paste input "**********"
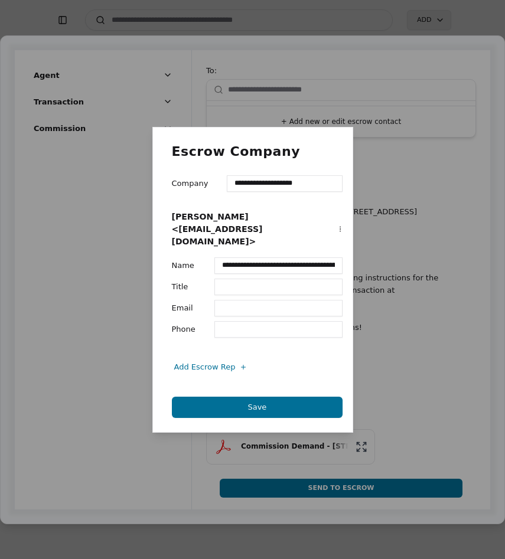
drag, startPoint x: 340, startPoint y: 261, endPoint x: 281, endPoint y: 257, distance: 59.2
click at [281, 257] on input "**********" at bounding box center [278, 265] width 129 height 17
type input "**********"
click at [249, 300] on input "Email" at bounding box center [278, 308] width 129 height 17
paste input "**********"
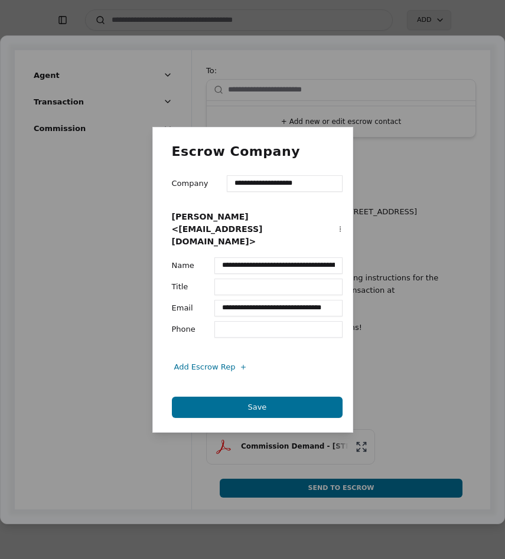
scroll to position [0, 12]
type input "**********"
click at [248, 279] on input "Title" at bounding box center [278, 287] width 129 height 17
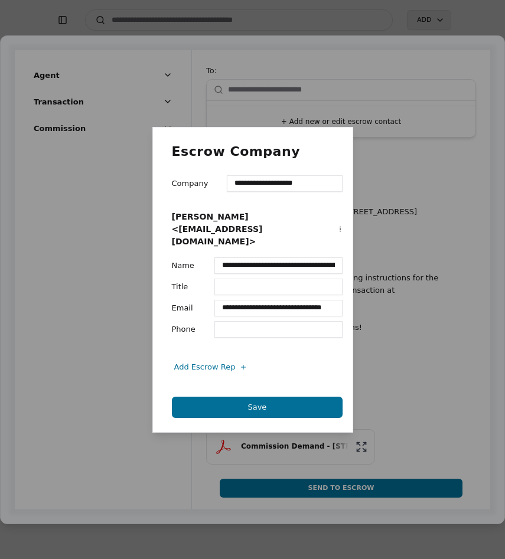
scroll to position [0, 76]
drag, startPoint x: 280, startPoint y: 260, endPoint x: 362, endPoint y: 266, distance: 82.9
click at [362, 266] on div "**********" at bounding box center [252, 279] width 505 height 559
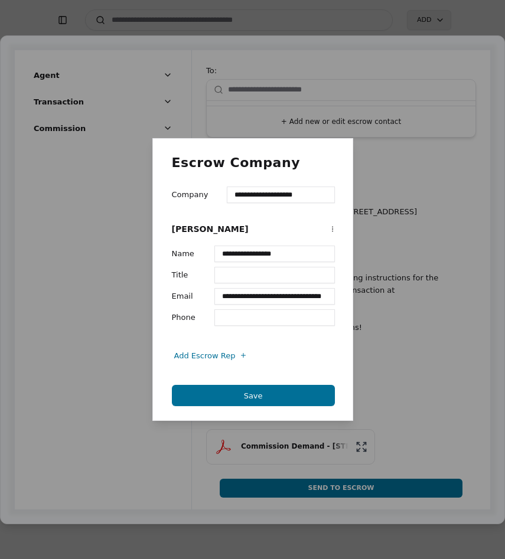
type input "**********"
click at [258, 400] on button "Save" at bounding box center [253, 395] width 163 height 21
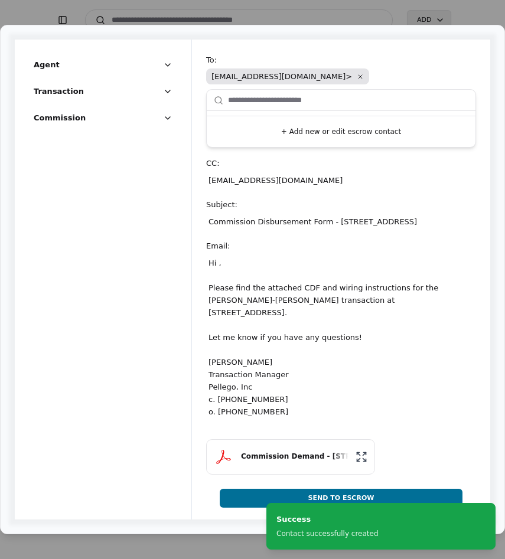
click at [214, 273] on div "Hi , Please find the attached CDF and wiring instructions for the [PERSON_NAME]…" at bounding box center [341, 337] width 270 height 166
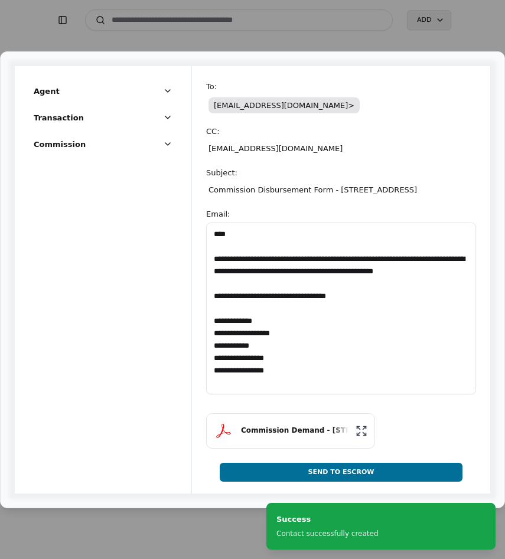
click at [224, 235] on textarea "**********" at bounding box center [341, 308] width 270 height 172
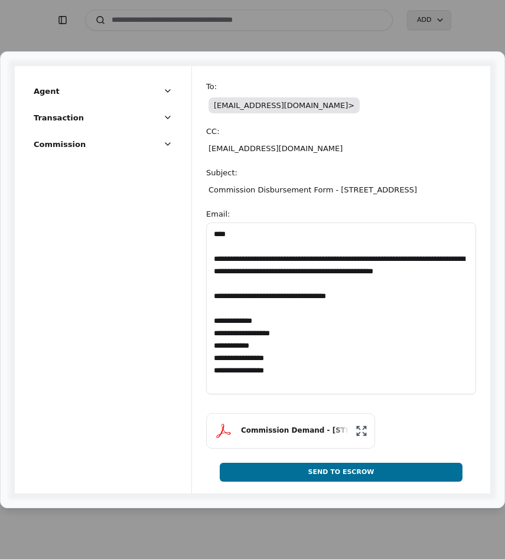
click at [222, 234] on textarea "**********" at bounding box center [341, 308] width 270 height 172
type textarea "**********"
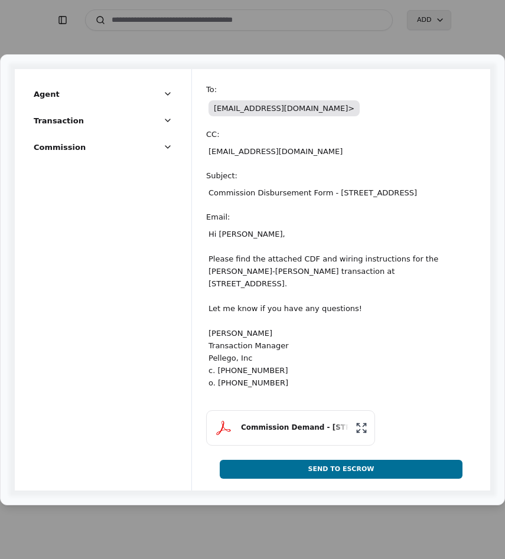
click at [376, 463] on button "Send To Escrow" at bounding box center [341, 469] width 243 height 19
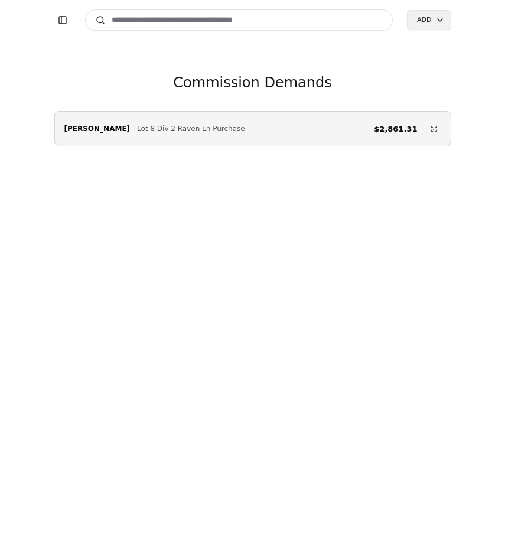
click at [240, 137] on div "[PERSON_NAME] Lot 8 Div 2 Raven Ln Purchase $2,861.31" at bounding box center [252, 129] width 395 height 24
click at [162, 18] on input at bounding box center [239, 19] width 308 height 21
type input "****"
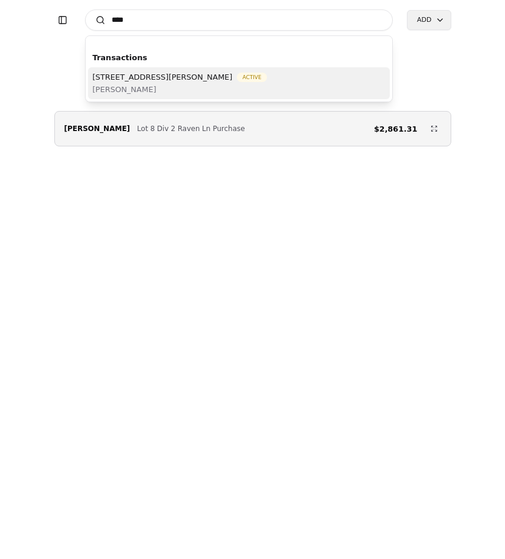
click at [161, 80] on span "[STREET_ADDRESS][PERSON_NAME]" at bounding box center [163, 77] width 140 height 12
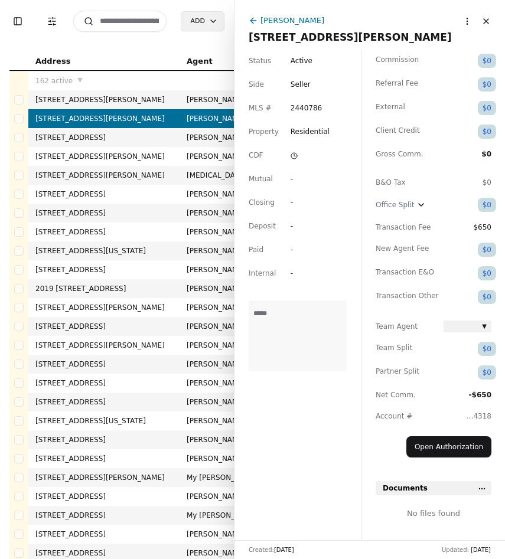
scroll to position [54, 0]
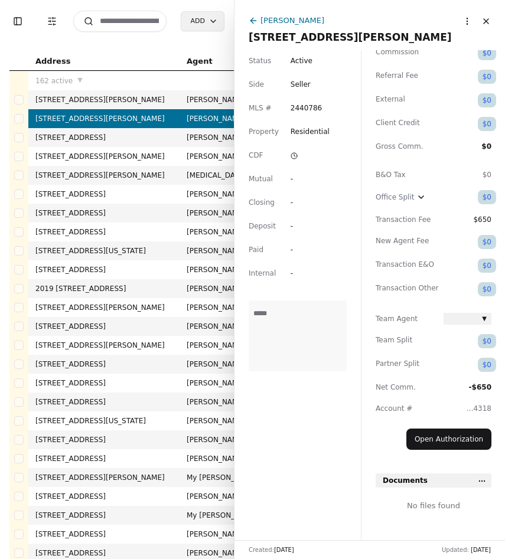
click at [486, 481] on html "Toggle Sidebar Transaction Filters Search Add Address Agent Close Side CD AA EM…" at bounding box center [252, 279] width 505 height 559
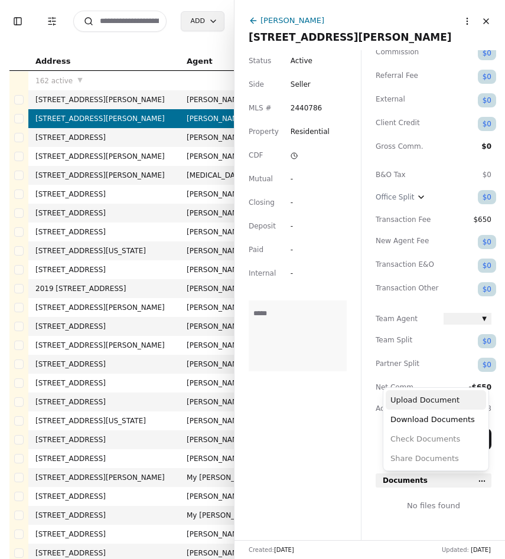
click at [450, 401] on div "Upload Document" at bounding box center [435, 399] width 100 height 19
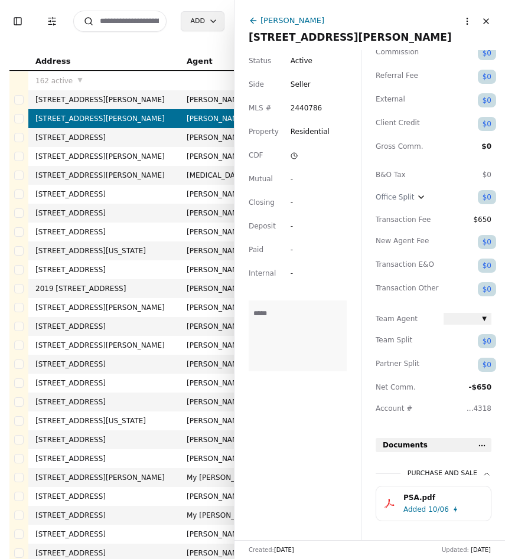
click at [480, 439] on html "Toggle Sidebar Transaction Filters Search Add Address Agent Close Side CD AA EM…" at bounding box center [252, 279] width 505 height 559
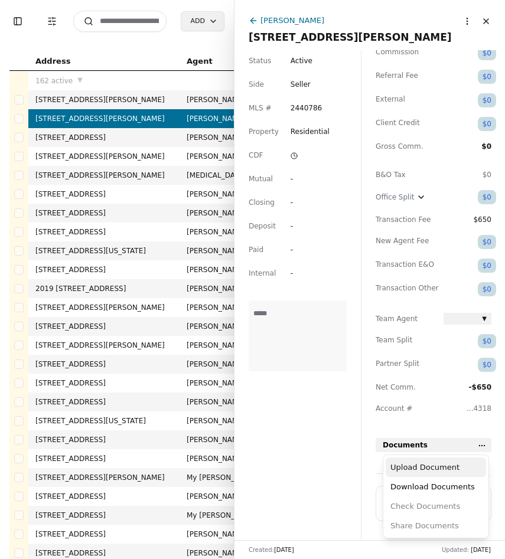
click at [450, 466] on div "Upload Document" at bounding box center [435, 466] width 100 height 19
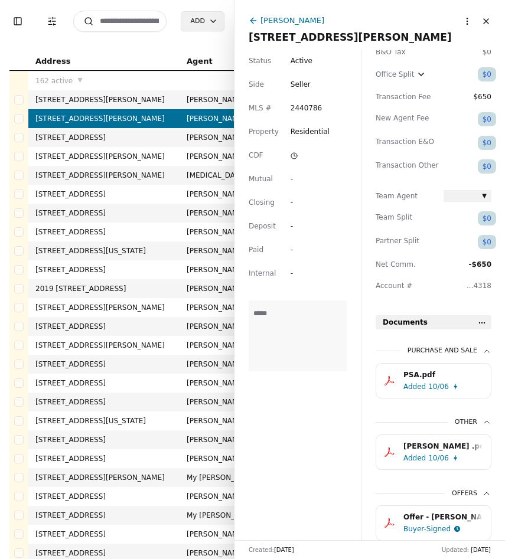
scroll to position [221, 0]
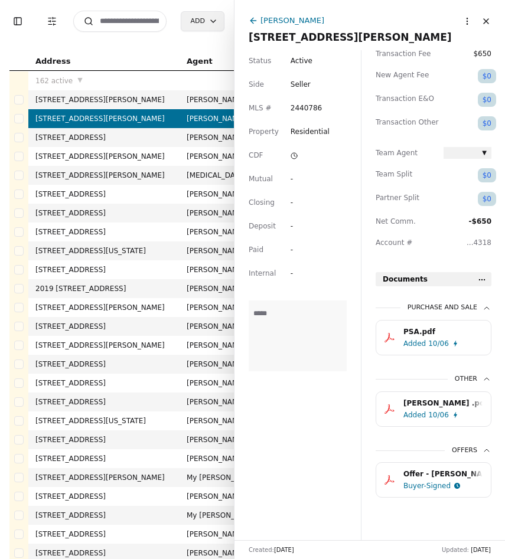
click at [451, 339] on div "Added 10/06" at bounding box center [445, 344] width 84 height 12
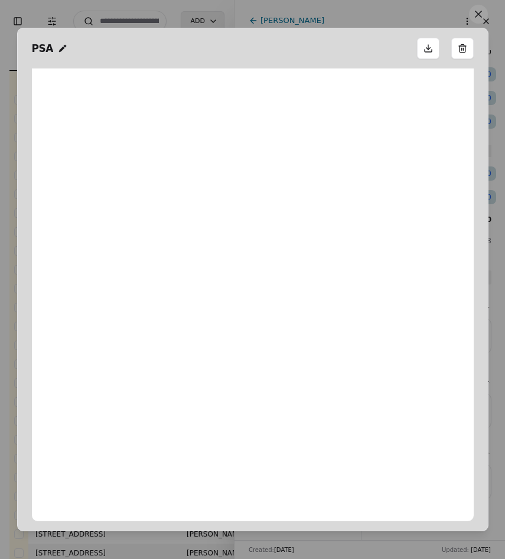
scroll to position [6, 0]
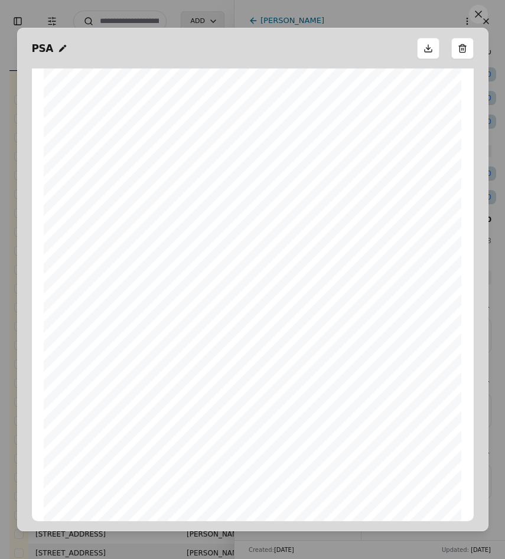
click at [474, 17] on button at bounding box center [478, 14] width 19 height 19
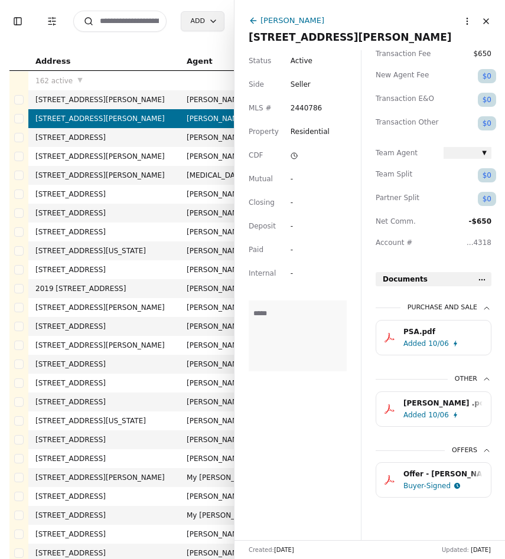
click at [432, 483] on div "Buyer-Signed" at bounding box center [426, 486] width 47 height 12
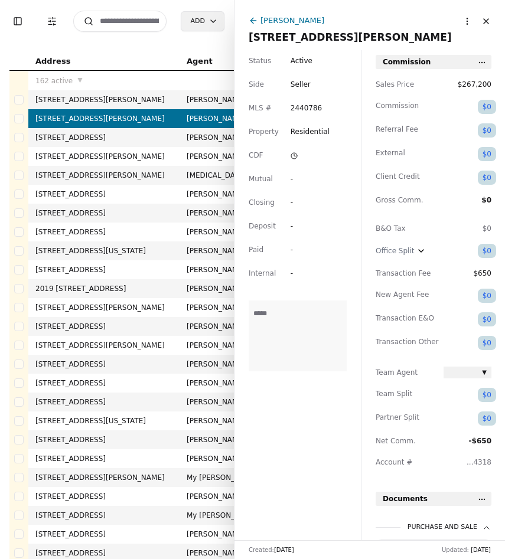
click at [131, 20] on input at bounding box center [119, 21] width 93 height 21
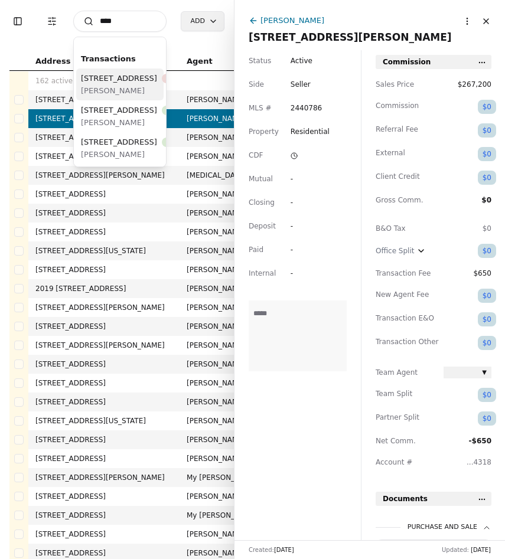
type input "****"
click at [133, 78] on div "22508 51st Ave W, Mountlake Terrace, WA 98043 Recorded" at bounding box center [142, 78] width 122 height 12
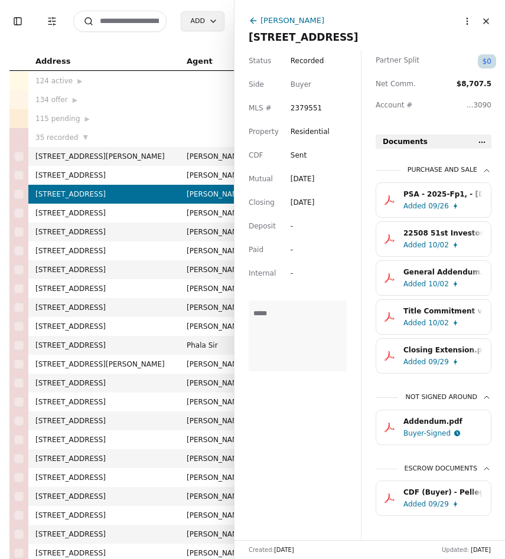
scroll to position [377, 0]
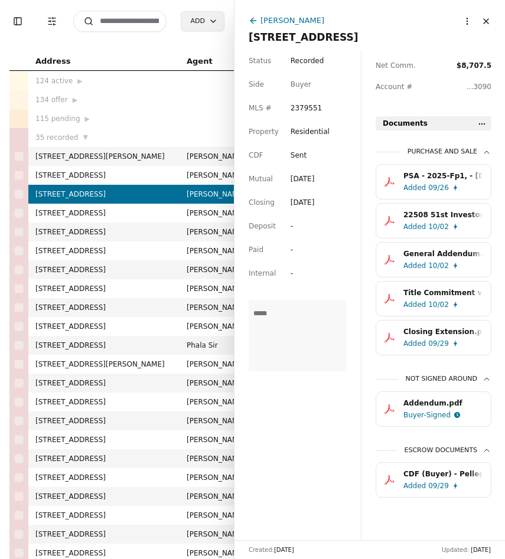
click at [443, 182] on div "09/26" at bounding box center [438, 188] width 21 height 12
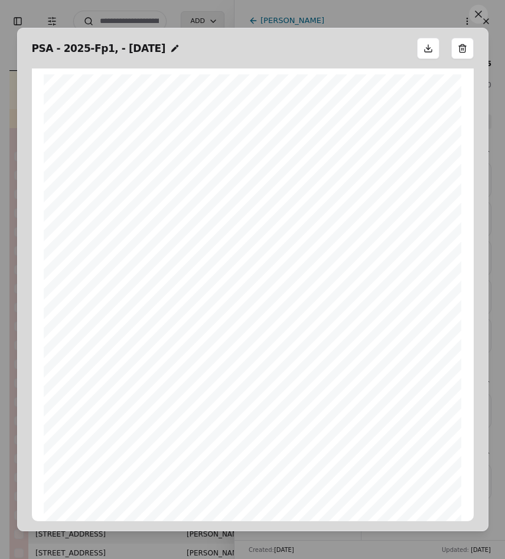
scroll to position [6, 0]
click at [475, 17] on button at bounding box center [478, 14] width 19 height 19
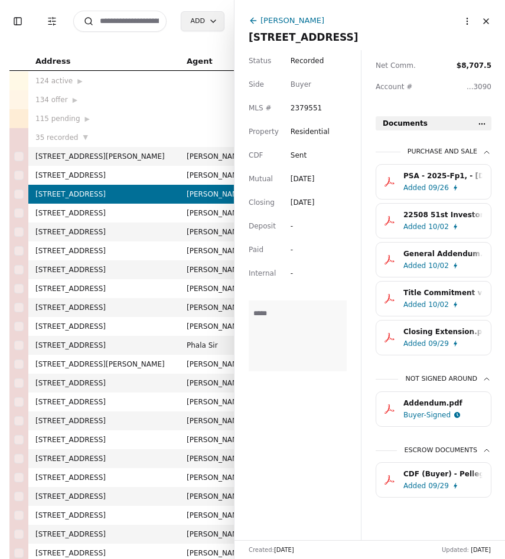
click at [438, 221] on div "10/02" at bounding box center [438, 227] width 21 height 12
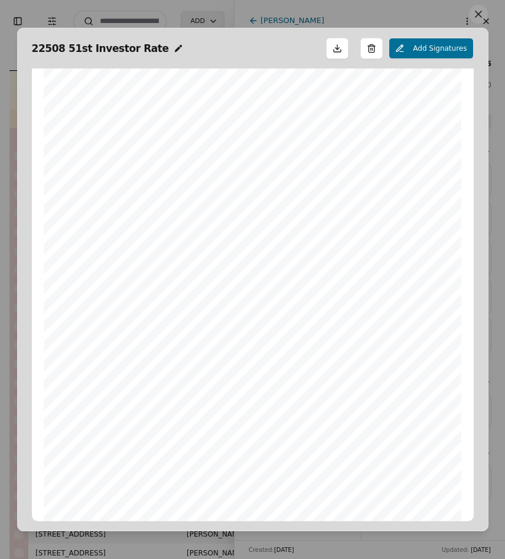
click at [476, 12] on button at bounding box center [478, 14] width 19 height 19
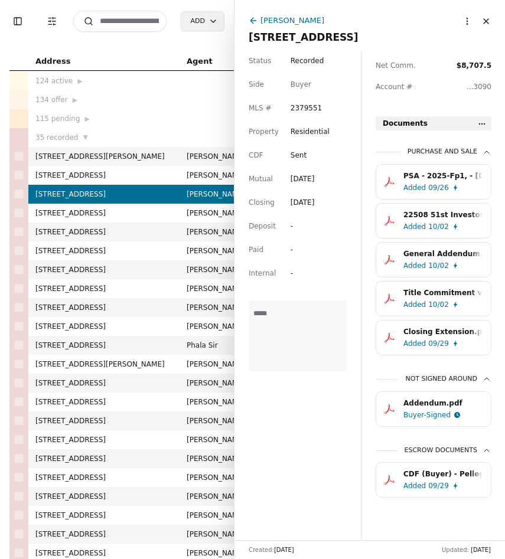
click at [431, 254] on div "General Addendum.pdf" at bounding box center [442, 254] width 79 height 12
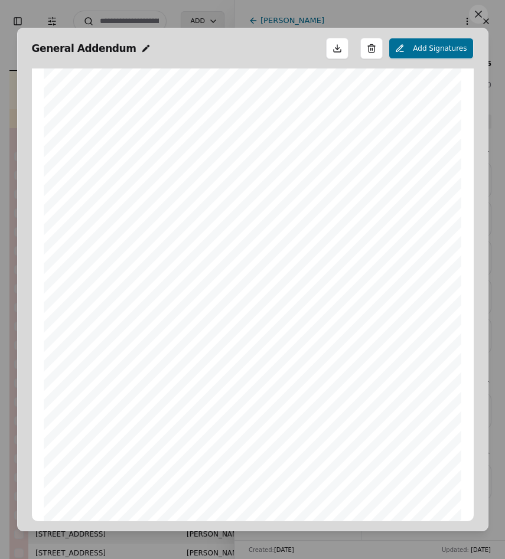
click at [474, 12] on button at bounding box center [478, 14] width 19 height 19
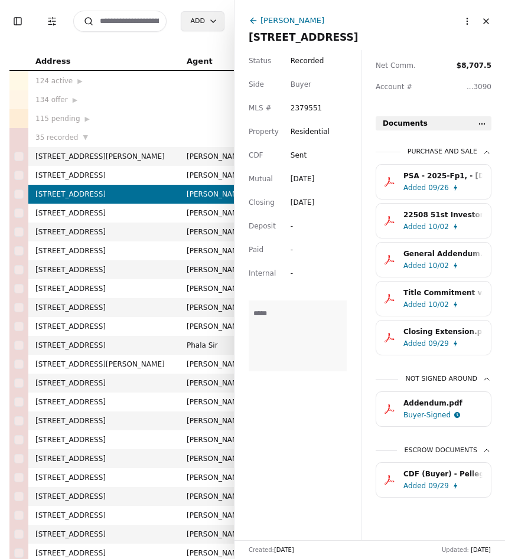
click at [423, 302] on div "Added" at bounding box center [414, 305] width 22 height 12
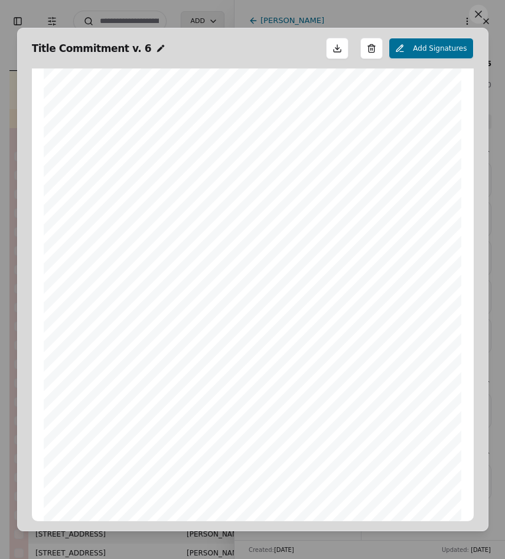
click at [480, 21] on button at bounding box center [478, 14] width 19 height 19
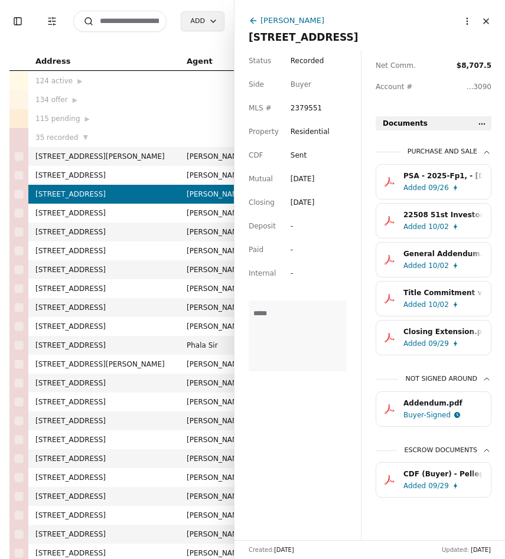
click at [430, 342] on div "09/29" at bounding box center [438, 344] width 21 height 12
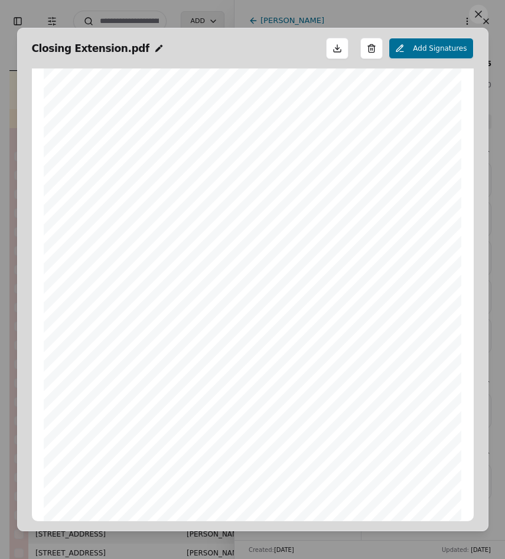
click at [479, 22] on button at bounding box center [478, 14] width 19 height 19
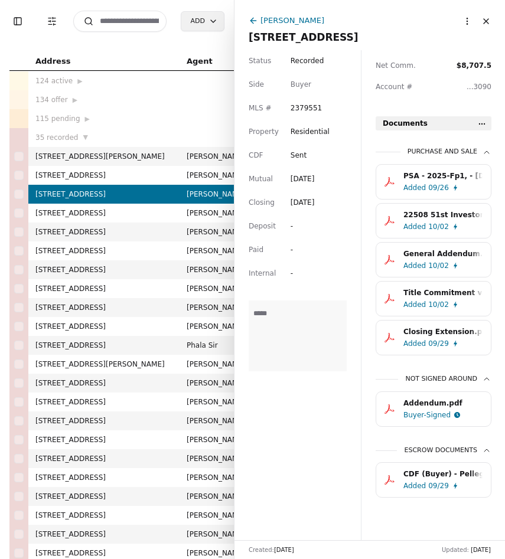
click at [424, 400] on div "Addendum.pdf" at bounding box center [442, 403] width 79 height 12
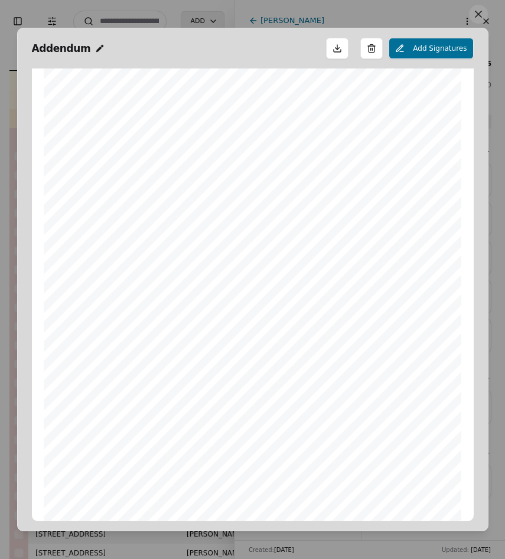
click at [472, 14] on button at bounding box center [478, 14] width 19 height 19
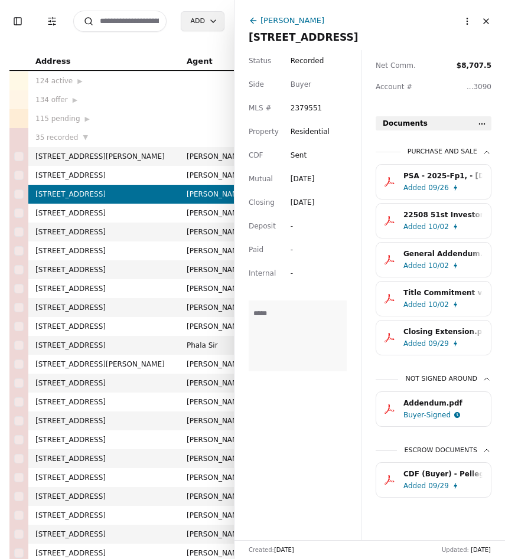
click at [426, 483] on div "Added 09/29" at bounding box center [445, 486] width 84 height 12
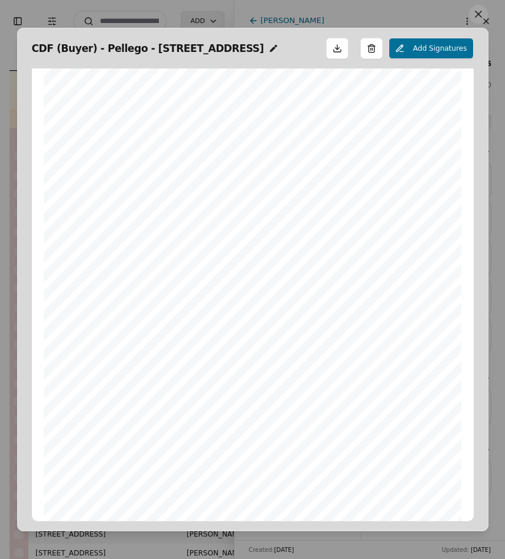
scroll to position [0, 0]
click at [477, 16] on button at bounding box center [478, 14] width 19 height 19
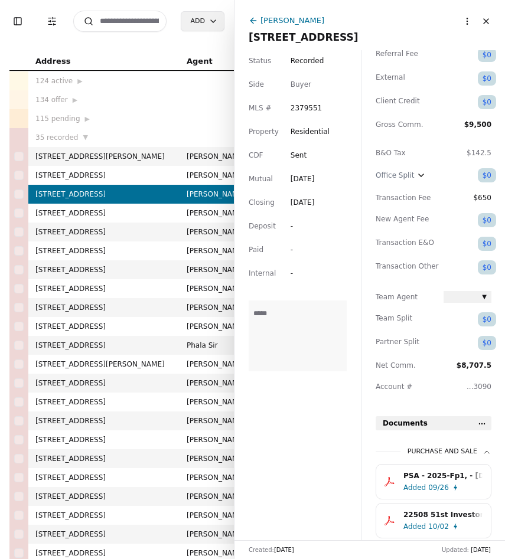
scroll to position [74, 0]
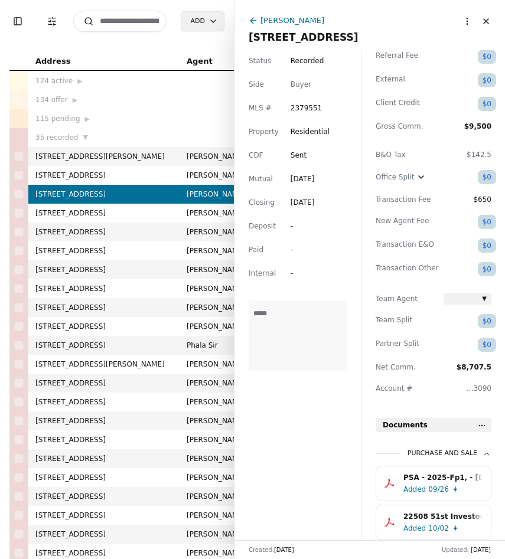
click at [142, 16] on input at bounding box center [119, 21] width 93 height 21
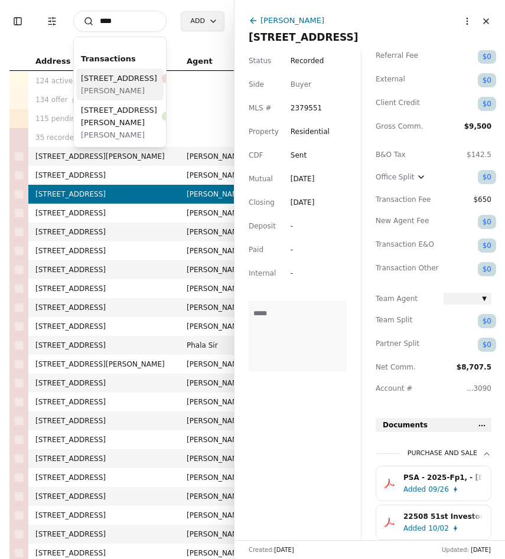
type input "****"
click at [117, 84] on div "9304 32nd Avenue SW, Seattle, WA 98126 Recorded" at bounding box center [142, 78] width 122 height 12
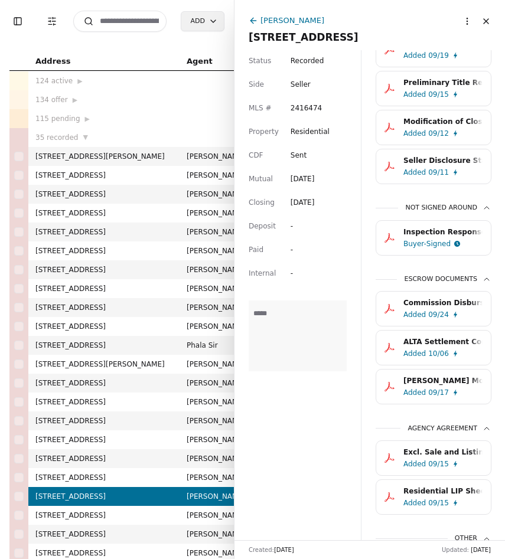
scroll to position [625, 0]
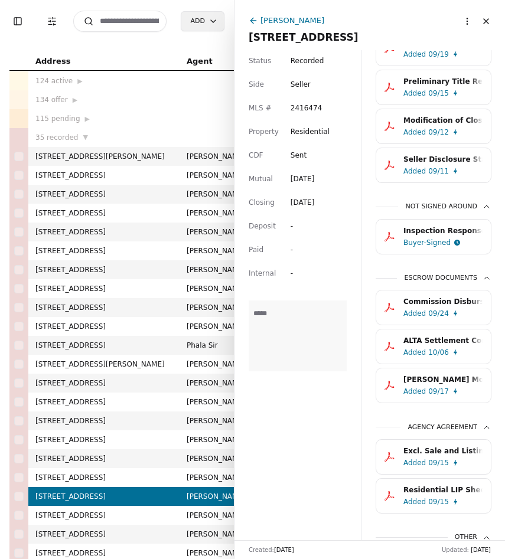
click at [420, 343] on div "ALTA Settlement Combined - Certified.pdf" at bounding box center [442, 341] width 79 height 12
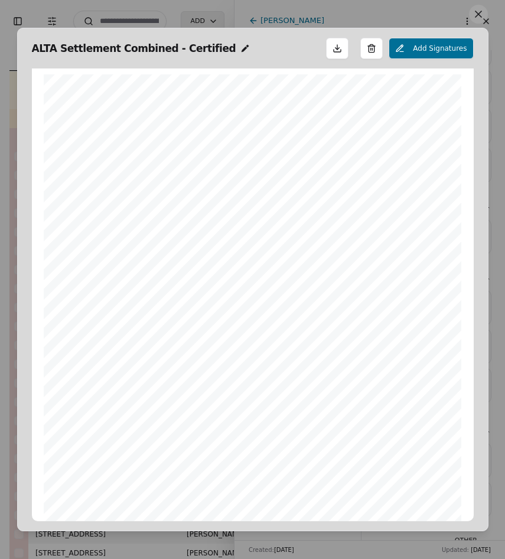
scroll to position [6, 0]
click at [477, 14] on button at bounding box center [478, 14] width 19 height 19
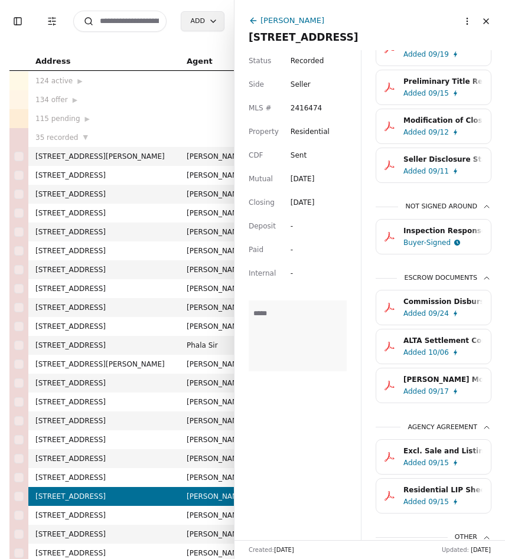
click at [486, 21] on button "Close" at bounding box center [485, 21] width 19 height 19
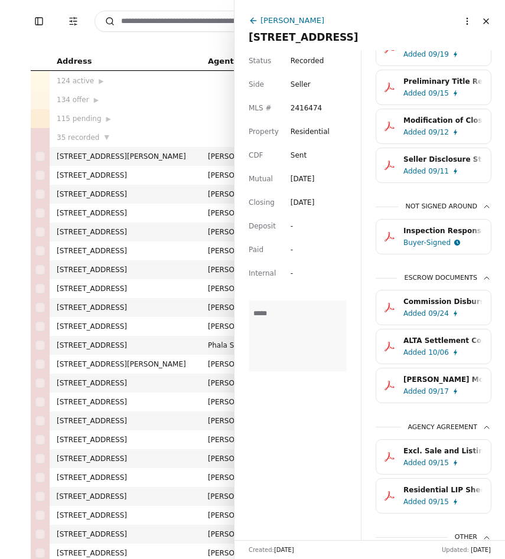
click at [486, 21] on button "Close" at bounding box center [485, 21] width 19 height 19
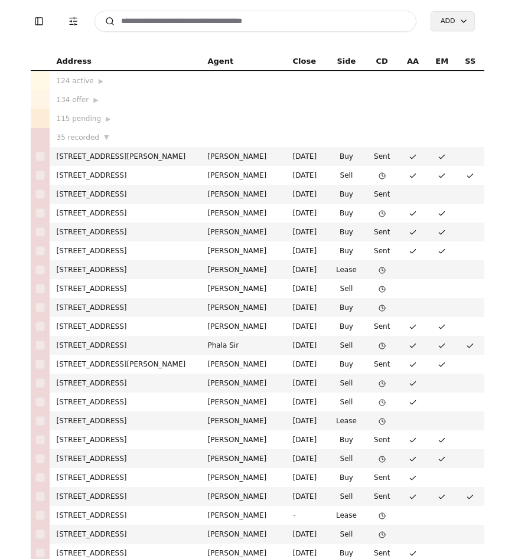
click at [145, 23] on input at bounding box center [255, 21] width 322 height 21
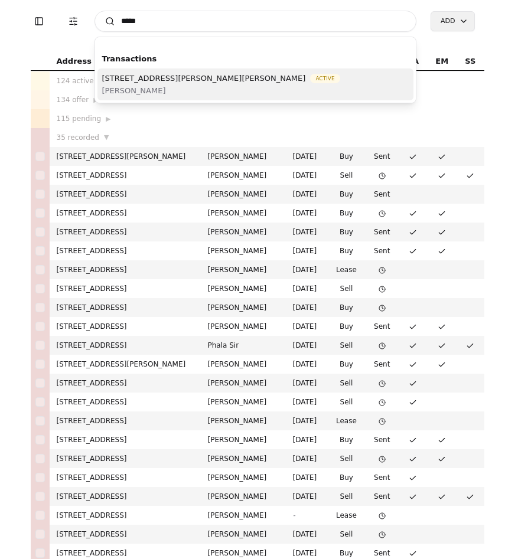
type input "*****"
click at [149, 80] on span "[STREET_ADDRESS][PERSON_NAME][PERSON_NAME]" at bounding box center [204, 78] width 204 height 12
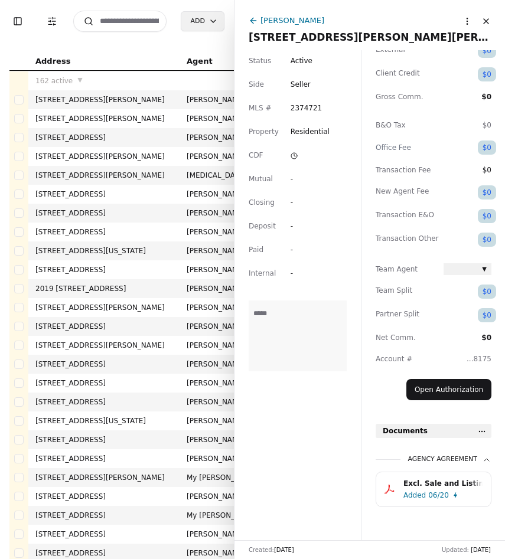
scroll to position [113, 0]
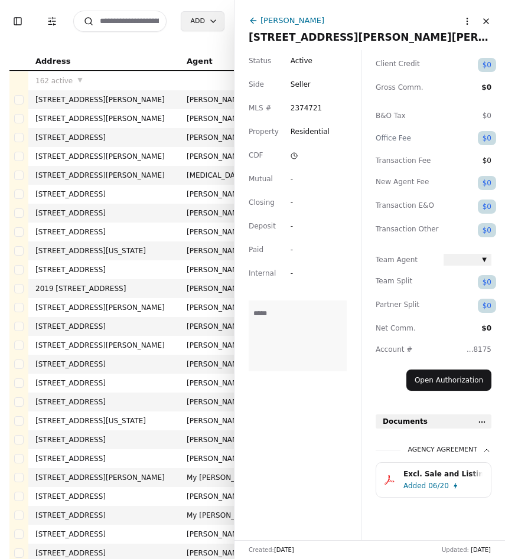
click at [433, 484] on div "06/20" at bounding box center [438, 486] width 21 height 12
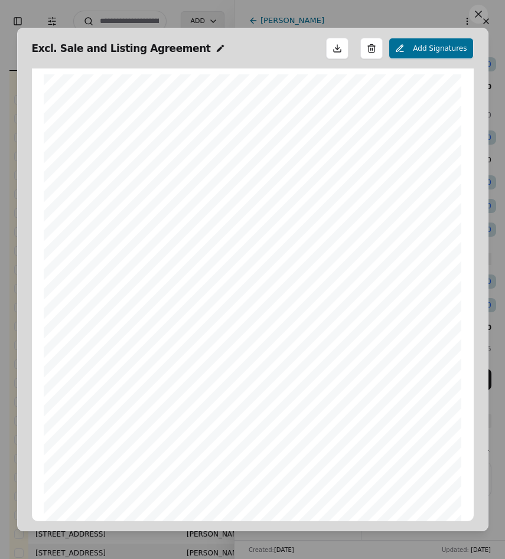
scroll to position [6, 0]
click at [479, 17] on button at bounding box center [478, 14] width 19 height 19
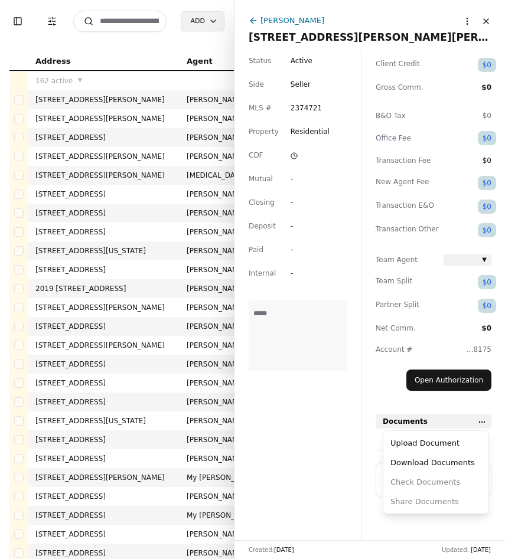
click at [482, 417] on html "Toggle Sidebar Transaction Filters Search Add Address Agent Close Side CD AA EM…" at bounding box center [252, 279] width 505 height 559
click at [440, 451] on div "Upload Document" at bounding box center [435, 442] width 100 height 19
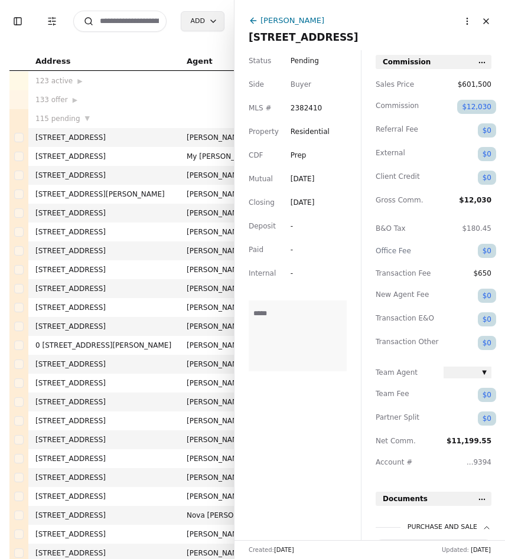
click at [484, 20] on button "Close" at bounding box center [485, 21] width 19 height 19
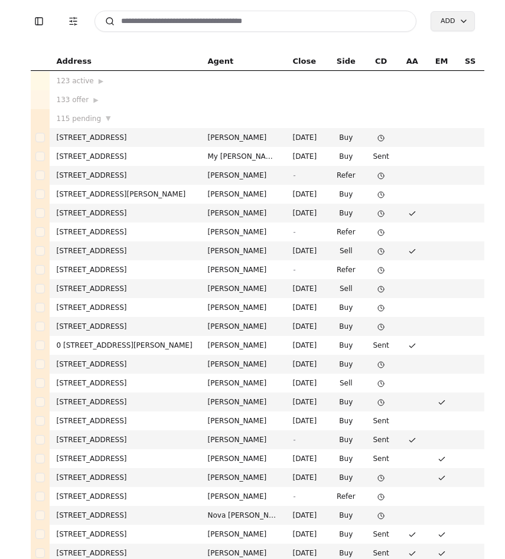
click at [184, 27] on input at bounding box center [255, 21] width 322 height 21
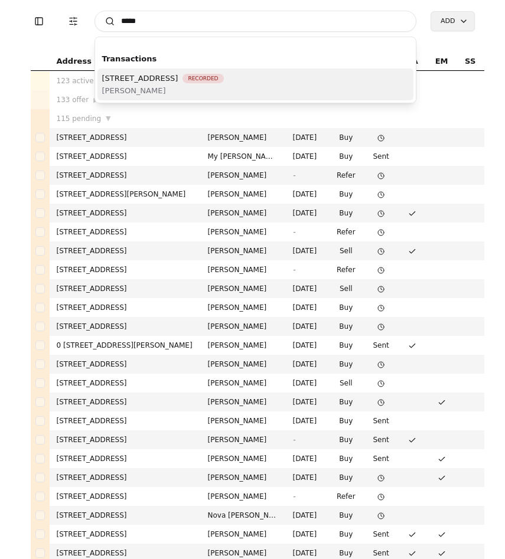
type input "*****"
click at [178, 82] on span "22508 51st Ave W, Mountlake Terrace, WA 98043" at bounding box center [140, 78] width 76 height 12
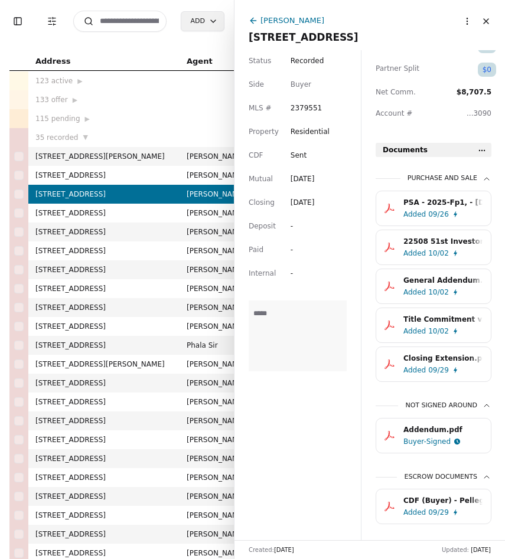
scroll to position [377, 0]
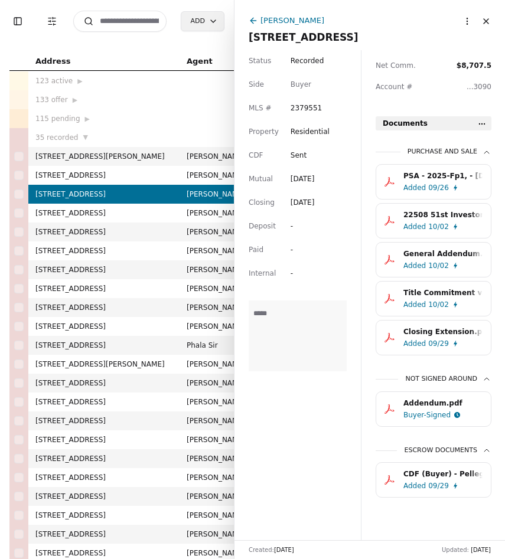
click at [450, 176] on div "PSA - 2025-Fp1, - 09/12/2025.pdf" at bounding box center [442, 176] width 79 height 12
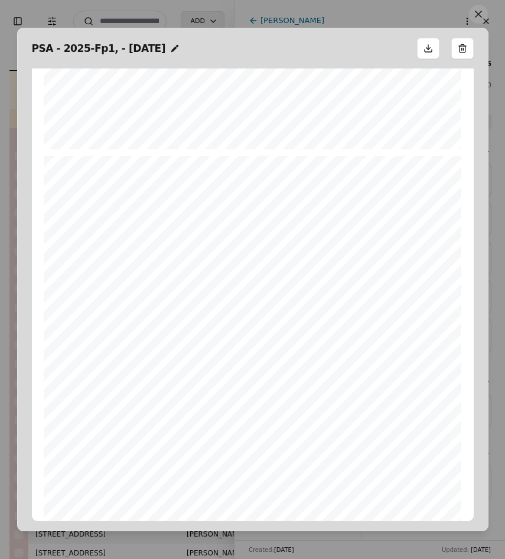
scroll to position [469, 0]
click at [476, 16] on button at bounding box center [478, 14] width 19 height 19
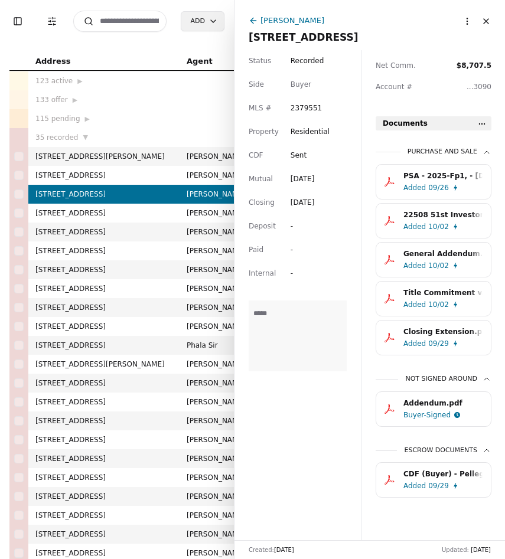
click at [458, 397] on div "Addendum.pdf" at bounding box center [442, 403] width 79 height 12
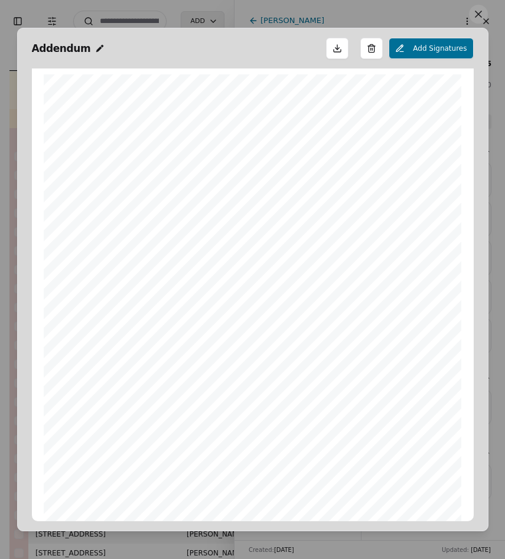
scroll to position [6, 0]
click at [481, 21] on button at bounding box center [478, 14] width 19 height 19
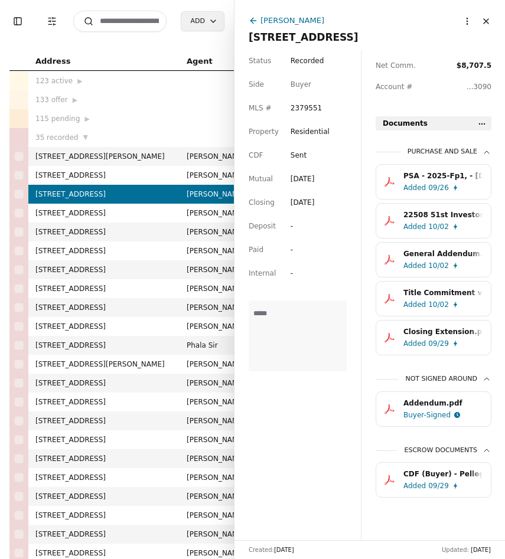
click at [449, 321] on button "Closing Extension.pdf.pdf Added 09/29" at bounding box center [433, 337] width 116 height 35
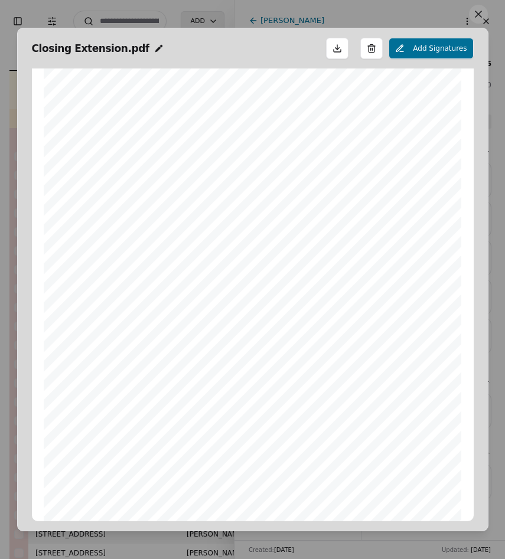
click at [471, 12] on button at bounding box center [478, 14] width 19 height 19
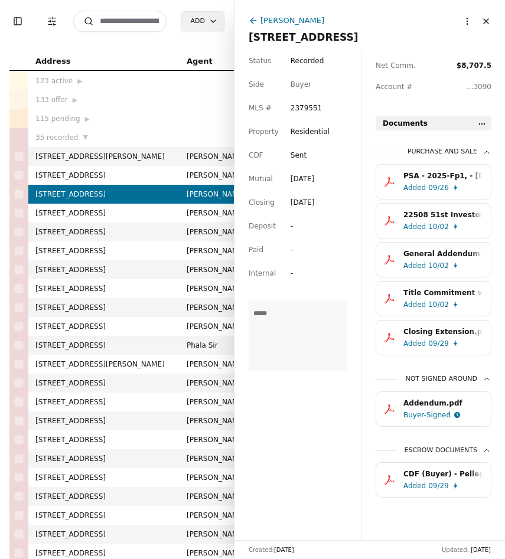
click at [449, 260] on div "Added 10/02" at bounding box center [445, 266] width 84 height 12
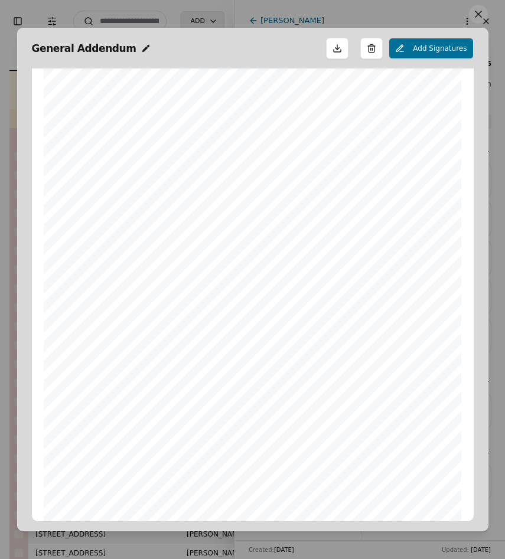
click at [471, 13] on button at bounding box center [478, 14] width 19 height 19
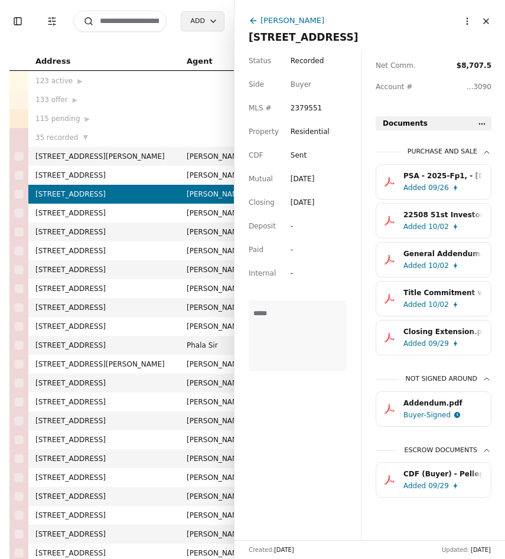
click at [436, 224] on div "10/02" at bounding box center [438, 227] width 21 height 12
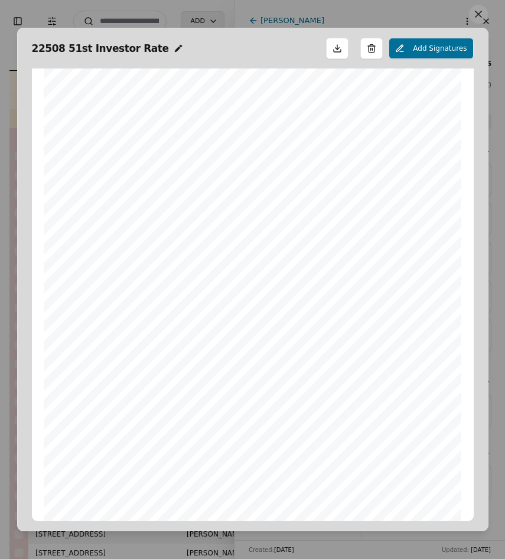
click at [480, 17] on button at bounding box center [478, 14] width 19 height 19
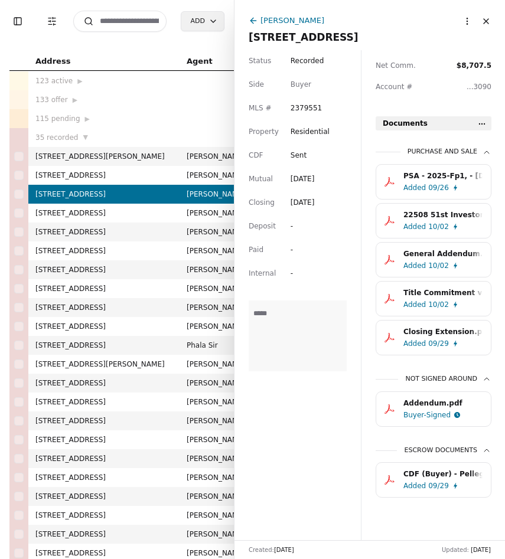
click at [447, 170] on div "PSA - 2025-Fp1, - 09/12/2025.pdf" at bounding box center [442, 176] width 79 height 12
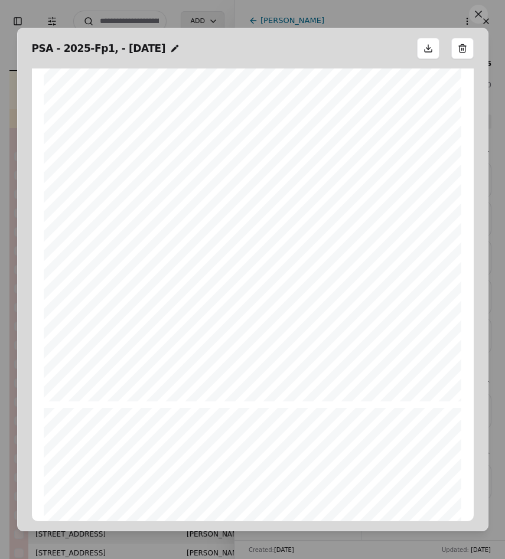
scroll to position [7994, 0]
click at [485, 11] on button at bounding box center [478, 14] width 19 height 19
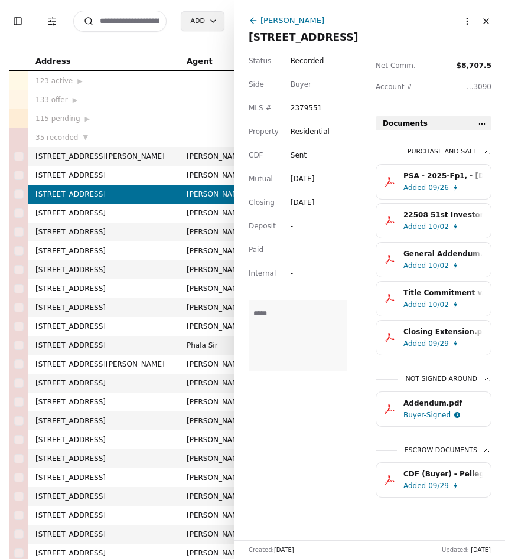
click at [424, 294] on div "Title Commitment v. 6.pdf" at bounding box center [442, 293] width 79 height 12
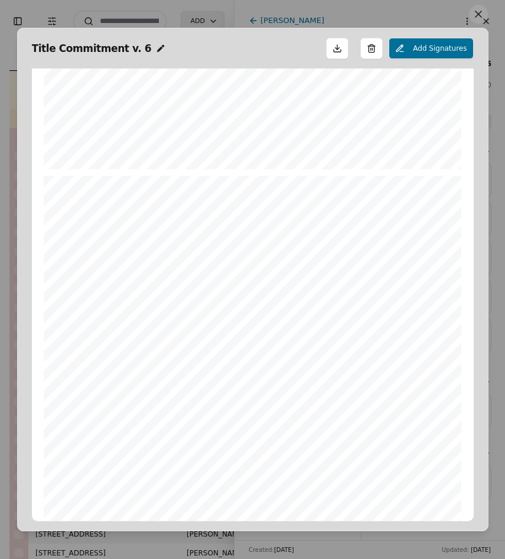
scroll to position [1003, 0]
click at [474, 20] on button at bounding box center [478, 14] width 19 height 19
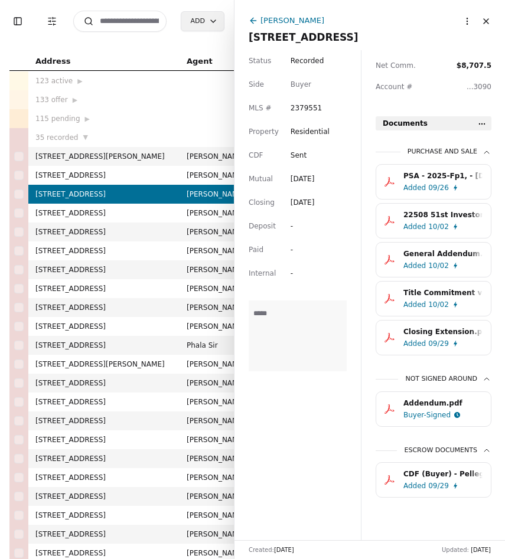
click at [483, 24] on button "Close" at bounding box center [485, 21] width 19 height 19
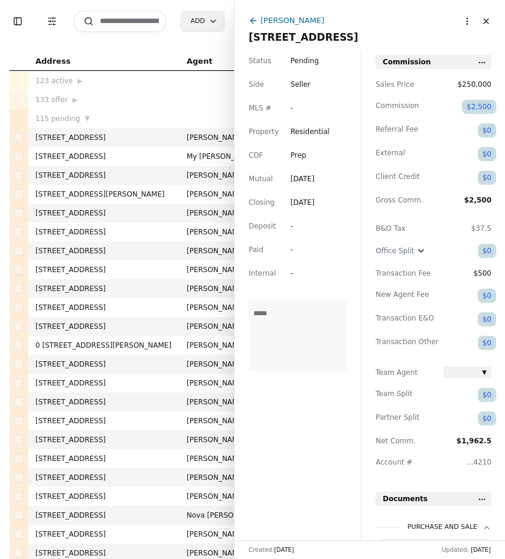
scroll to position [211, 0]
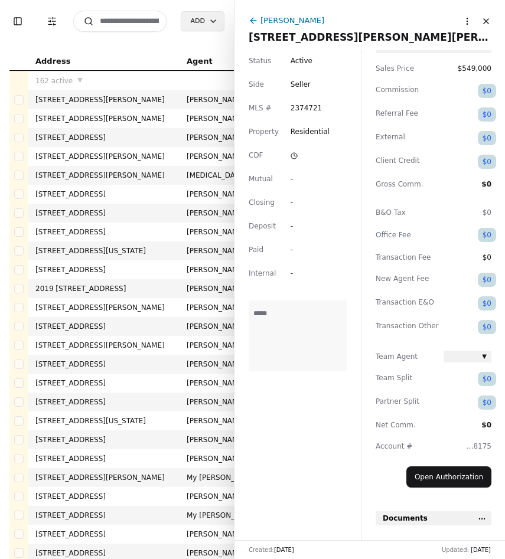
scroll to position [113, 0]
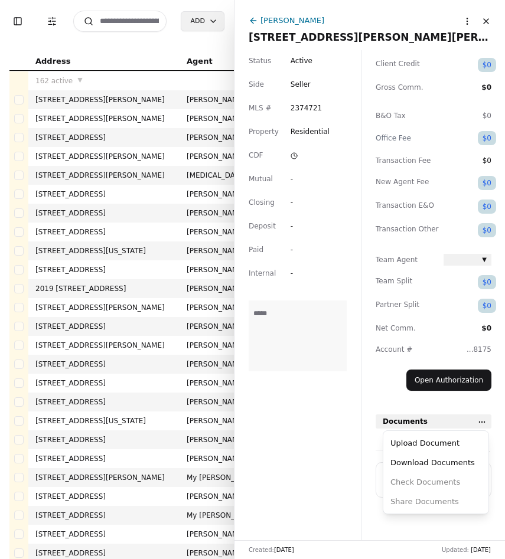
click at [482, 418] on html "Toggle Sidebar Transaction Filters Search Add Address Agent Close Side CD AA EM…" at bounding box center [252, 279] width 505 height 559
click at [428, 442] on div "Upload Document" at bounding box center [435, 442] width 100 height 19
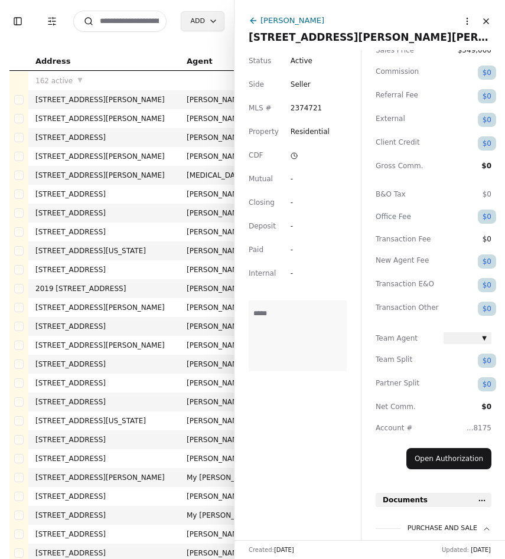
scroll to position [2, 0]
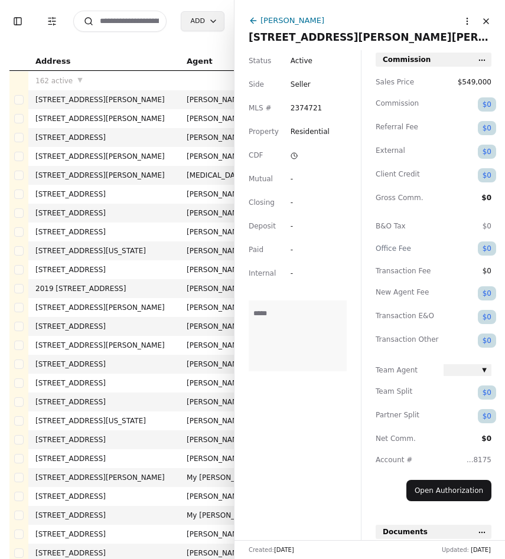
click at [304, 63] on span "Active" at bounding box center [301, 61] width 22 height 12
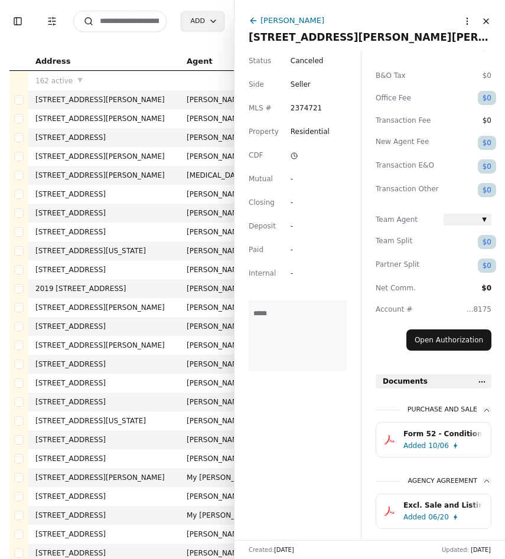
scroll to position [185, 0]
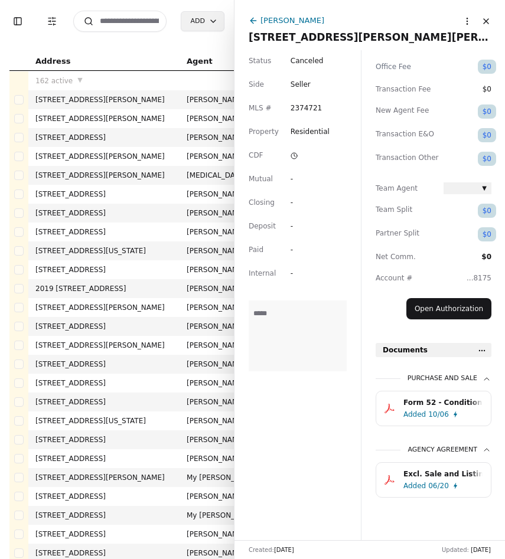
click at [487, 22] on button "Close" at bounding box center [485, 21] width 19 height 19
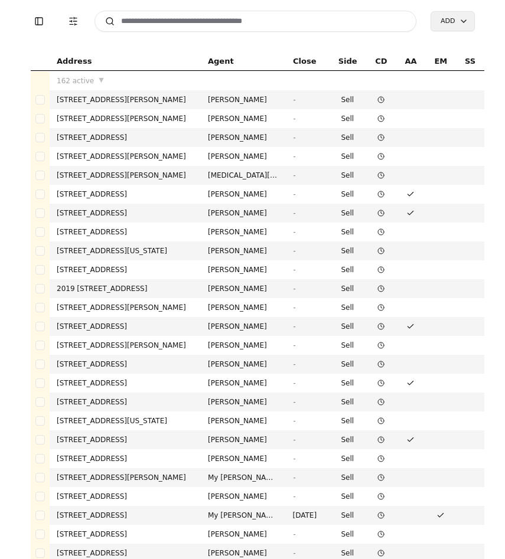
click at [213, 11] on input at bounding box center [255, 21] width 322 height 21
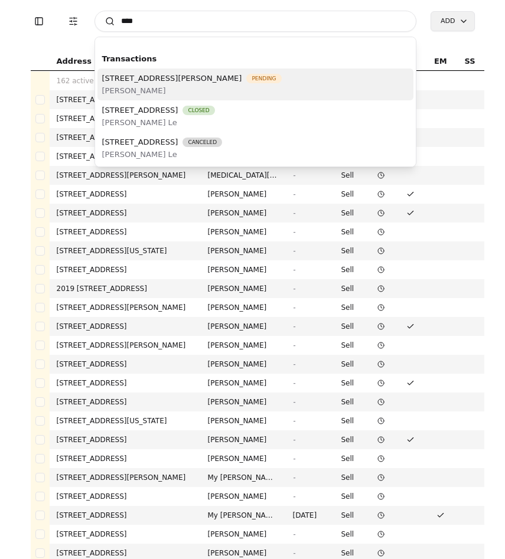
type input "****"
click at [163, 92] on span "[PERSON_NAME]" at bounding box center [191, 90] width 179 height 12
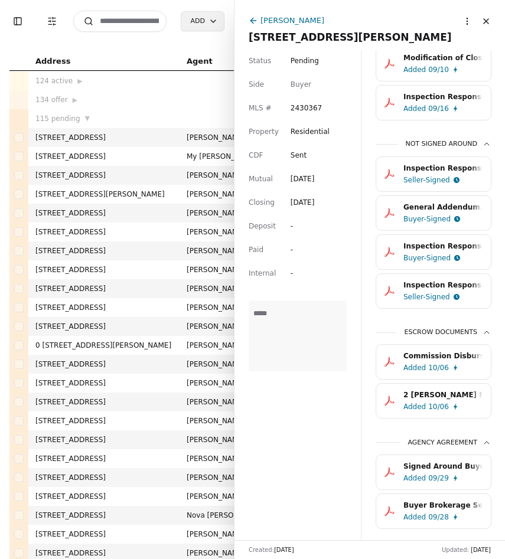
scroll to position [659, 0]
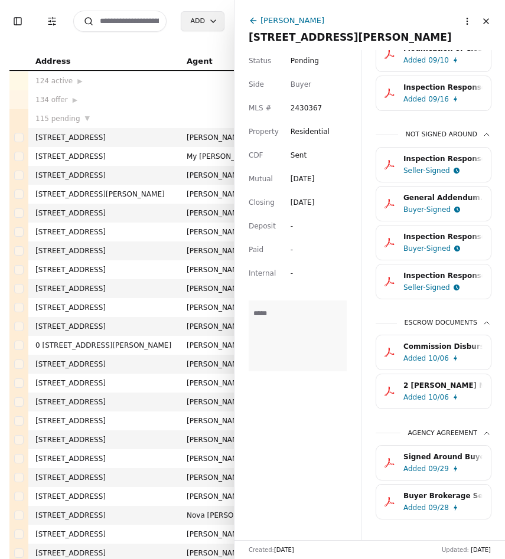
click at [455, 387] on div "2 [PERSON_NAME] Money Receipt - For [STREET_ADDRESS]pdf" at bounding box center [442, 385] width 79 height 12
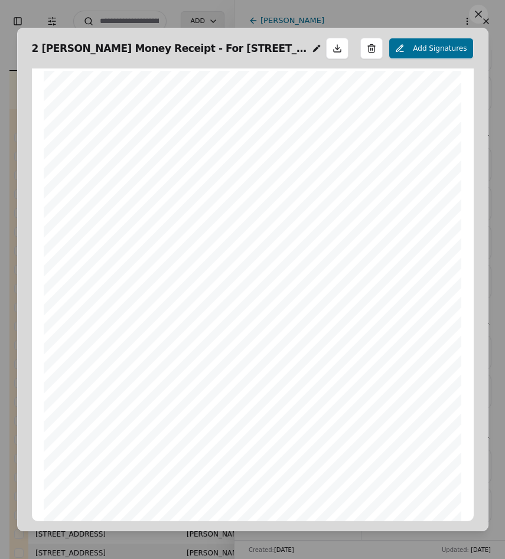
scroll to position [0, 0]
click at [479, 19] on button at bounding box center [478, 14] width 19 height 19
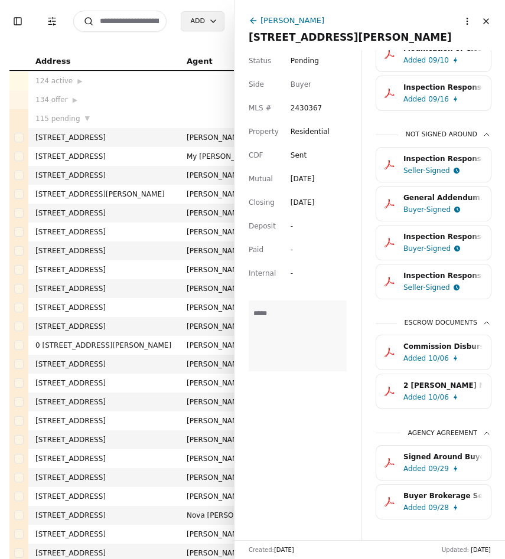
click at [440, 388] on div "2 [PERSON_NAME] Money Receipt - For [STREET_ADDRESS]pdf" at bounding box center [442, 385] width 79 height 12
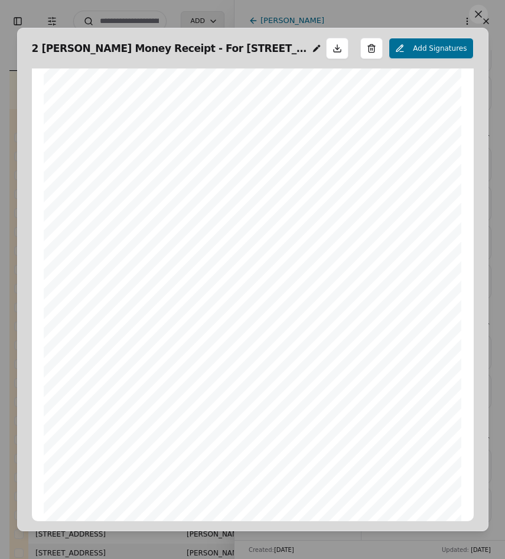
scroll to position [9, 0]
click at [477, 21] on button at bounding box center [478, 14] width 19 height 19
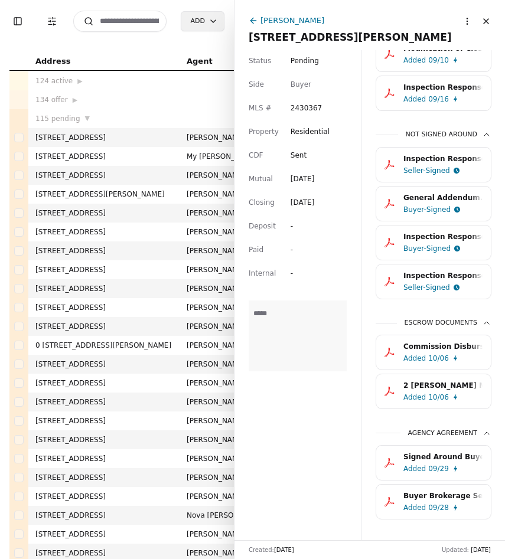
click at [453, 350] on div "Commission Disbursement Form - [STREET_ADDRESS][PERSON_NAME]pdf" at bounding box center [442, 346] width 79 height 12
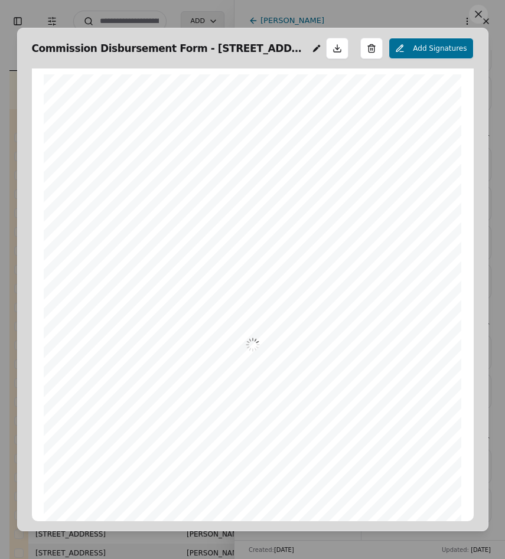
scroll to position [6, 0]
click at [484, 10] on button at bounding box center [478, 14] width 19 height 19
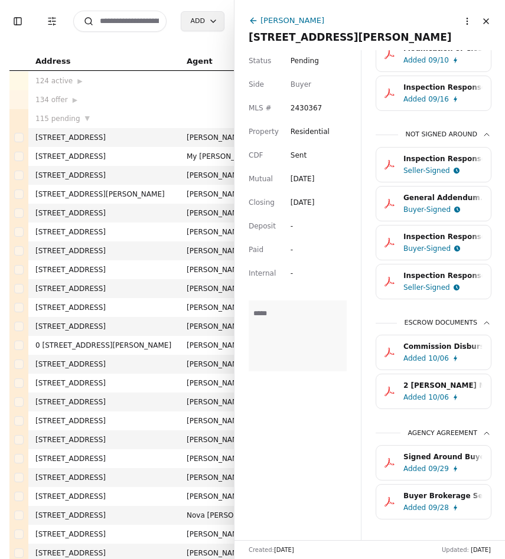
click at [488, 22] on button "Close" at bounding box center [485, 21] width 19 height 19
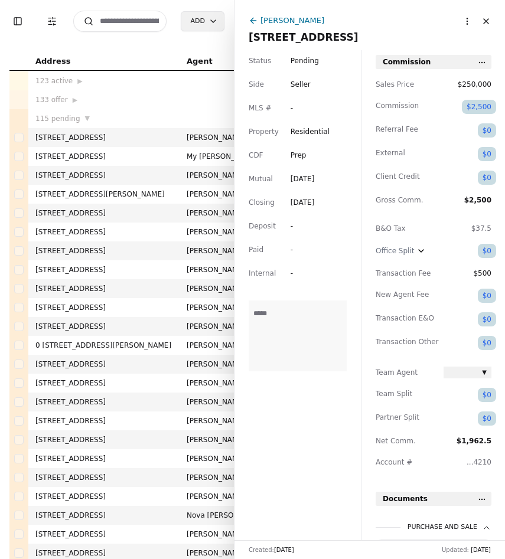
scroll to position [211, 0]
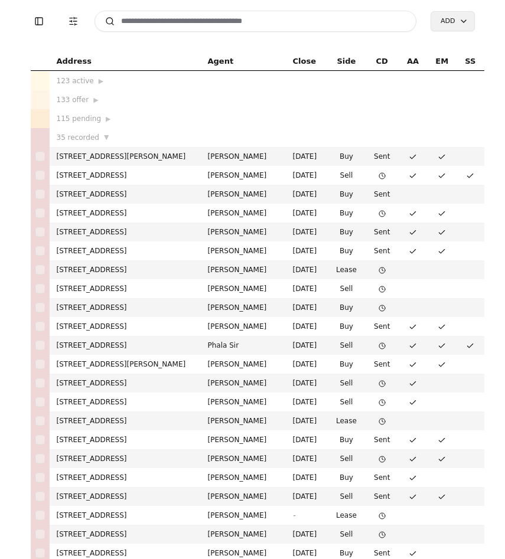
click at [194, 25] on input at bounding box center [255, 21] width 322 height 21
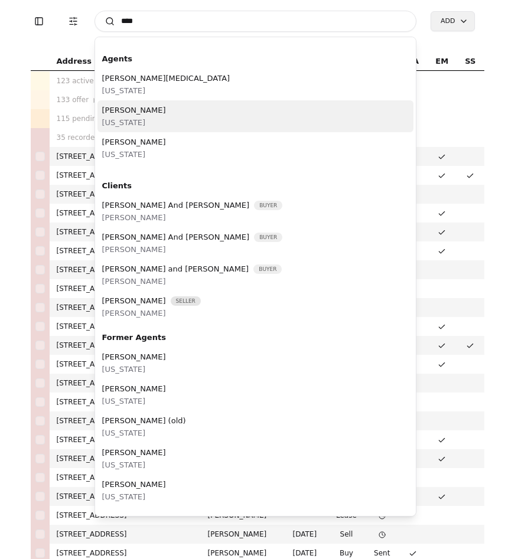
type input "****"
click at [156, 110] on span "Gracey Acholonu" at bounding box center [134, 110] width 64 height 12
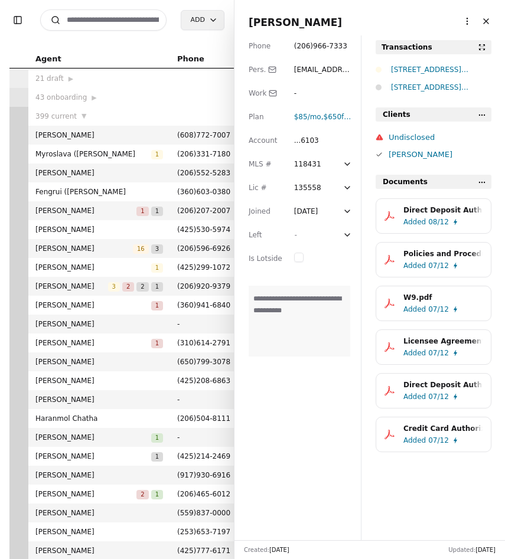
click at [485, 27] on button "Close" at bounding box center [485, 21] width 19 height 19
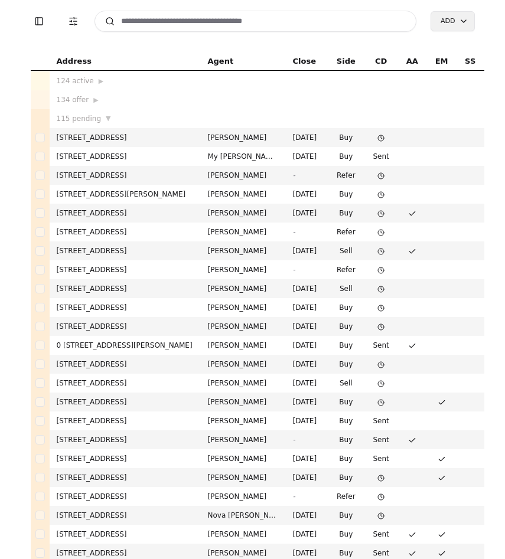
click at [153, 23] on input at bounding box center [255, 21] width 322 height 21
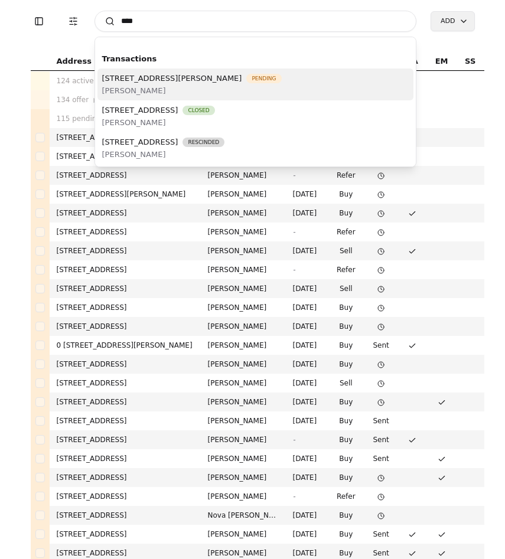
type input "****"
click at [172, 76] on span "[STREET_ADDRESS][PERSON_NAME]" at bounding box center [172, 78] width 140 height 12
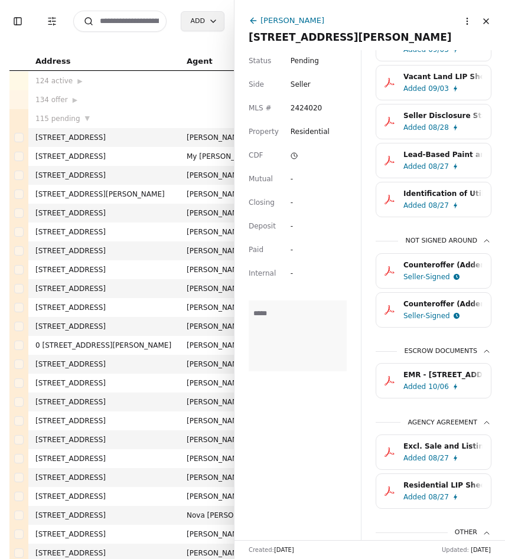
scroll to position [709, 0]
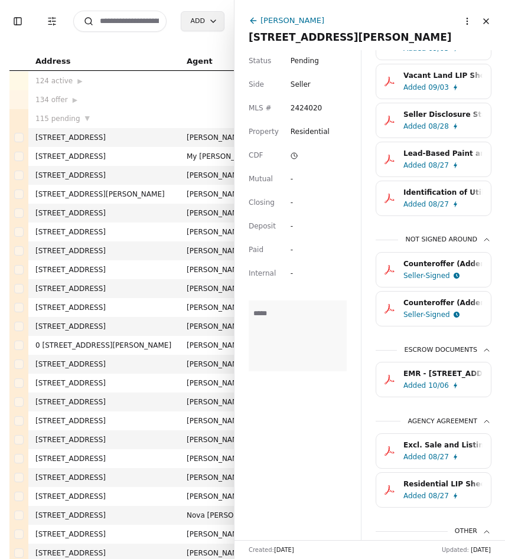
click at [125, 24] on input at bounding box center [119, 21] width 93 height 21
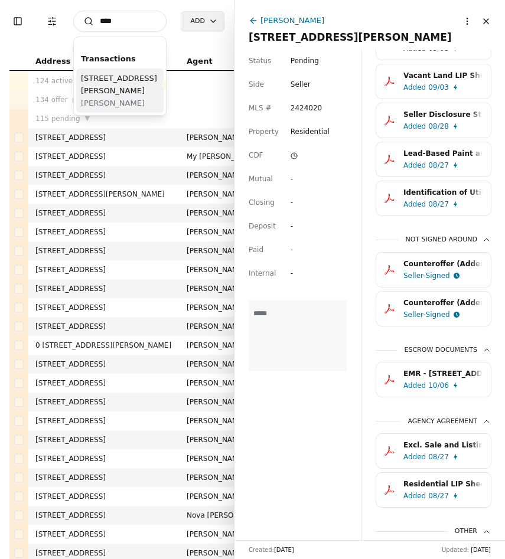
type input "****"
click at [119, 92] on span "[STREET_ADDRESS][PERSON_NAME]" at bounding box center [119, 84] width 76 height 25
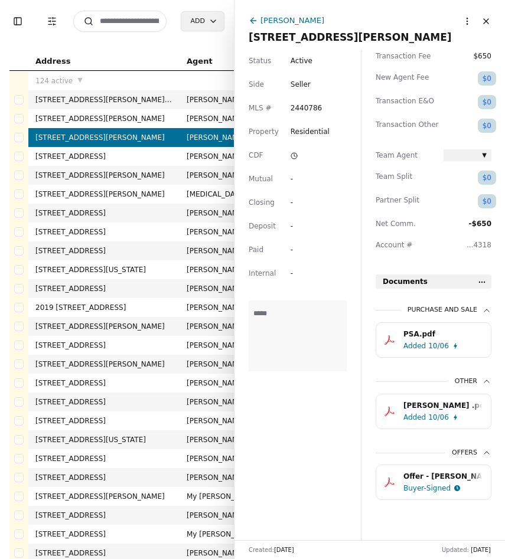
scroll to position [221, 0]
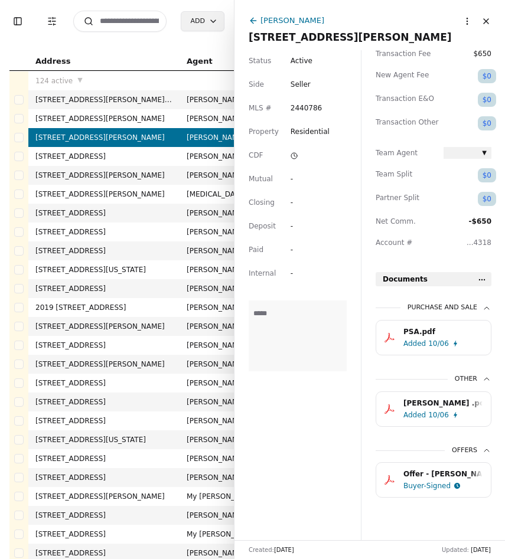
click at [484, 280] on html "Toggle Sidebar Transaction Filters Search Add Address Agent Close Side CD AA EM…" at bounding box center [252, 279] width 505 height 559
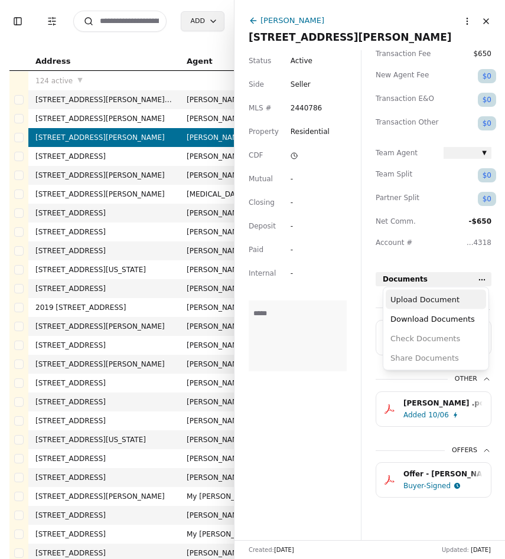
click at [450, 298] on div "Upload Document" at bounding box center [435, 299] width 100 height 19
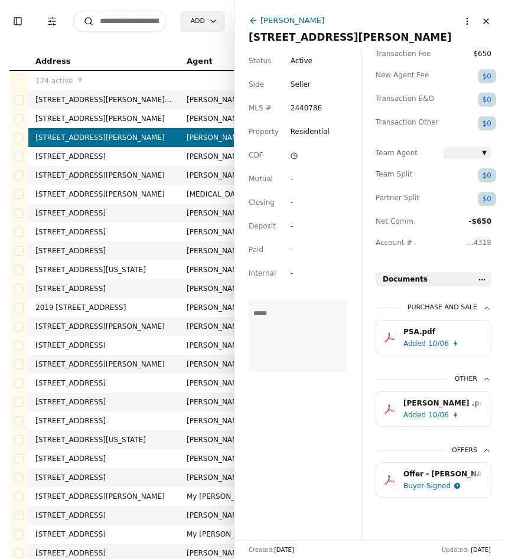
click at [484, 276] on html "Toggle Sidebar Transaction Filters Search Add Address Agent Close Side CD AA EM…" at bounding box center [252, 279] width 505 height 559
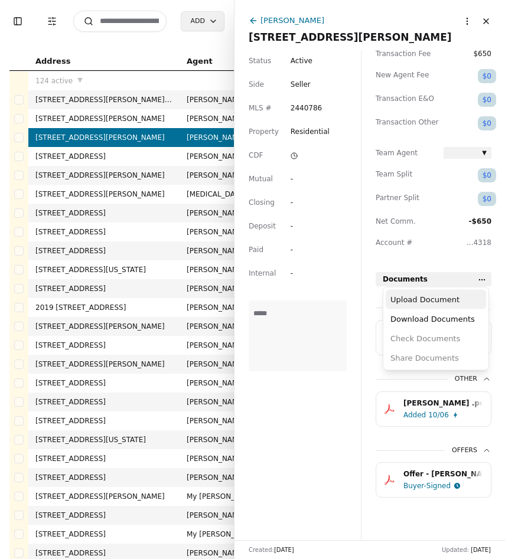
click at [437, 294] on div "Upload Document" at bounding box center [435, 299] width 100 height 19
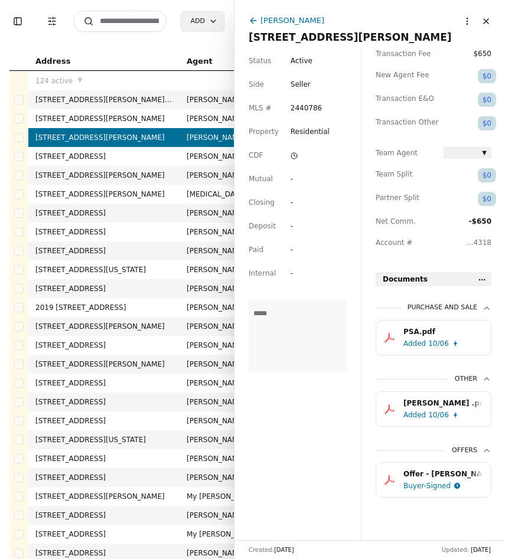
click at [481, 281] on html "Toggle Sidebar Transaction Filters Search Add Address Agent Close Side CD AA EM…" at bounding box center [252, 279] width 505 height 559
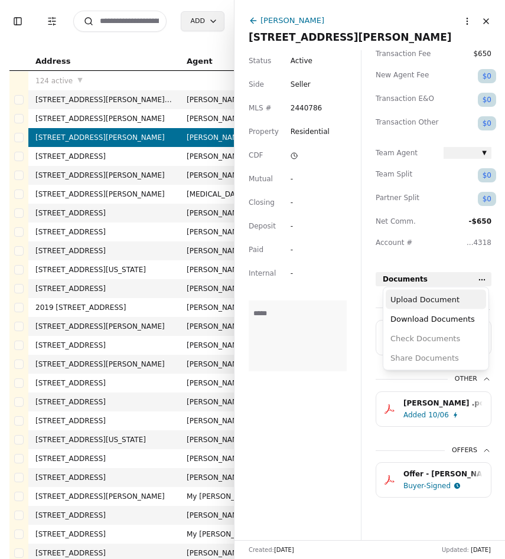
click at [410, 306] on div "Upload Document" at bounding box center [435, 299] width 100 height 19
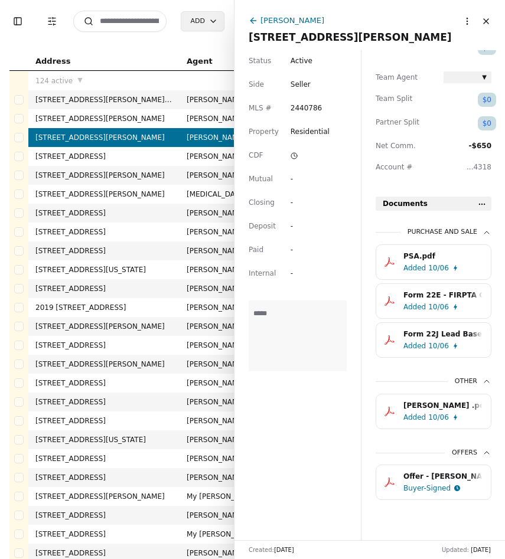
scroll to position [299, 0]
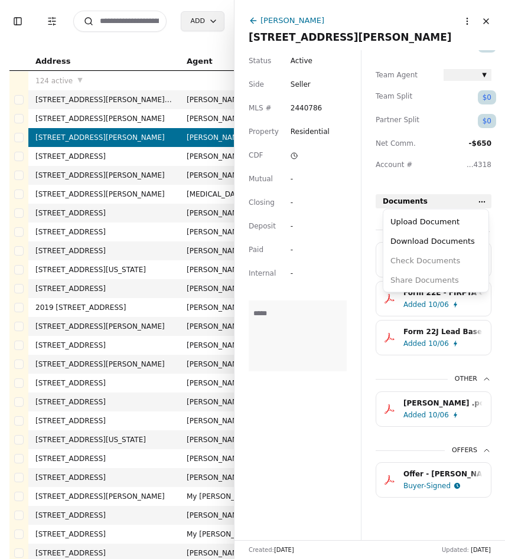
click at [481, 201] on html "Toggle Sidebar Transaction Filters Search Add Address Agent Close Side CD AA EM…" at bounding box center [252, 279] width 505 height 559
click at [416, 223] on div "Upload Document" at bounding box center [435, 221] width 100 height 19
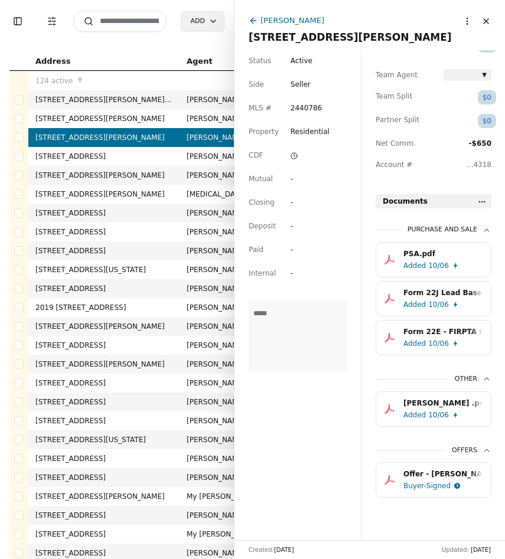
click at [483, 198] on html "Toggle Sidebar Transaction Filters Search Add Address Agent Close Side CD AA EM…" at bounding box center [252, 279] width 505 height 559
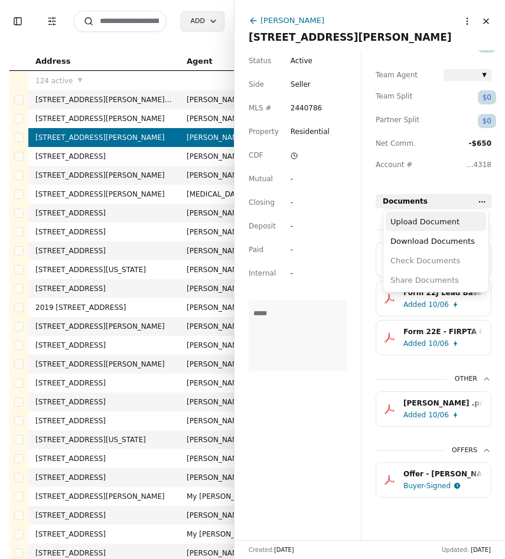
click at [422, 224] on div "Upload Document" at bounding box center [435, 221] width 100 height 19
click at [481, 202] on html "Toggle Sidebar Transaction Filters Search Add Address Agent Close Side CD AA EM…" at bounding box center [252, 279] width 505 height 559
click at [442, 218] on div "Upload Document" at bounding box center [435, 221] width 100 height 19
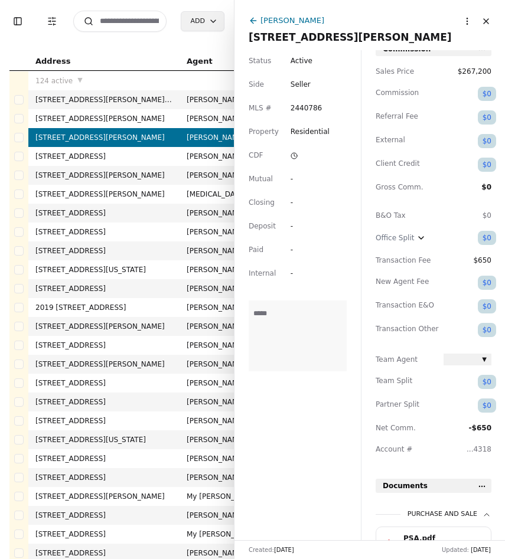
scroll to position [0, 0]
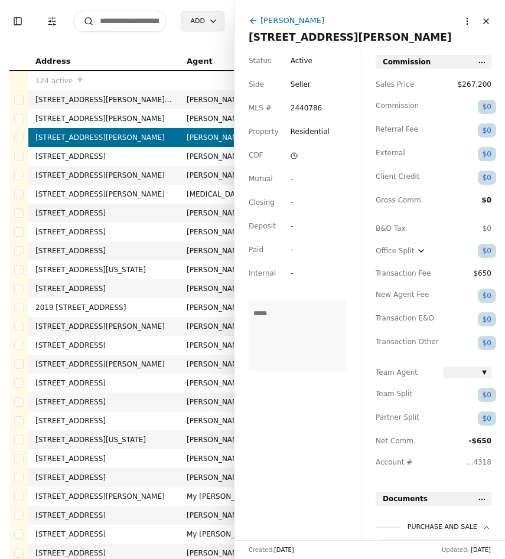
click at [257, 19] on icon at bounding box center [252, 20] width 9 height 9
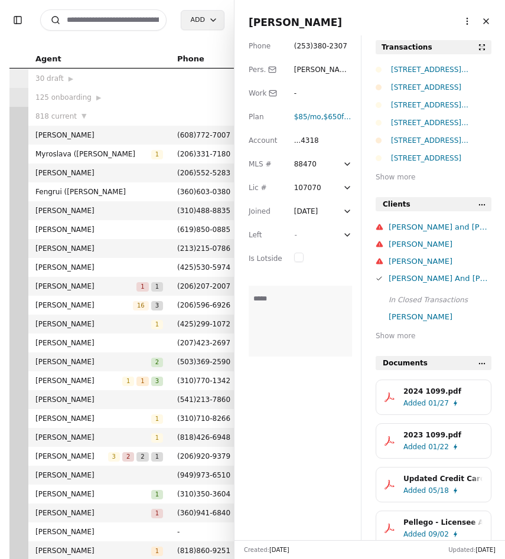
click at [489, 19] on button "Close" at bounding box center [485, 21] width 19 height 19
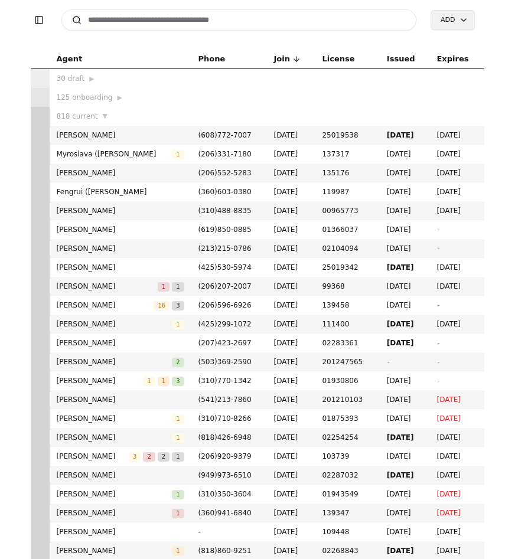
click at [182, 23] on input at bounding box center [238, 19] width 355 height 21
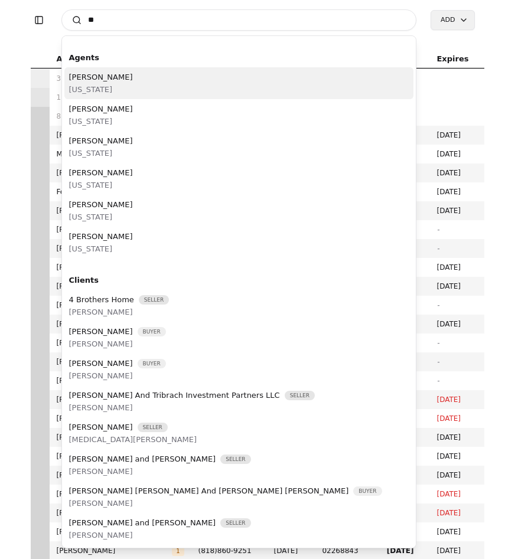
type input "*"
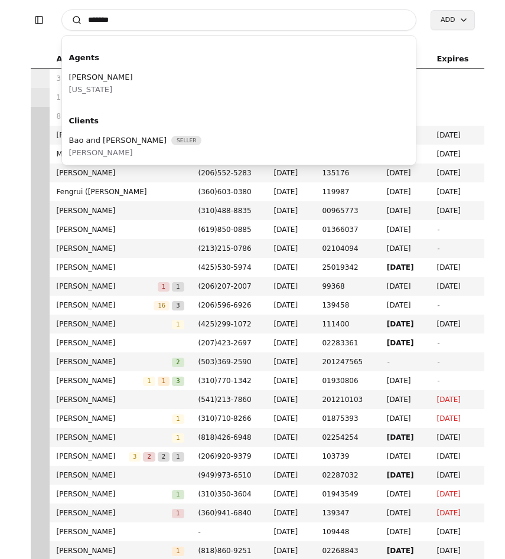
type input "*******"
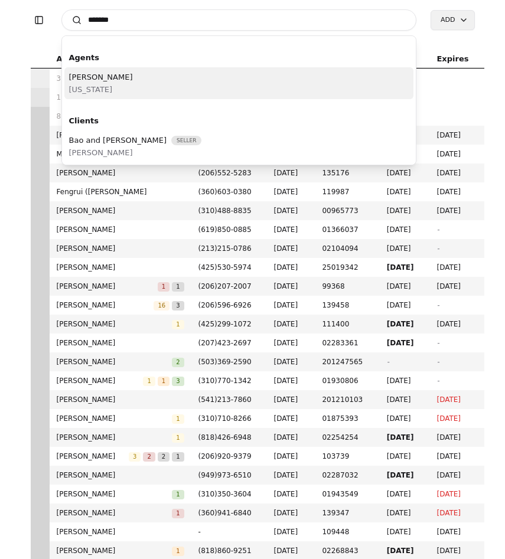
click at [192, 82] on div "Bao Phung Washington" at bounding box center [238, 83] width 349 height 32
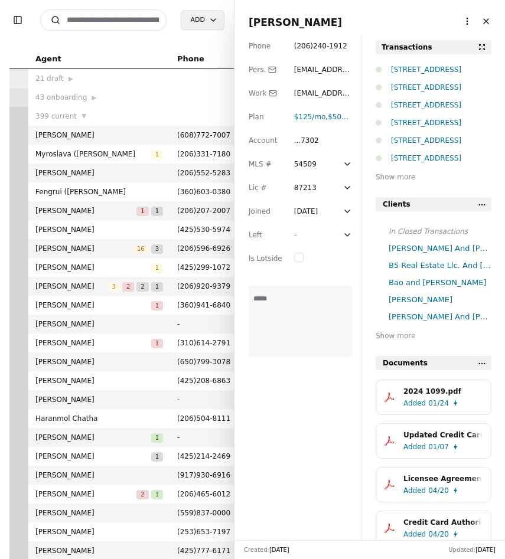
click at [489, 24] on button "Close" at bounding box center [485, 21] width 19 height 19
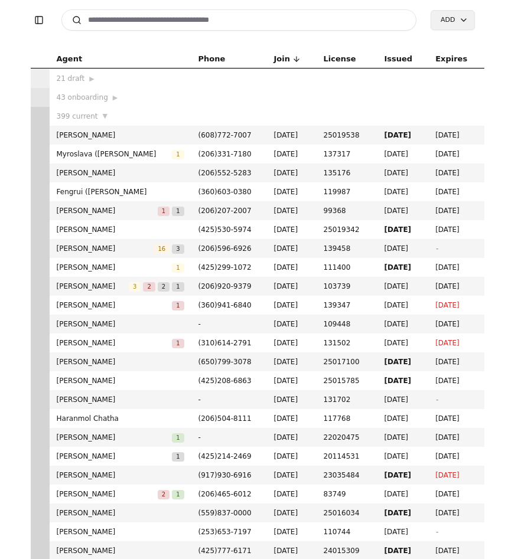
click at [118, 21] on input at bounding box center [238, 19] width 355 height 21
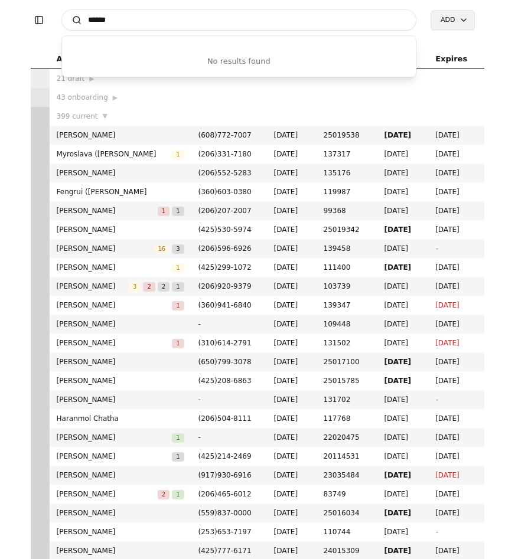
type input "******"
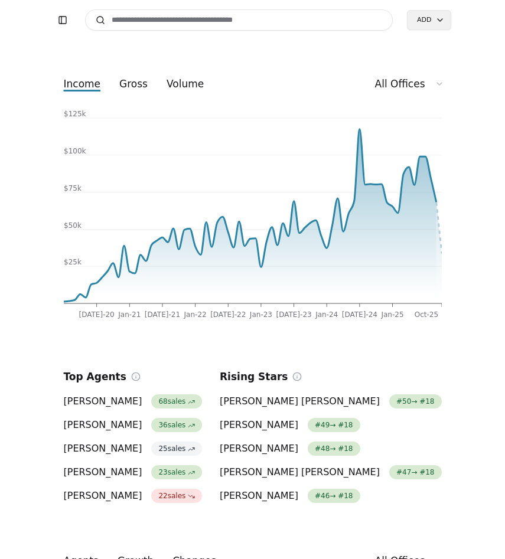
click at [237, 25] on input at bounding box center [239, 19] width 308 height 21
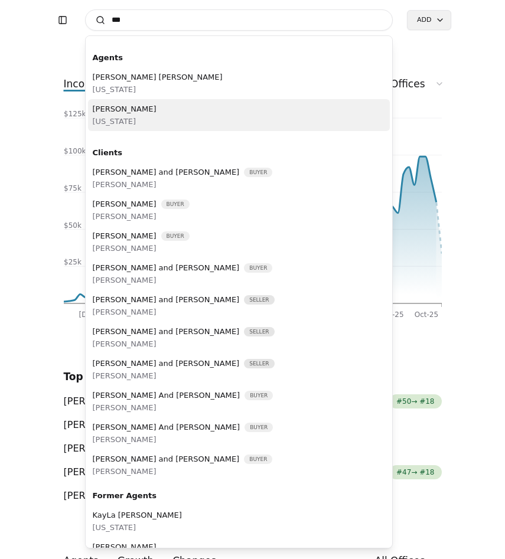
type input "***"
click at [200, 127] on div "[PERSON_NAME] [US_STATE]" at bounding box center [239, 115] width 302 height 32
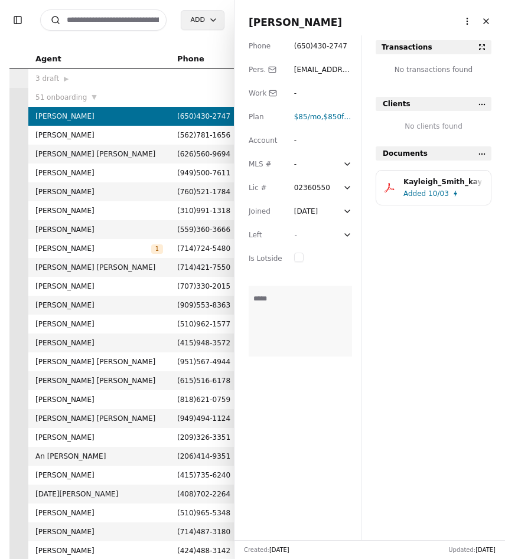
click at [323, 185] on div "02360550" at bounding box center [317, 188] width 46 height 12
click at [323, 185] on input "********" at bounding box center [317, 188] width 46 height 12
click at [483, 25] on button "Close" at bounding box center [485, 21] width 19 height 19
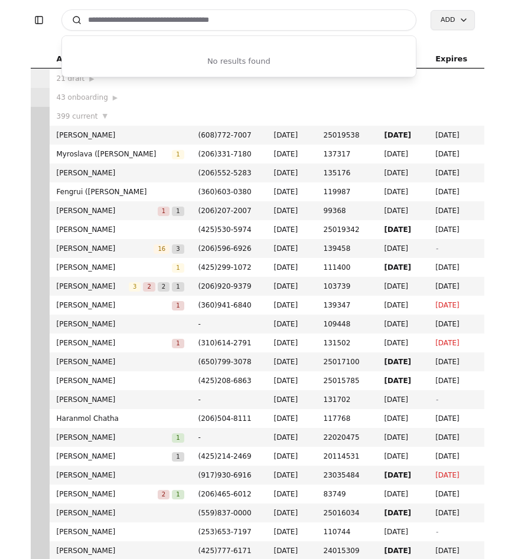
click at [40, 20] on button "Toggle Sidebar" at bounding box center [39, 20] width 17 height 17
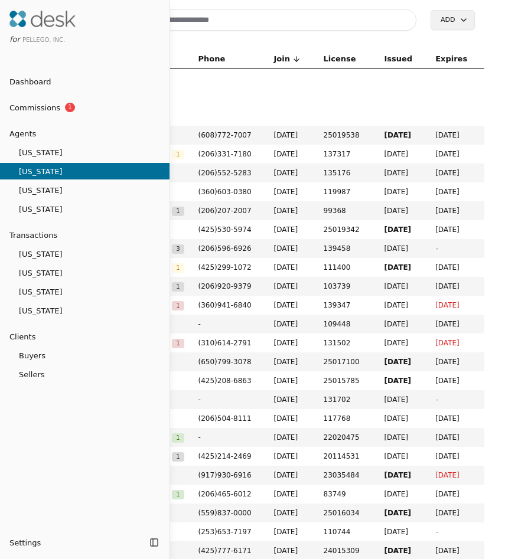
click at [217, 81] on div at bounding box center [252, 279] width 505 height 559
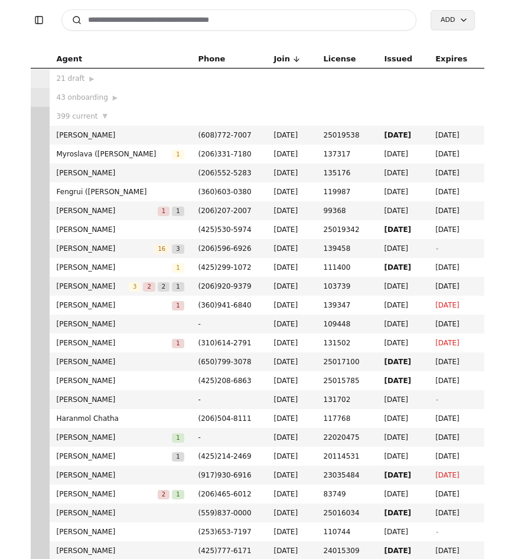
click at [111, 19] on input at bounding box center [238, 19] width 355 height 21
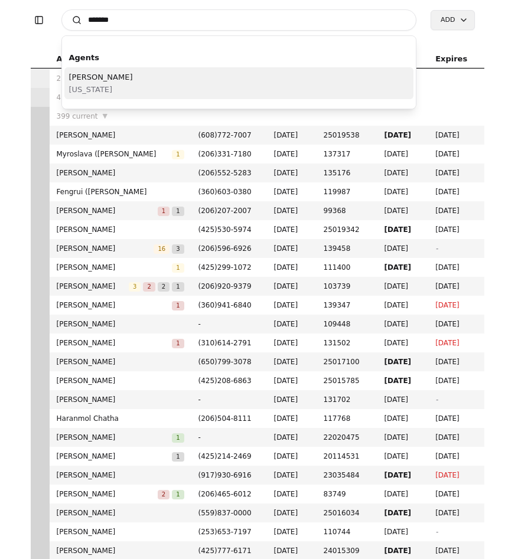
type input "*******"
click at [123, 82] on span "[PERSON_NAME]" at bounding box center [101, 77] width 64 height 12
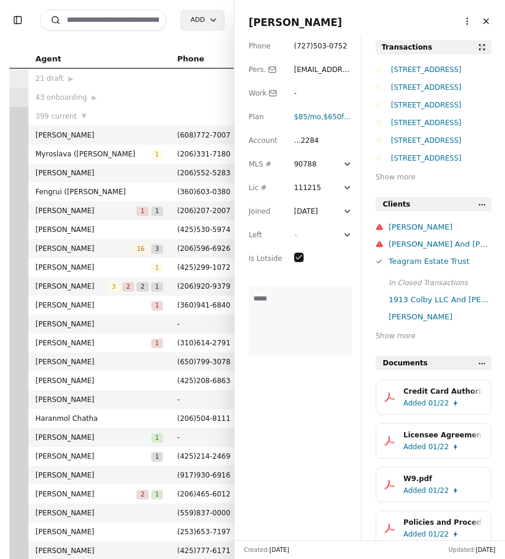
click at [132, 22] on input at bounding box center [103, 19] width 126 height 21
type input "*****"
click at [488, 19] on button "Close" at bounding box center [485, 21] width 19 height 19
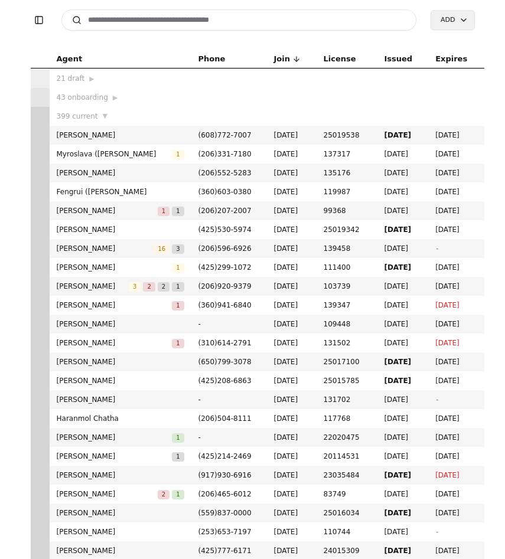
click at [146, 21] on input at bounding box center [238, 19] width 355 height 21
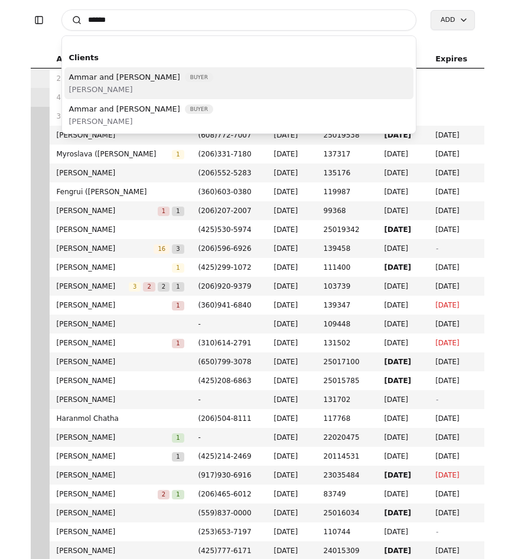
type input "******"
click at [221, 84] on div "Ammar and [PERSON_NAME] Buyer [PERSON_NAME]" at bounding box center [238, 83] width 349 height 32
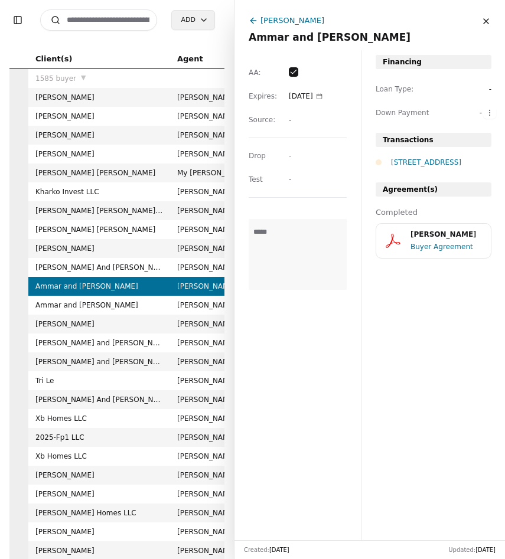
click at [106, 19] on input at bounding box center [98, 19] width 117 height 21
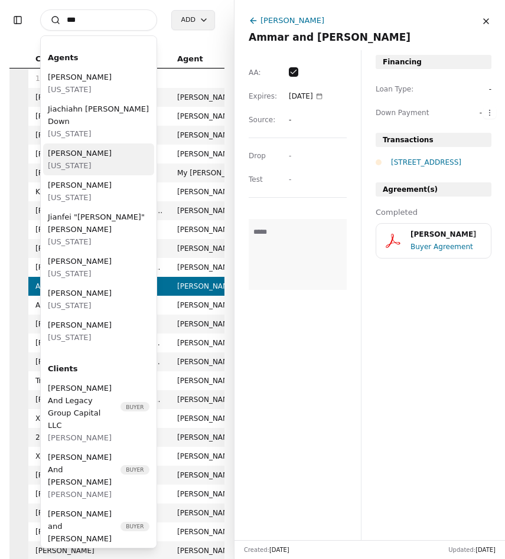
type input "***"
click at [71, 147] on span "[PERSON_NAME]" at bounding box center [80, 153] width 64 height 12
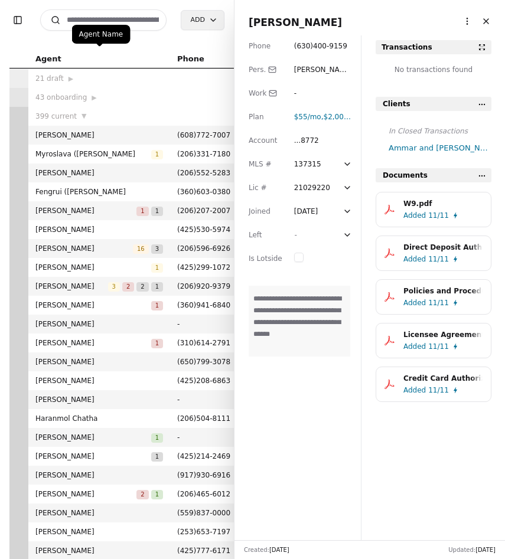
click at [113, 27] on div "Agent Name Agent Name" at bounding box center [101, 34] width 58 height 19
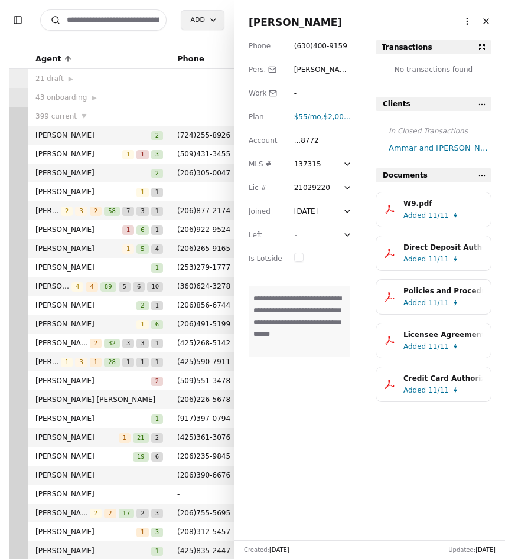
click at [113, 22] on input at bounding box center [103, 19] width 126 height 21
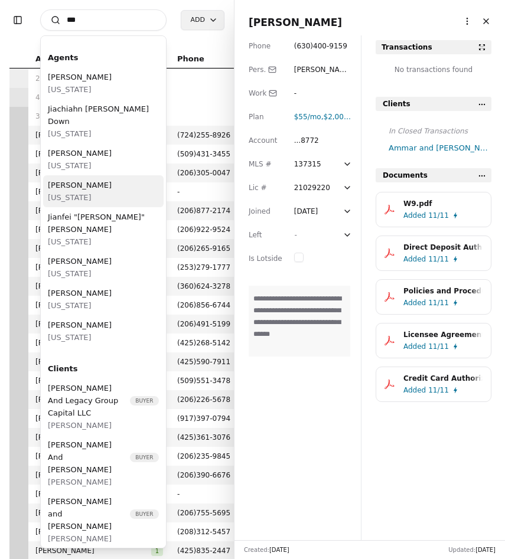
type input "***"
click at [115, 183] on div "[PERSON_NAME][US_STATE]" at bounding box center [103, 191] width 120 height 32
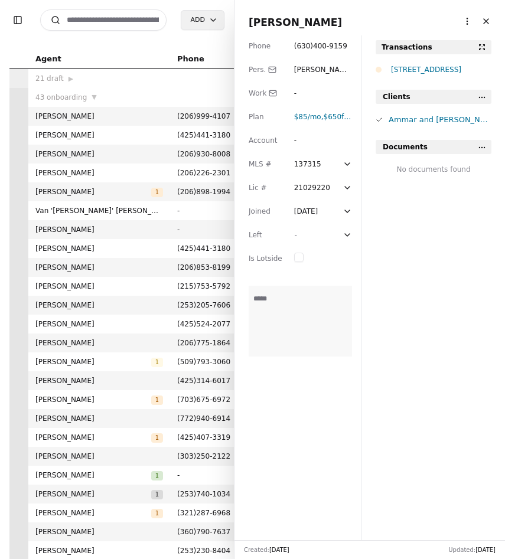
click at [427, 70] on div "[STREET_ADDRESS]" at bounding box center [441, 70] width 100 height 12
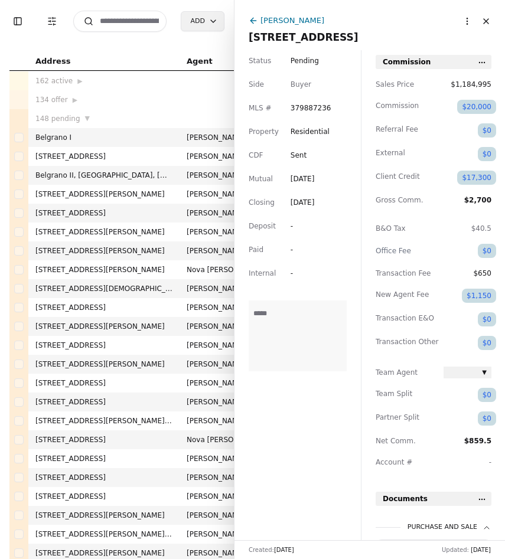
click at [489, 19] on button "Close" at bounding box center [485, 21] width 19 height 19
